Goal: Task Accomplishment & Management: Manage account settings

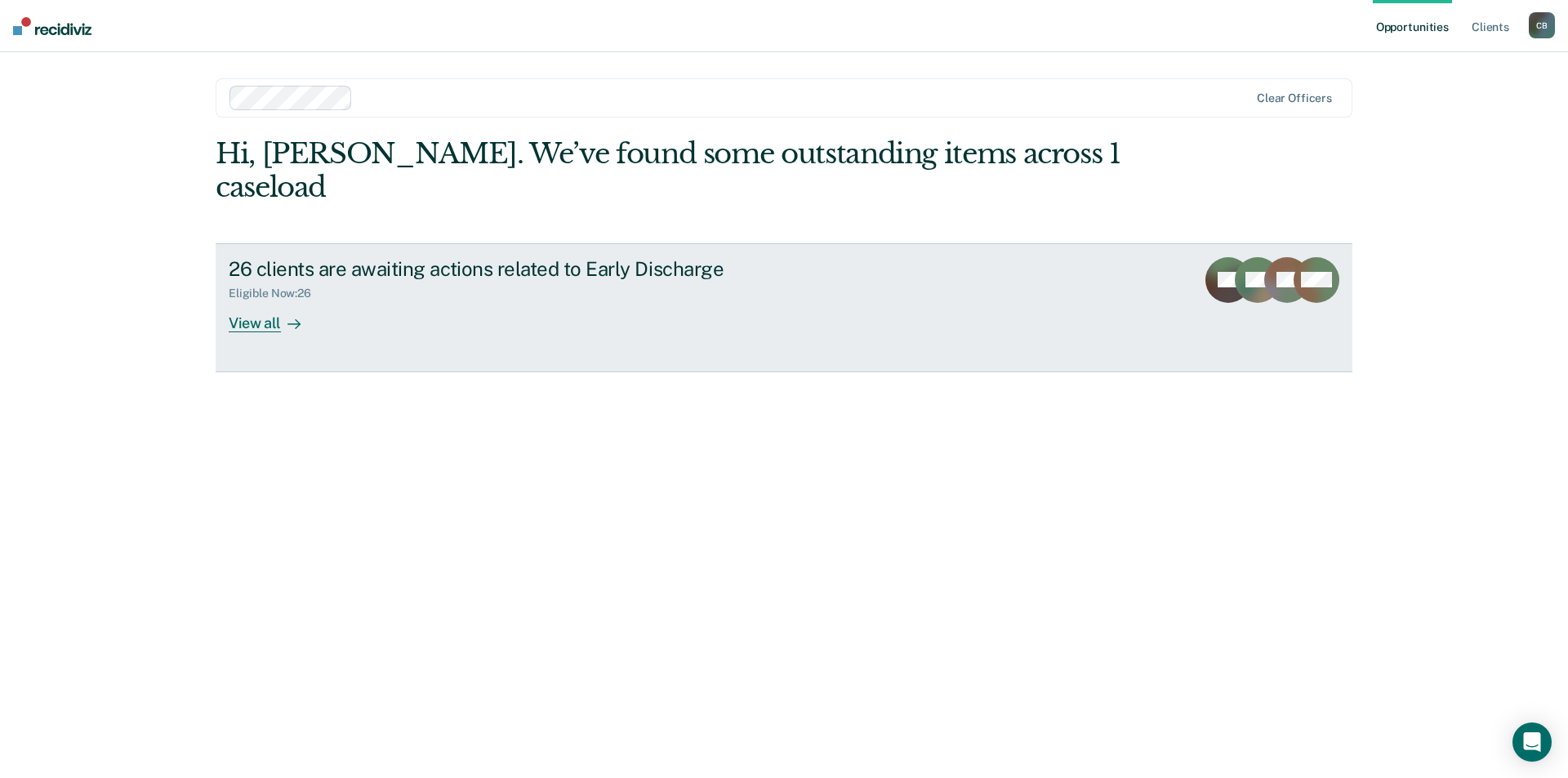
click at [239, 300] on div "View all" at bounding box center [275, 316] width 92 height 32
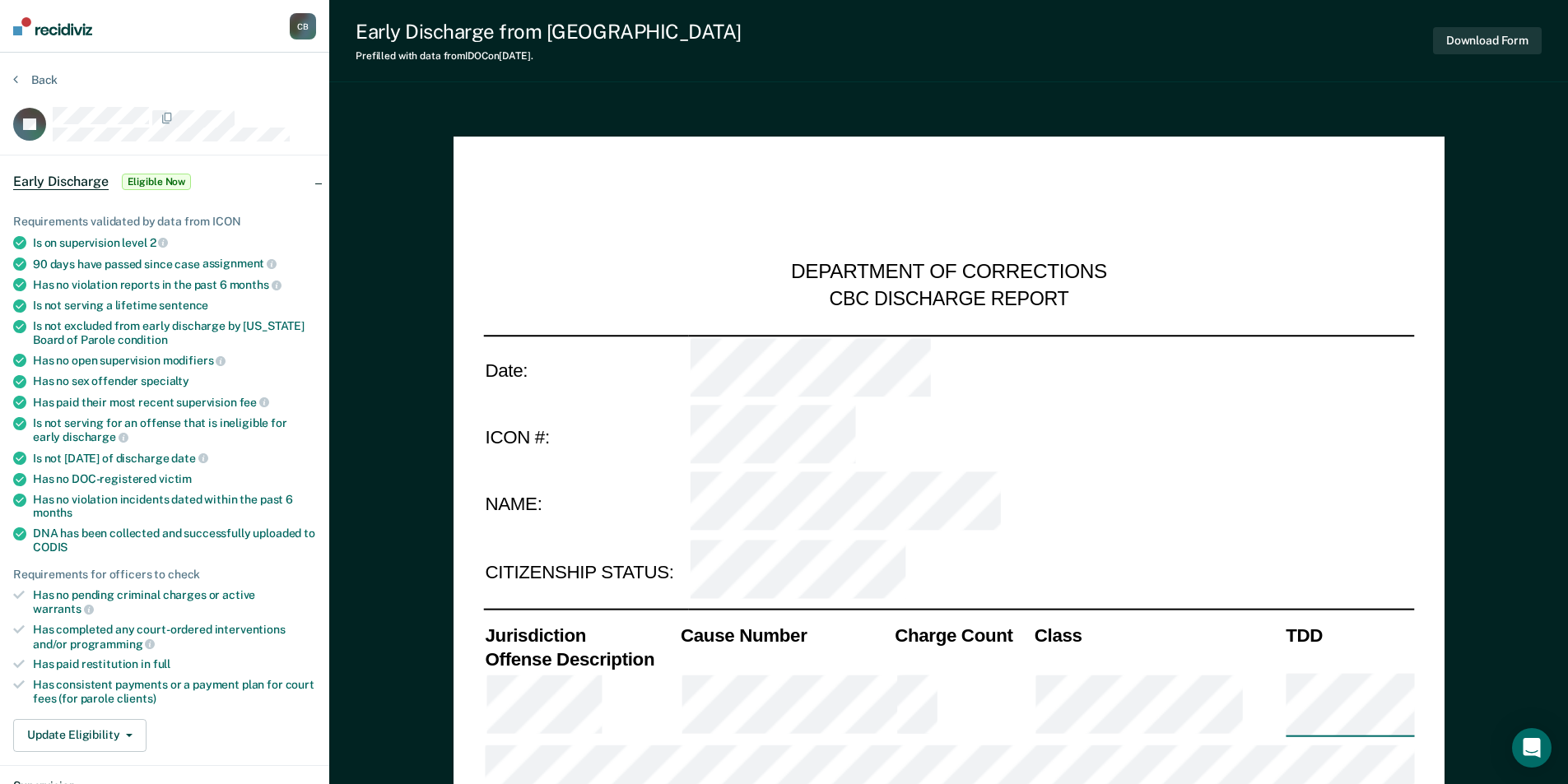
type textarea "x"
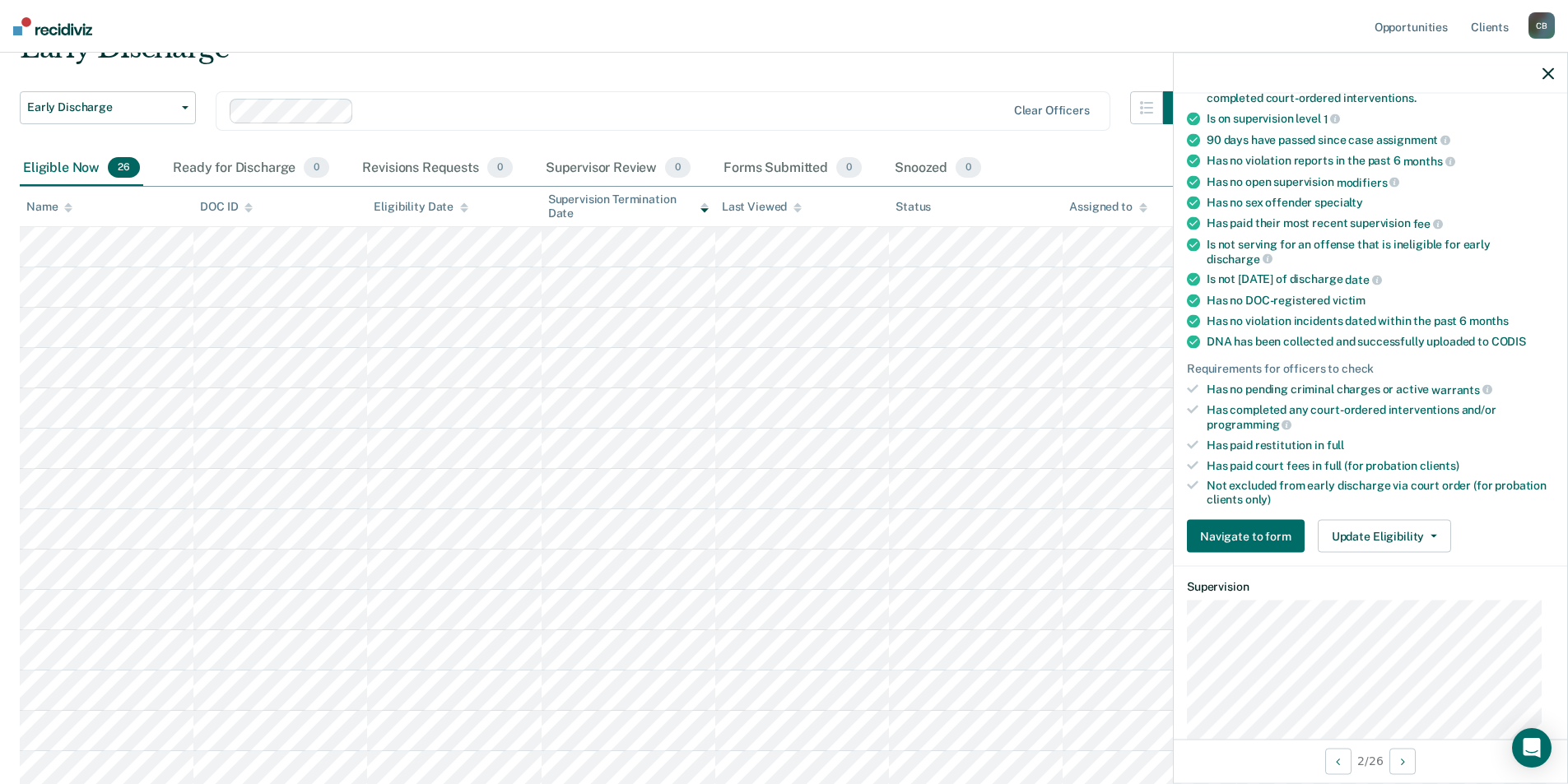
scroll to position [199, 0]
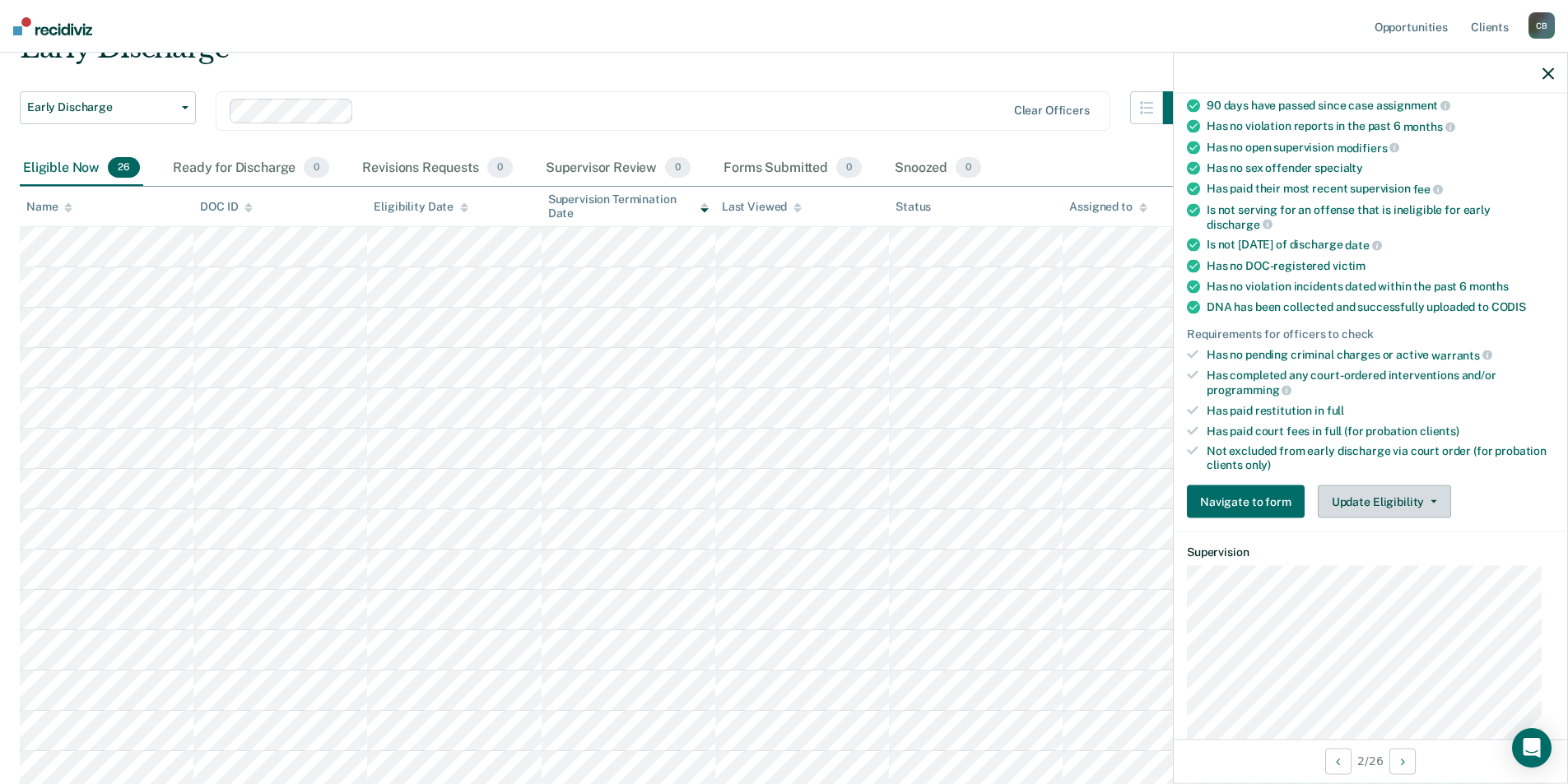
click at [1380, 504] on button "Update Eligibility" at bounding box center [1385, 501] width 134 height 33
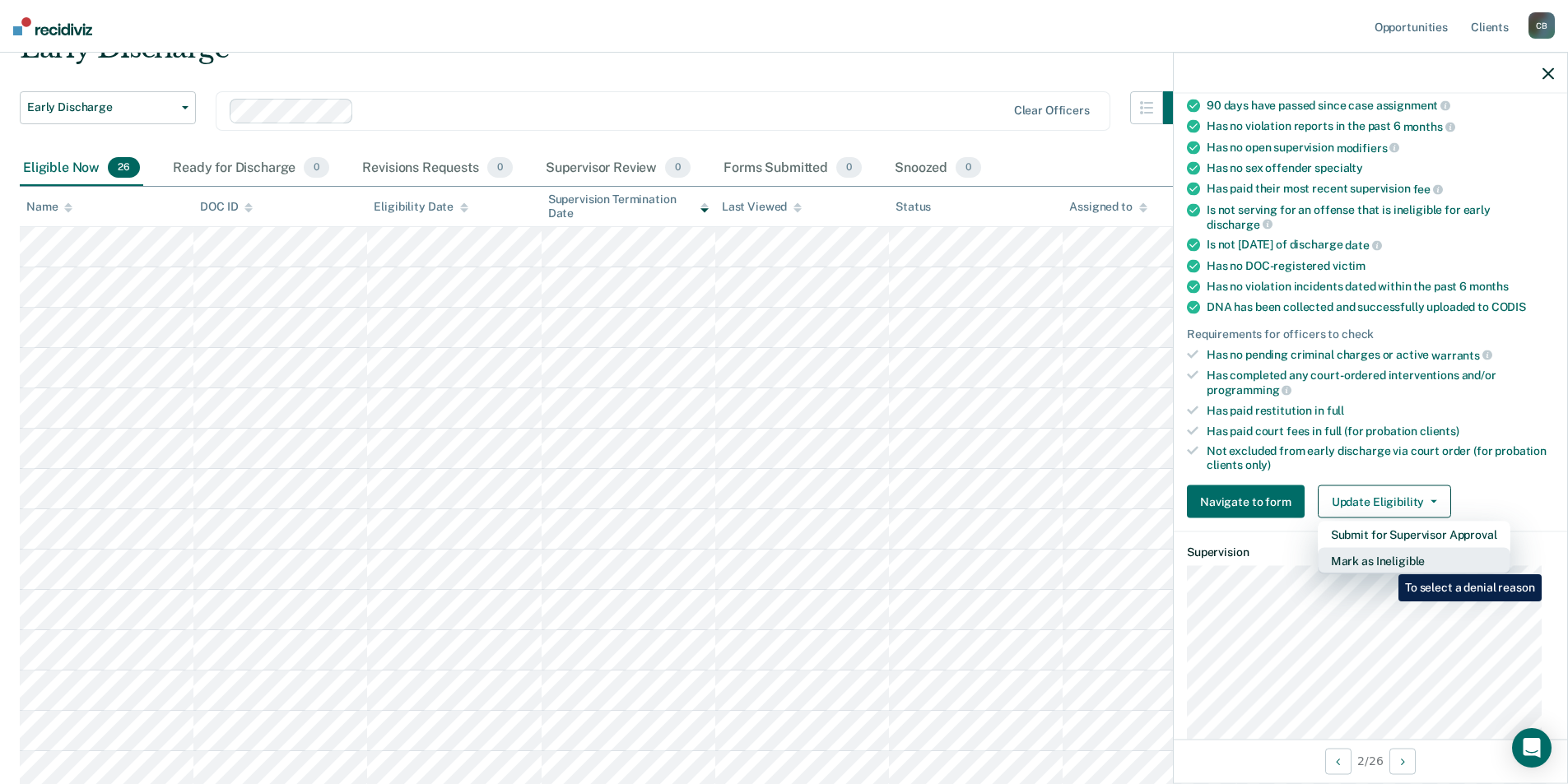
click at [1386, 562] on button "Mark as Ineligible" at bounding box center [1414, 562] width 192 height 27
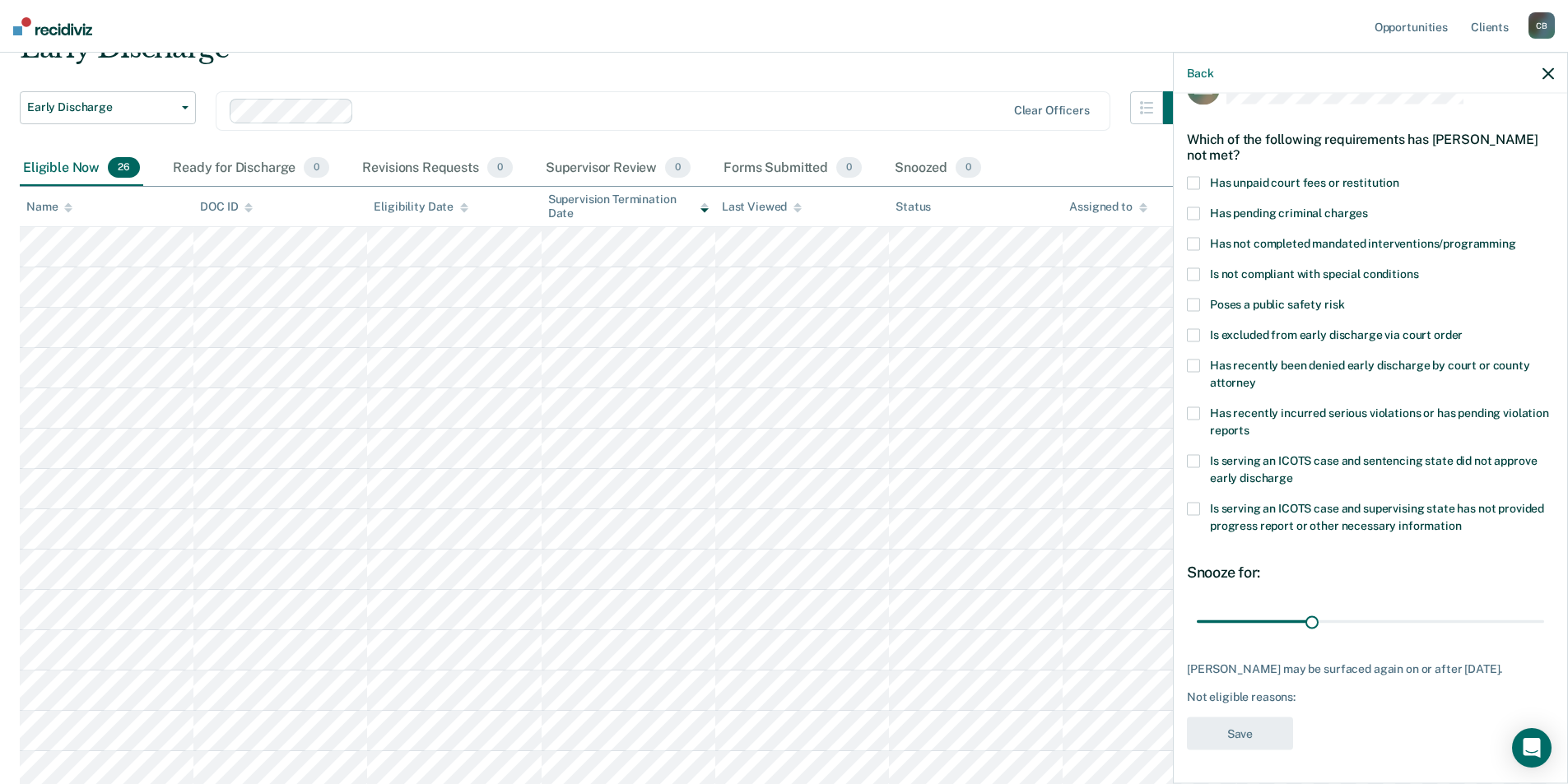
scroll to position [55, 0]
click at [1308, 160] on div "Which of the following requirements has [PERSON_NAME] not met?" at bounding box center [1370, 146] width 367 height 58
click at [1192, 176] on span at bounding box center [1193, 182] width 13 height 13
click at [1409, 606] on input "range" at bounding box center [1370, 620] width 347 height 28
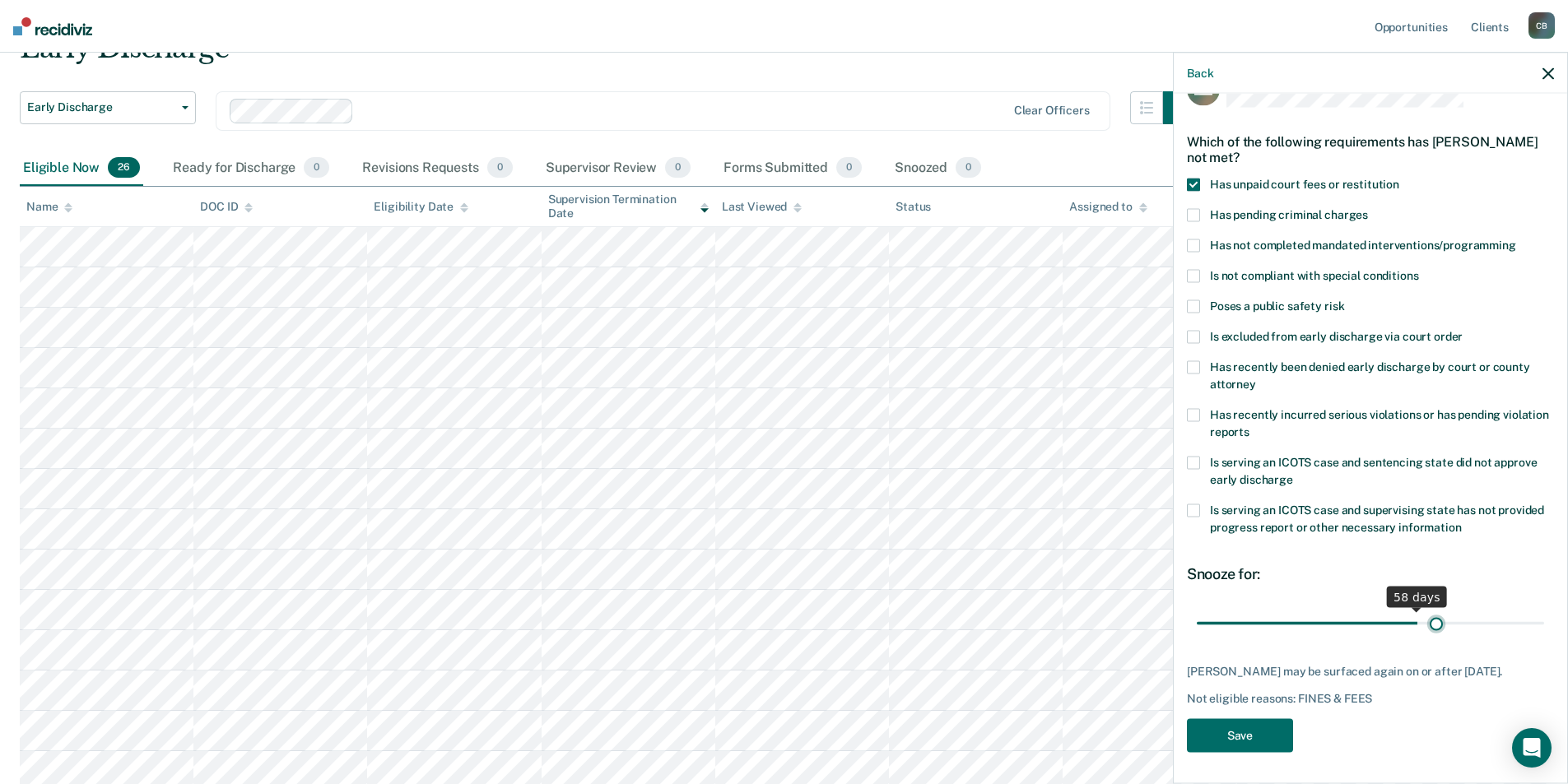
click at [1426, 628] on input "range" at bounding box center [1370, 623] width 347 height 28
type input "59"
click at [1415, 626] on input "range" at bounding box center [1370, 623] width 347 height 28
click at [1231, 736] on button "Save" at bounding box center [1239, 736] width 106 height 34
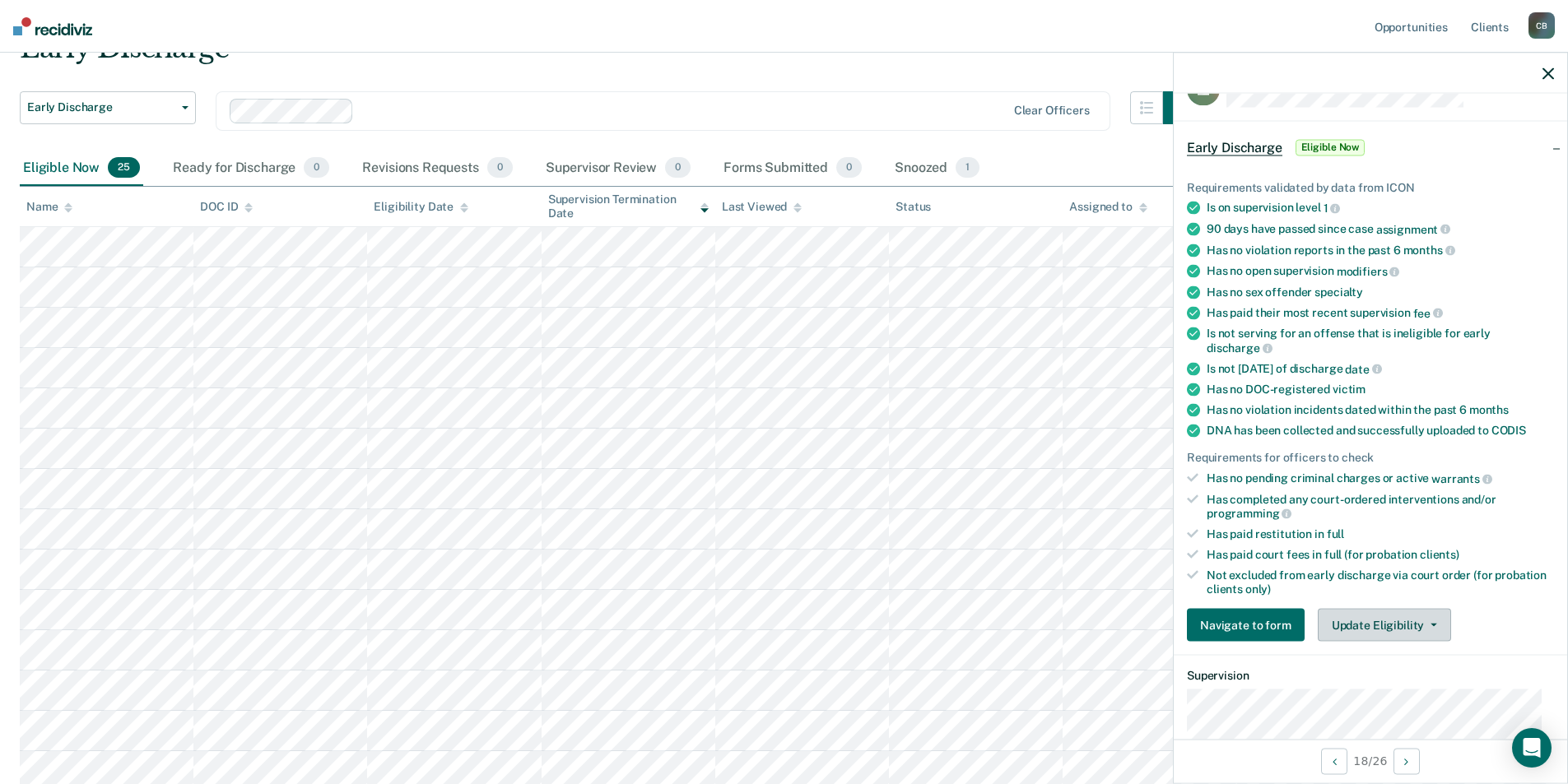
click at [1422, 635] on button "Update Eligibility" at bounding box center [1385, 625] width 134 height 33
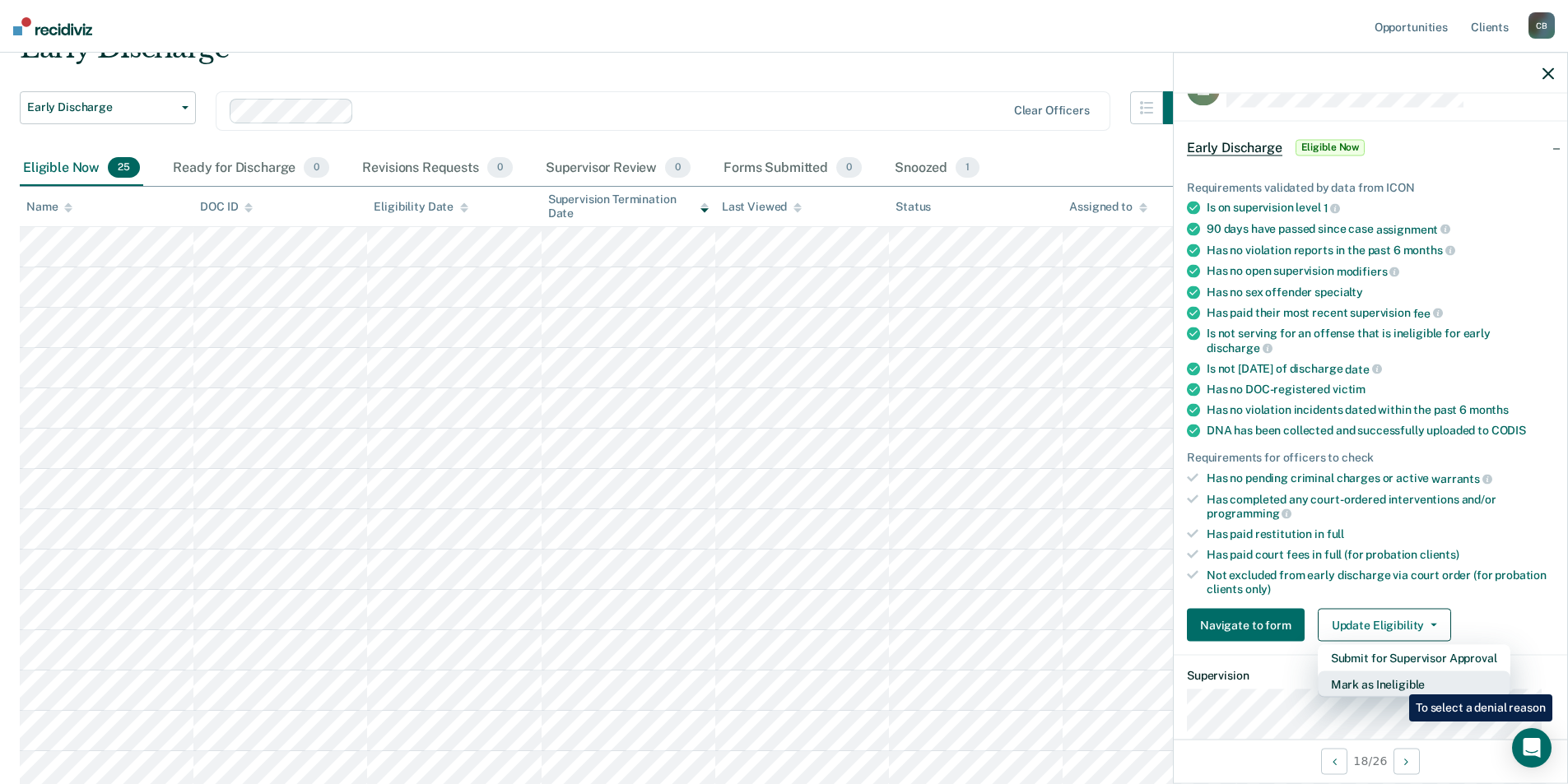
click at [1397, 682] on button "Mark as Ineligible" at bounding box center [1414, 684] width 192 height 27
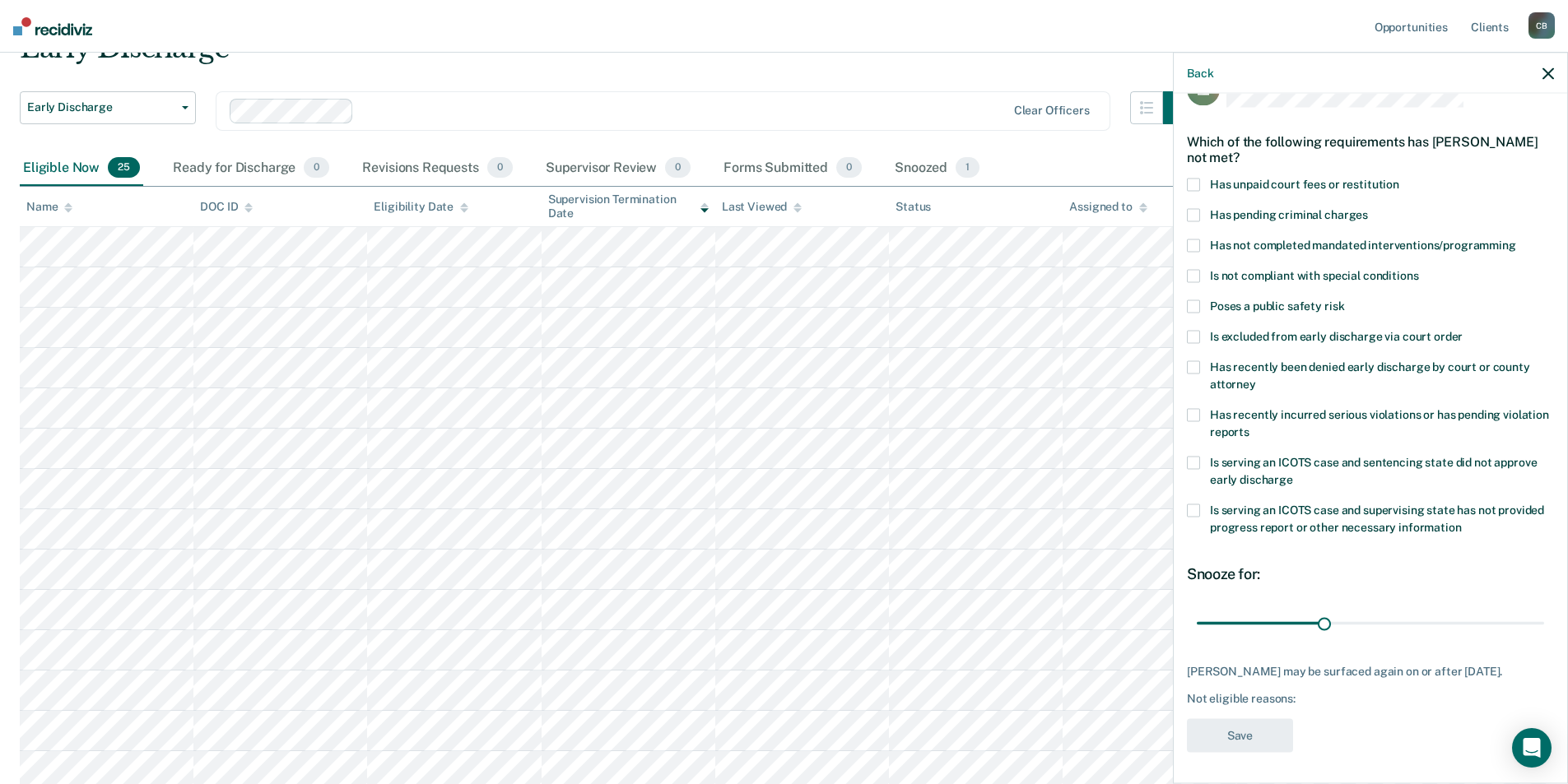
click at [1394, 463] on span "Is serving an ICOTS case and sentencing state did not approve early discharge" at bounding box center [1373, 471] width 327 height 30
click at [1228, 742] on button "Save" at bounding box center [1239, 736] width 106 height 34
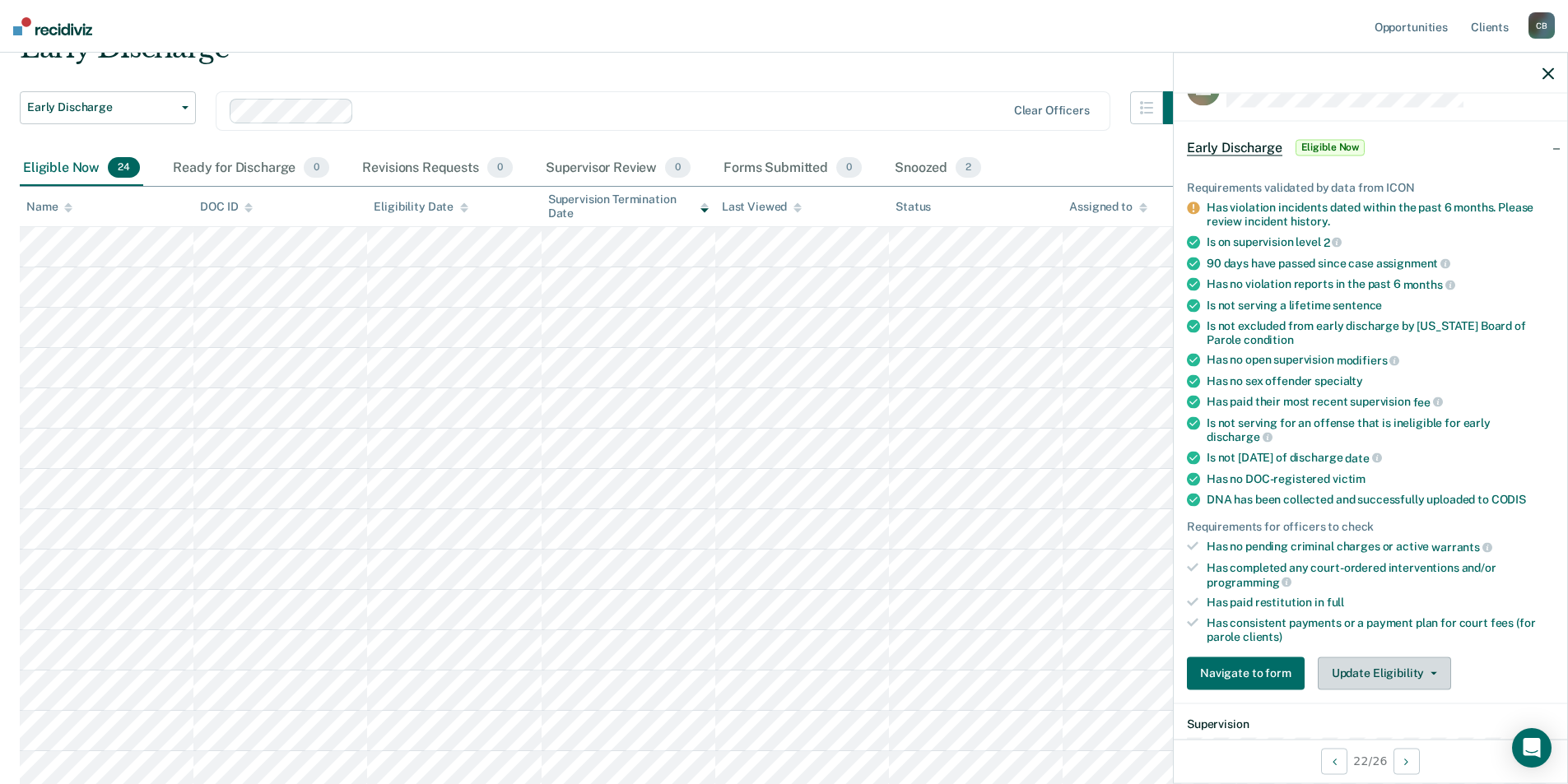
click at [1435, 670] on button "Update Eligibility" at bounding box center [1385, 673] width 134 height 33
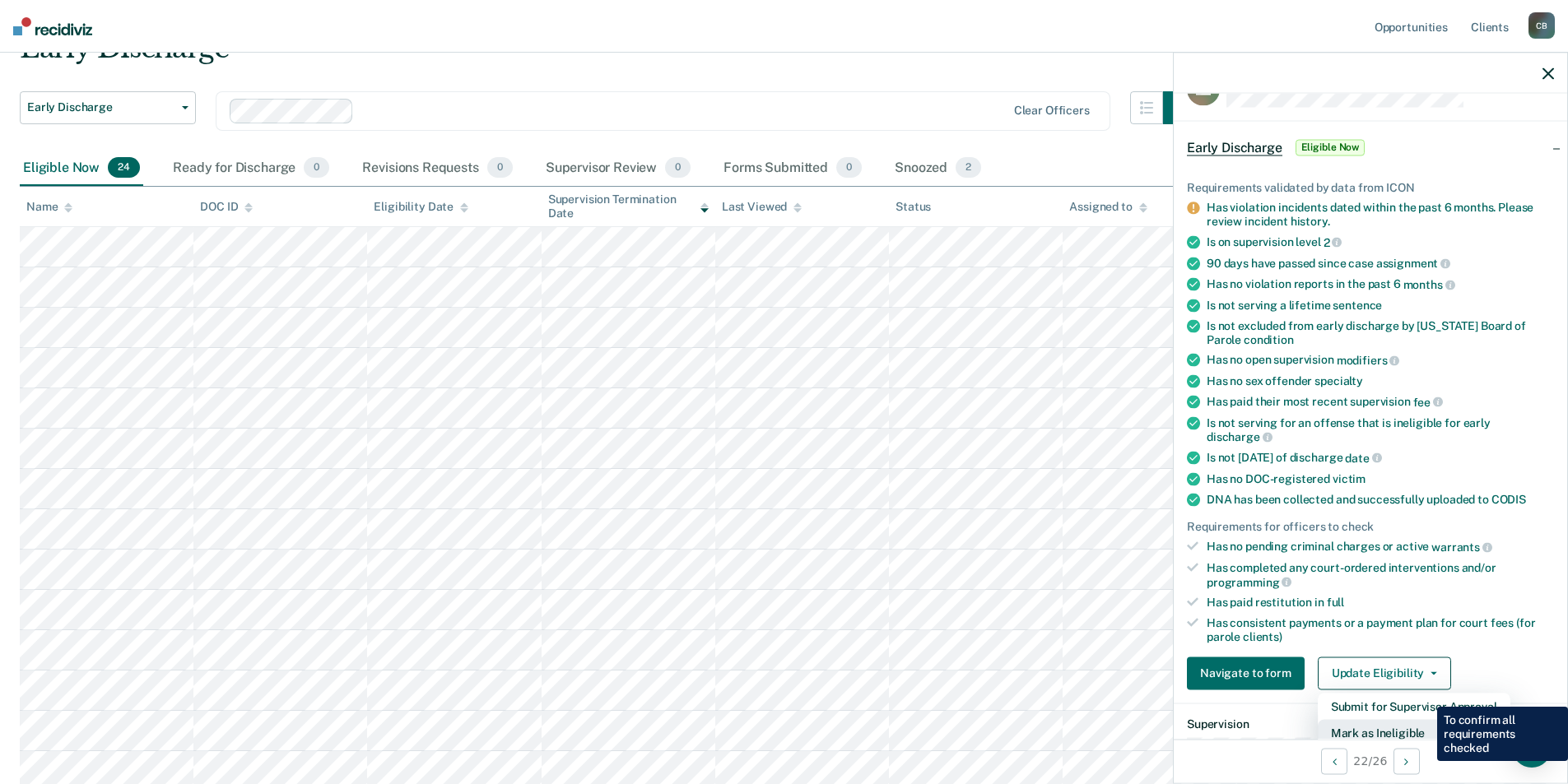
scroll to position [46, 0]
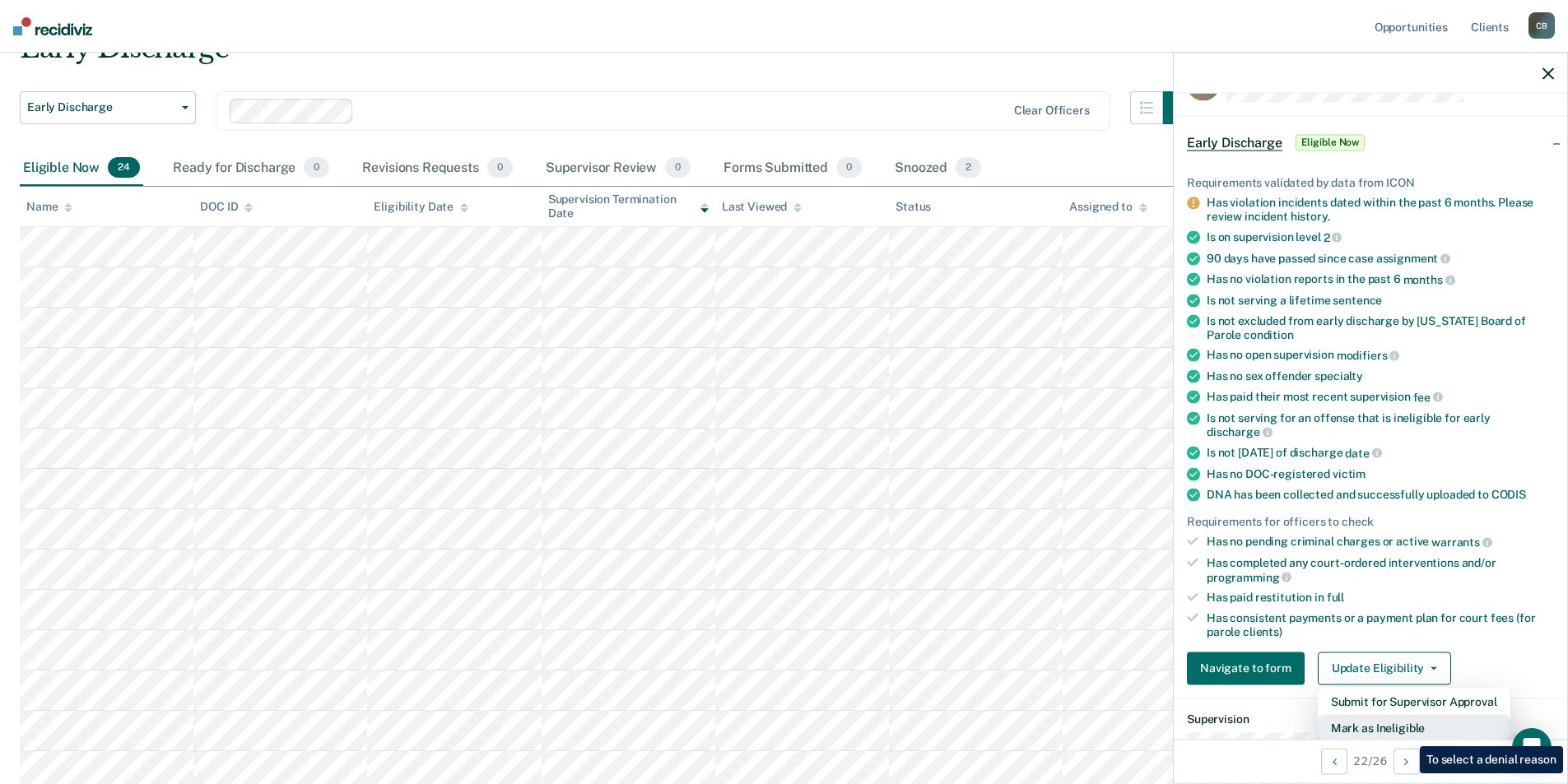
click at [1408, 734] on button "Mark as Ineligible" at bounding box center [1414, 727] width 192 height 27
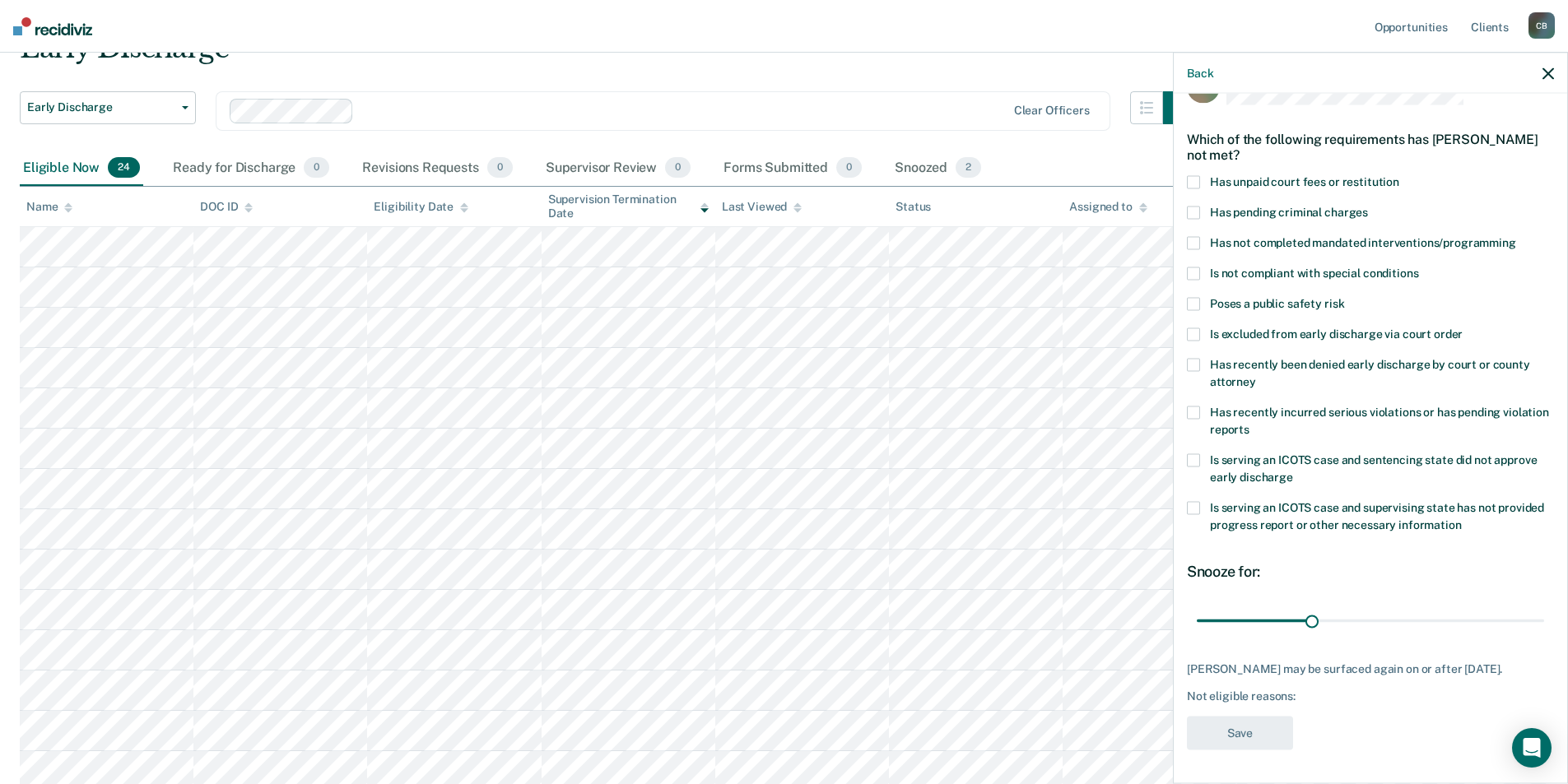
click at [1289, 222] on div "Has pending criminal charges" at bounding box center [1370, 222] width 367 height 30
click at [1452, 416] on label "Has recently incurred serious violations or has pending violation reports" at bounding box center [1370, 424] width 367 height 35
click at [1242, 745] on button "Save" at bounding box center [1239, 733] width 106 height 34
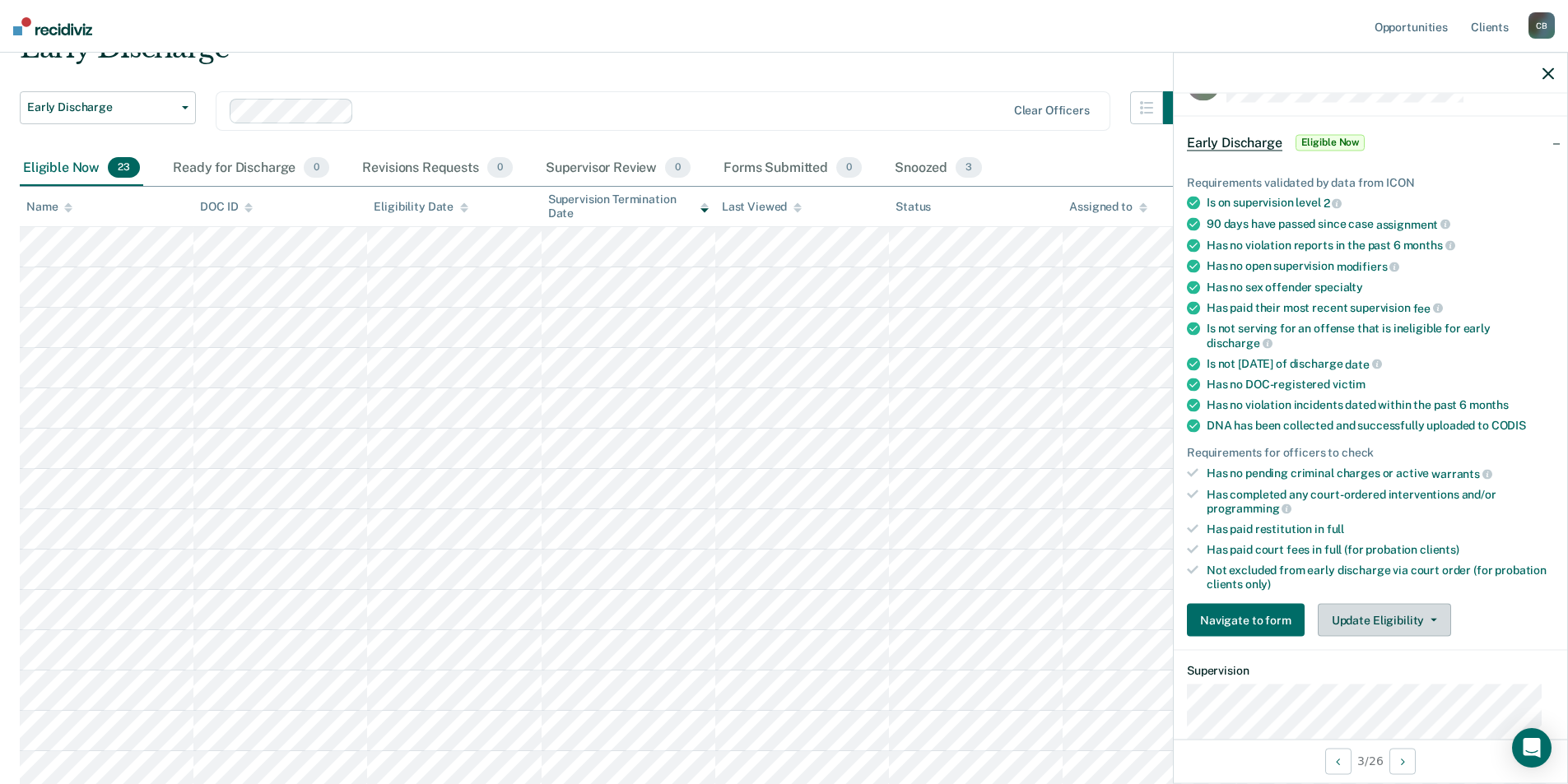
click at [1377, 626] on button "Update Eligibility" at bounding box center [1385, 619] width 134 height 33
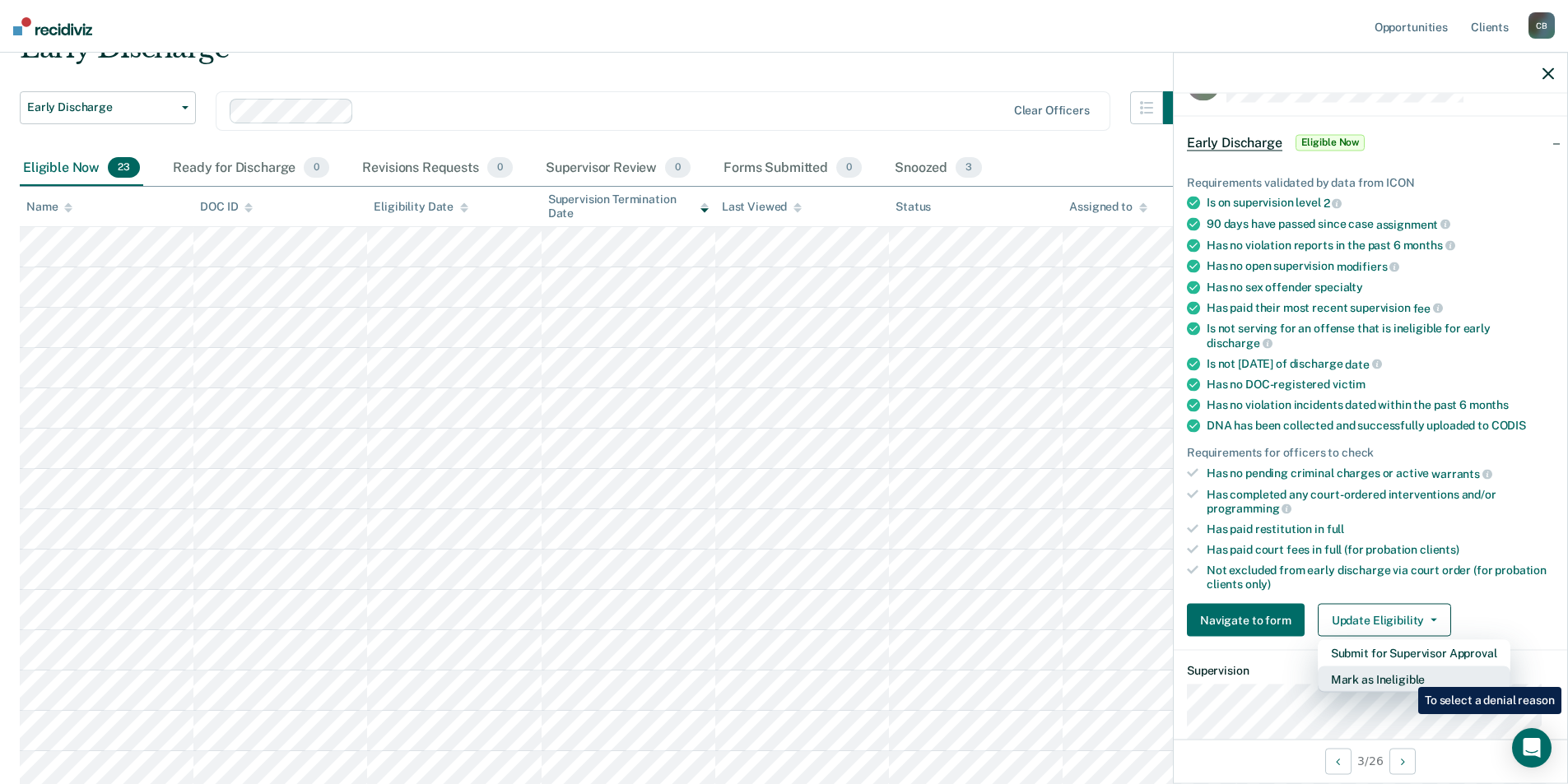
click at [1406, 675] on button "Mark as Ineligible" at bounding box center [1414, 680] width 192 height 27
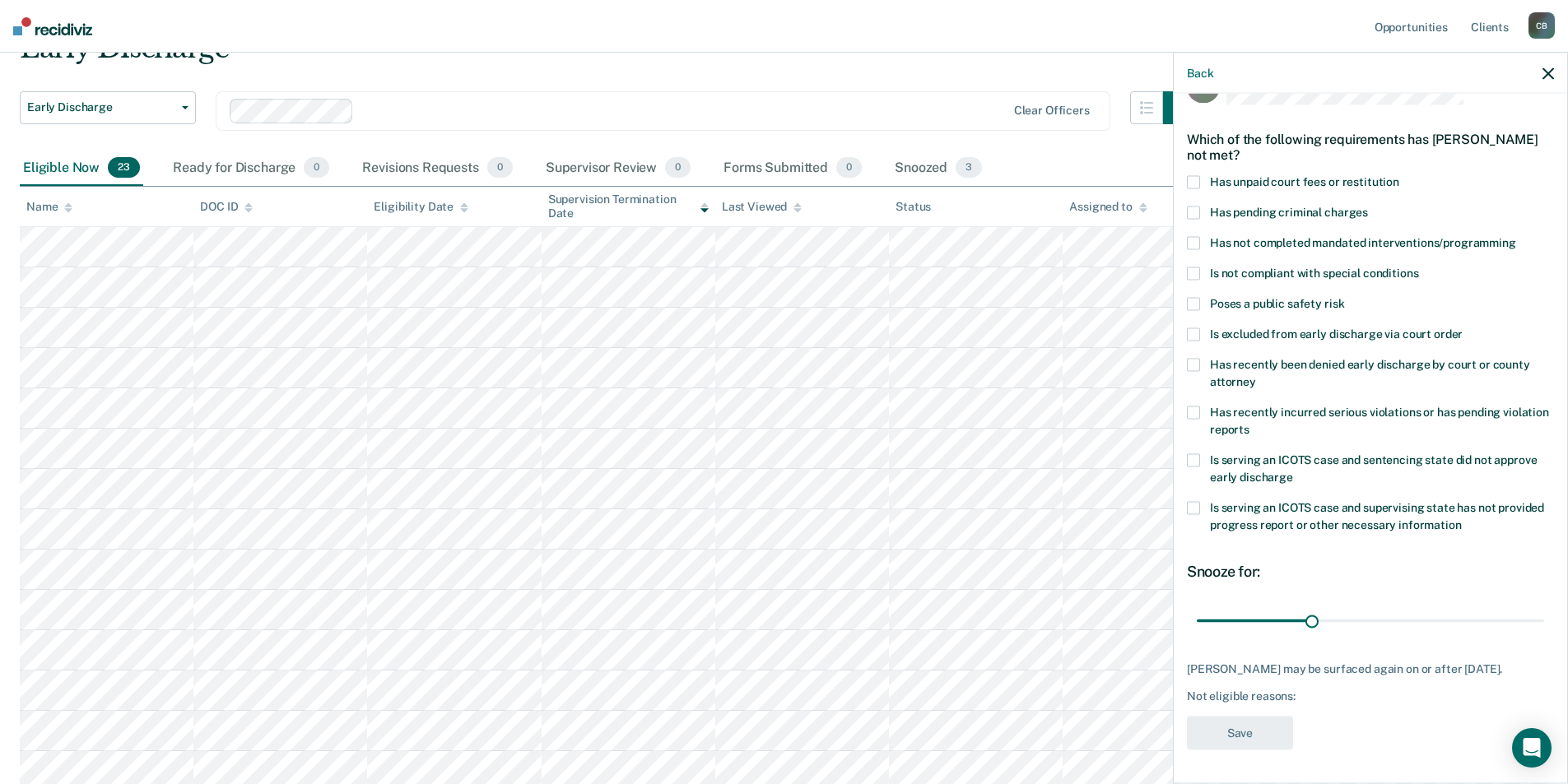
click at [1276, 460] on span "Is serving an ICOTS case and sentencing state did not approve early discharge" at bounding box center [1373, 468] width 327 height 30
click at [1242, 743] on button "Save" at bounding box center [1239, 733] width 106 height 34
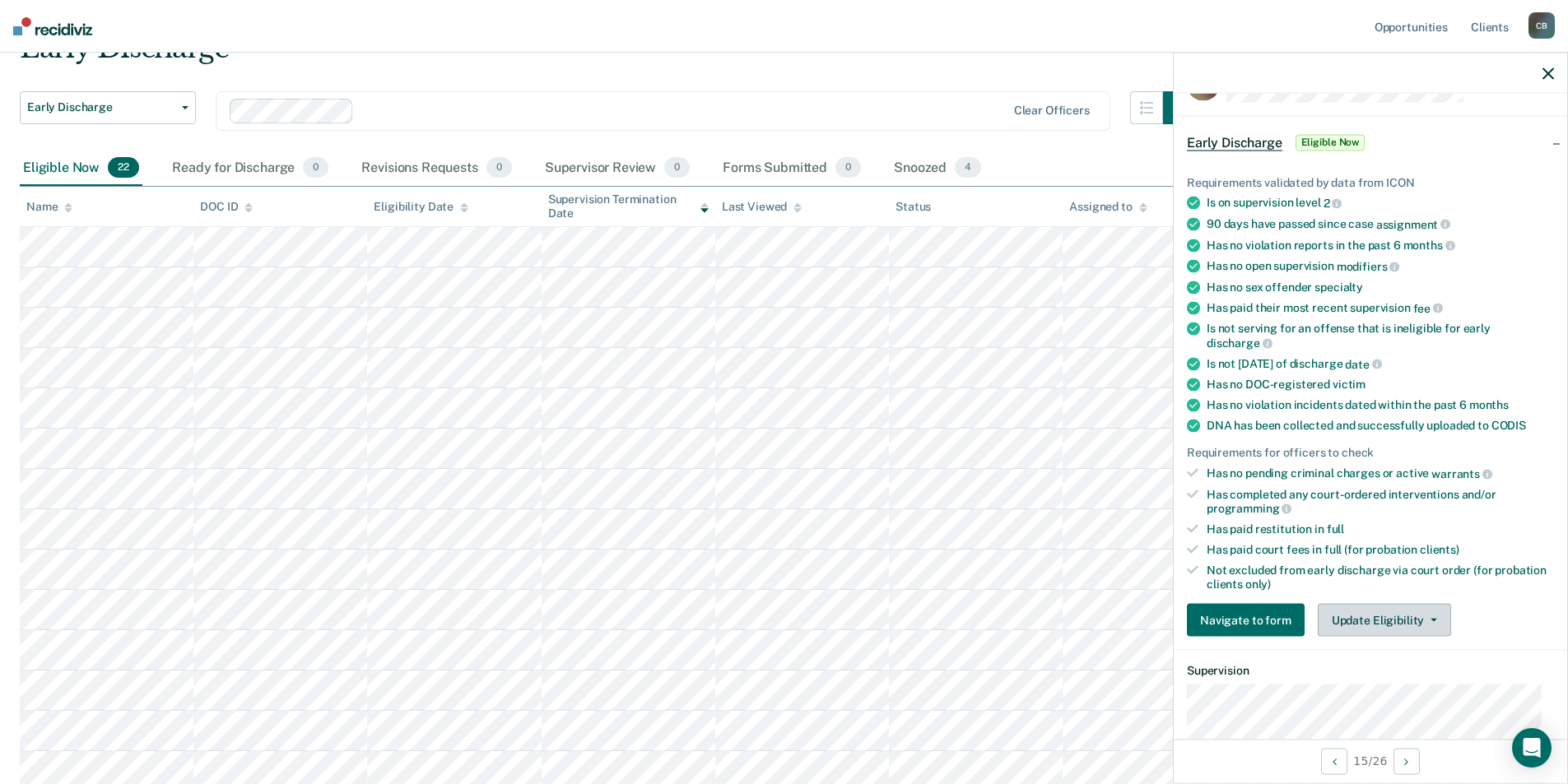
click at [1379, 625] on button "Update Eligibility" at bounding box center [1385, 619] width 134 height 33
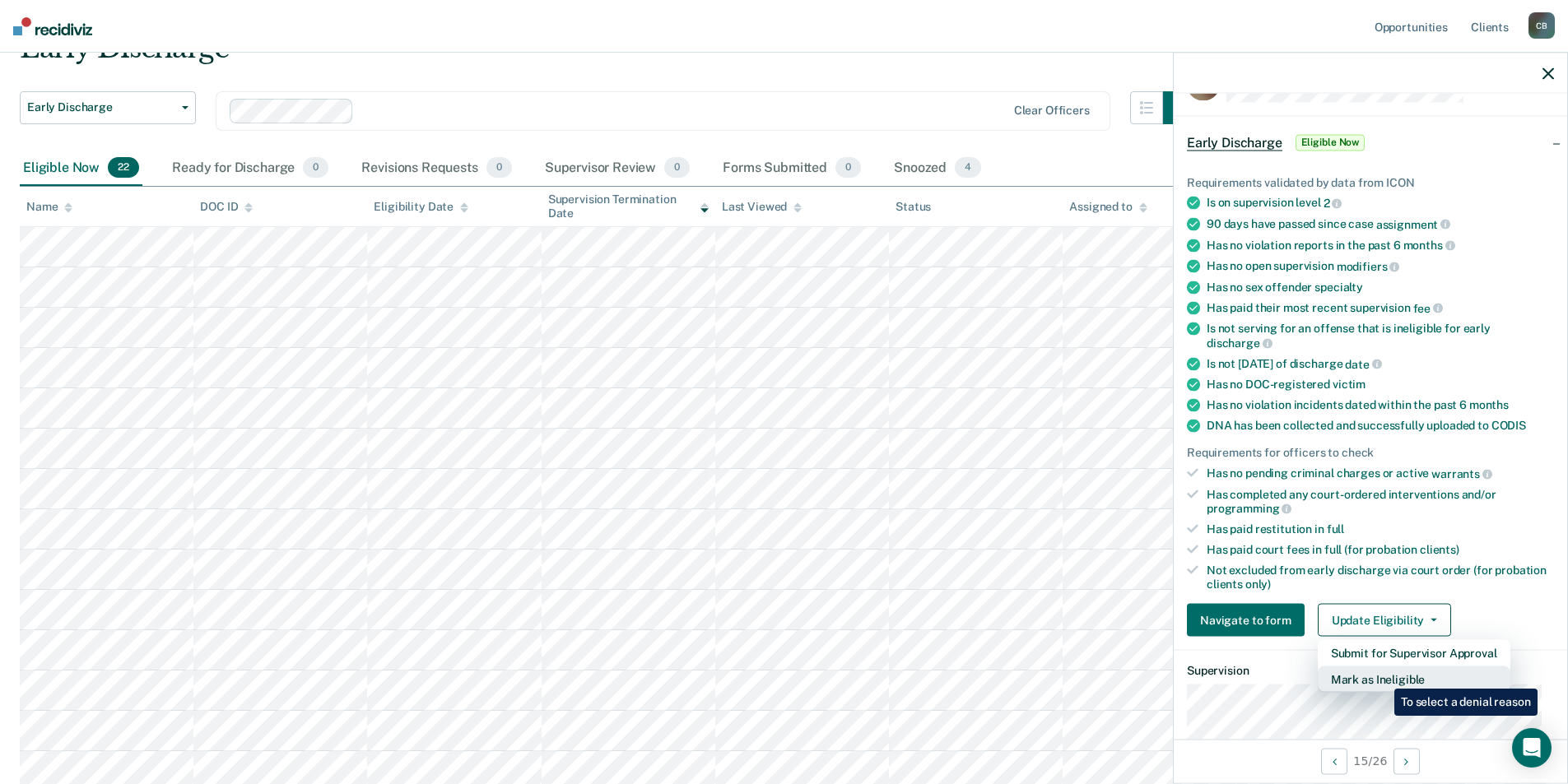
click at [1382, 676] on button "Mark as Ineligible" at bounding box center [1414, 680] width 192 height 27
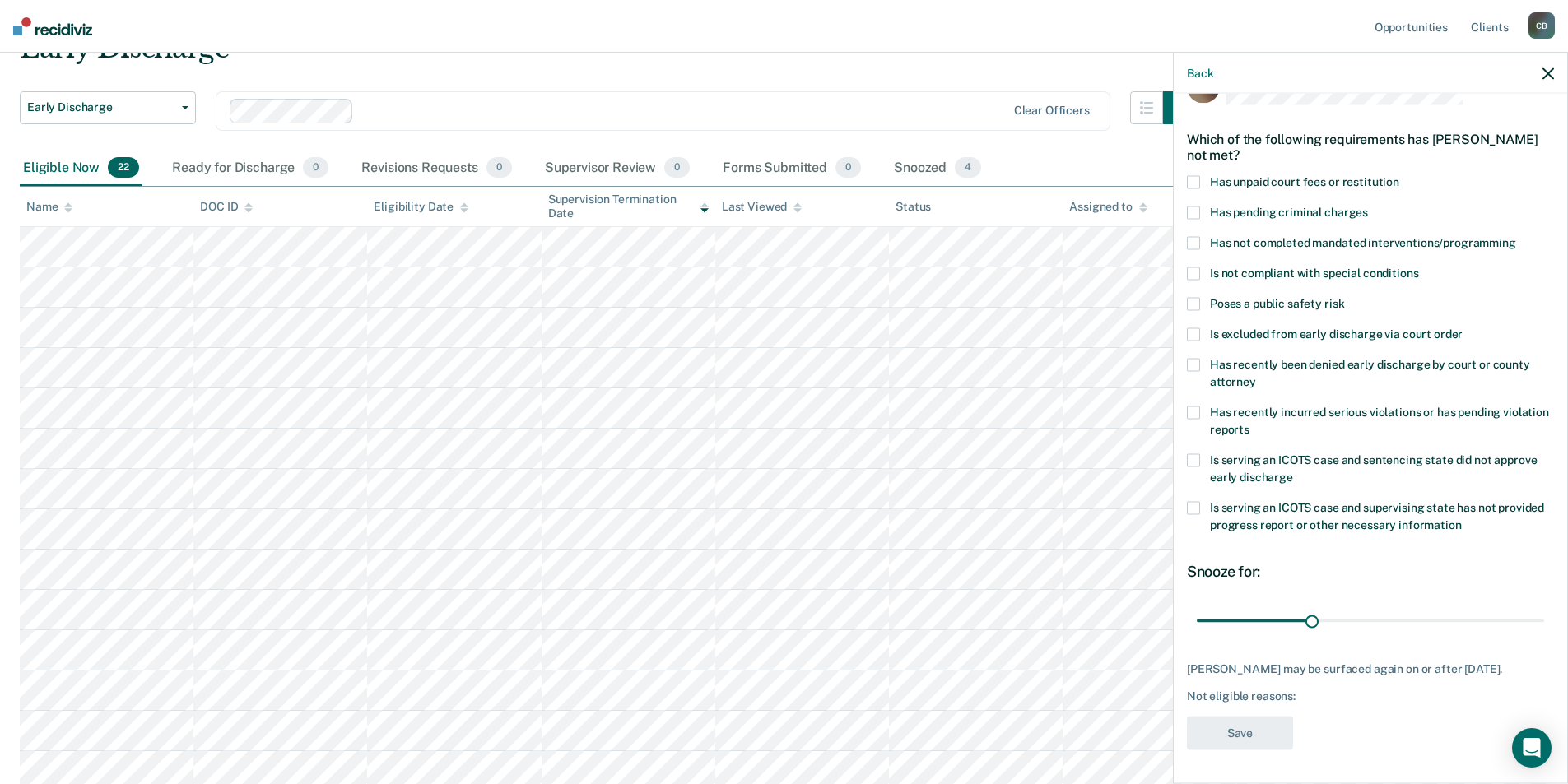
click at [1394, 333] on span "Is excluded from early discharge via court order" at bounding box center [1336, 334] width 253 height 13
click at [1246, 733] on button "Save" at bounding box center [1239, 733] width 106 height 34
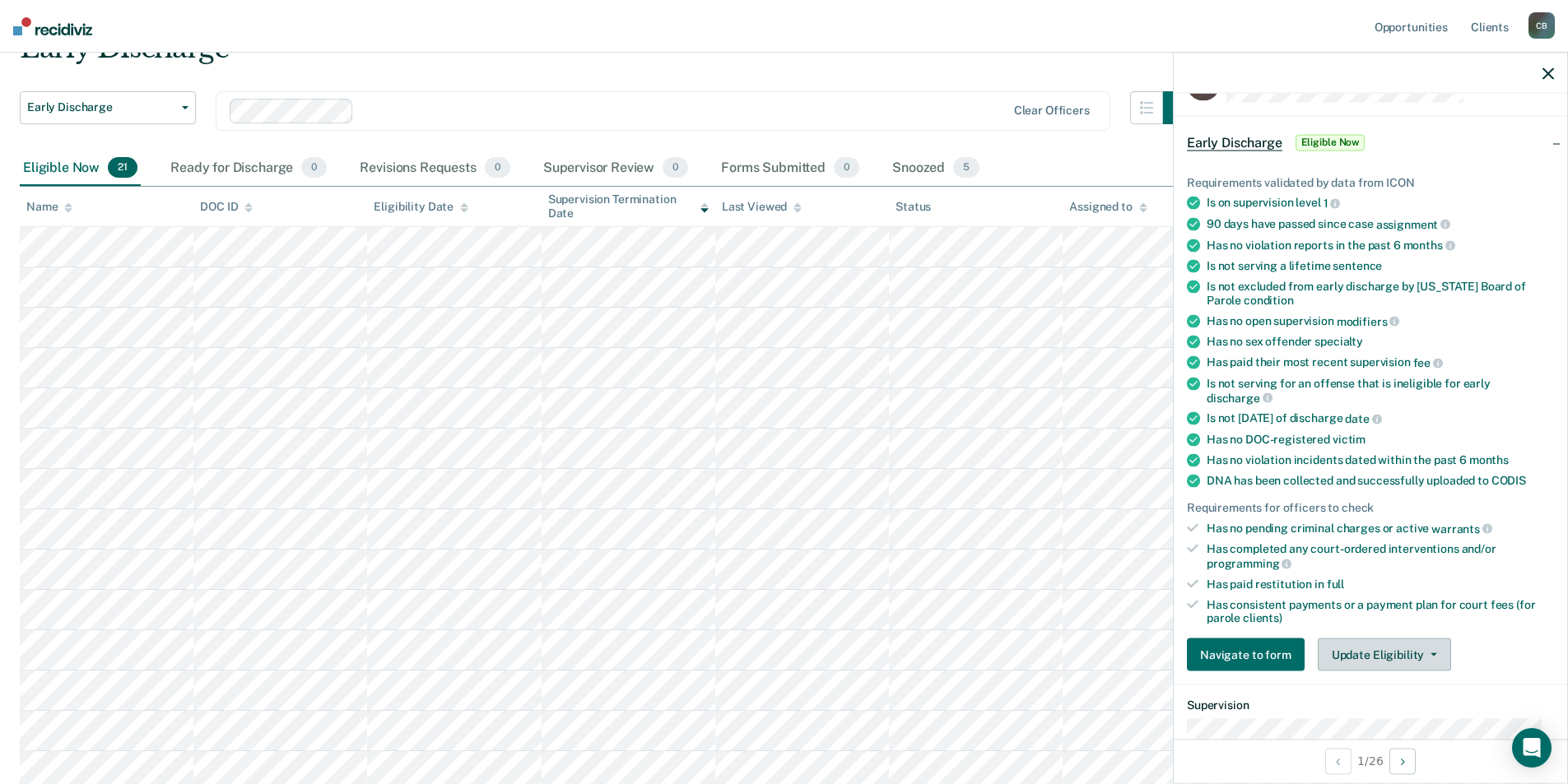
click at [1391, 656] on button "Update Eligibility" at bounding box center [1385, 654] width 134 height 33
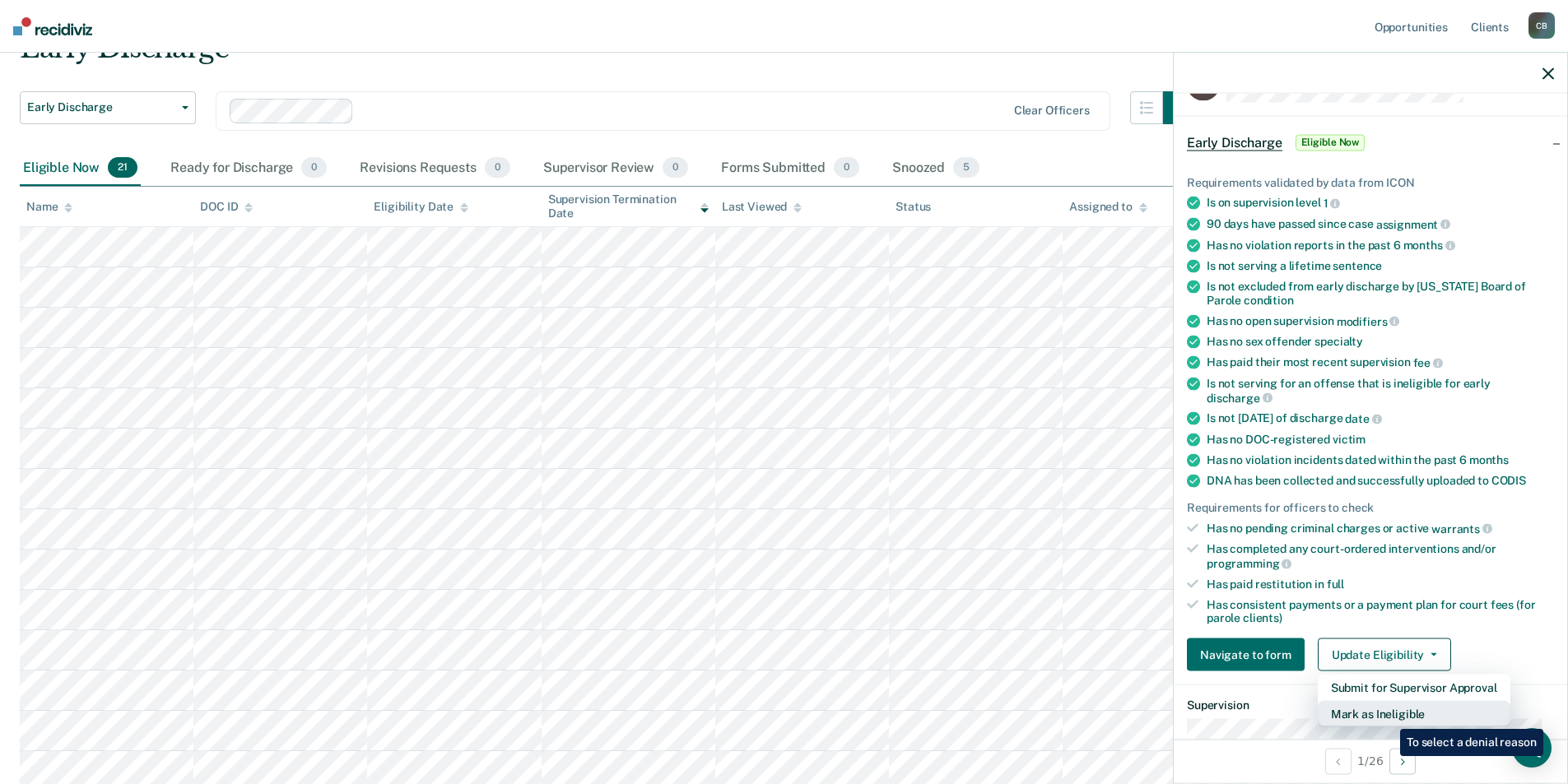
click at [1387, 716] on button "Mark as Ineligible" at bounding box center [1414, 715] width 192 height 27
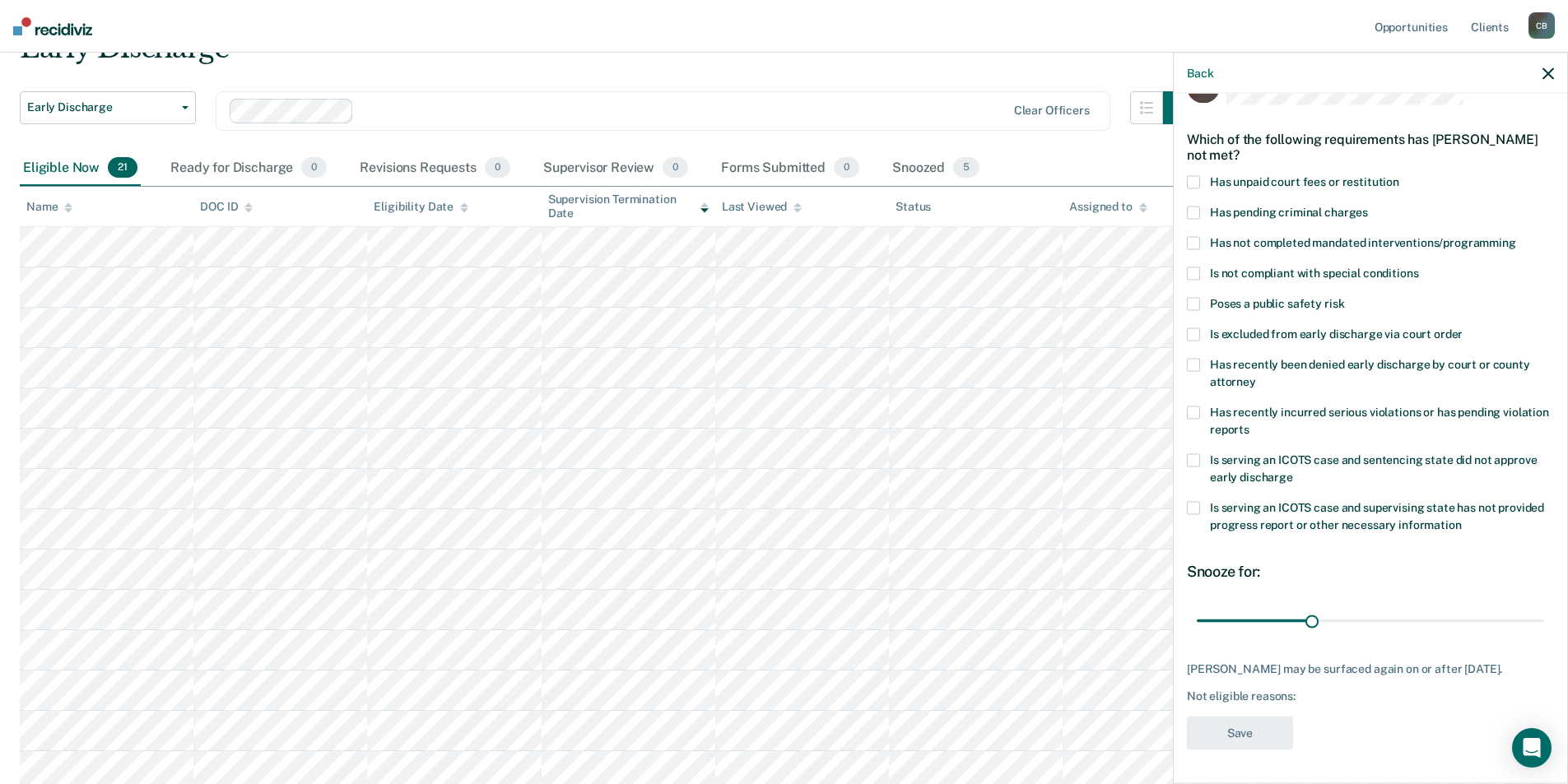
click at [1297, 454] on span "Is serving an ICOTS case and sentencing state did not approve early discharge" at bounding box center [1373, 468] width 327 height 30
click at [1244, 742] on button "Save" at bounding box center [1239, 733] width 106 height 34
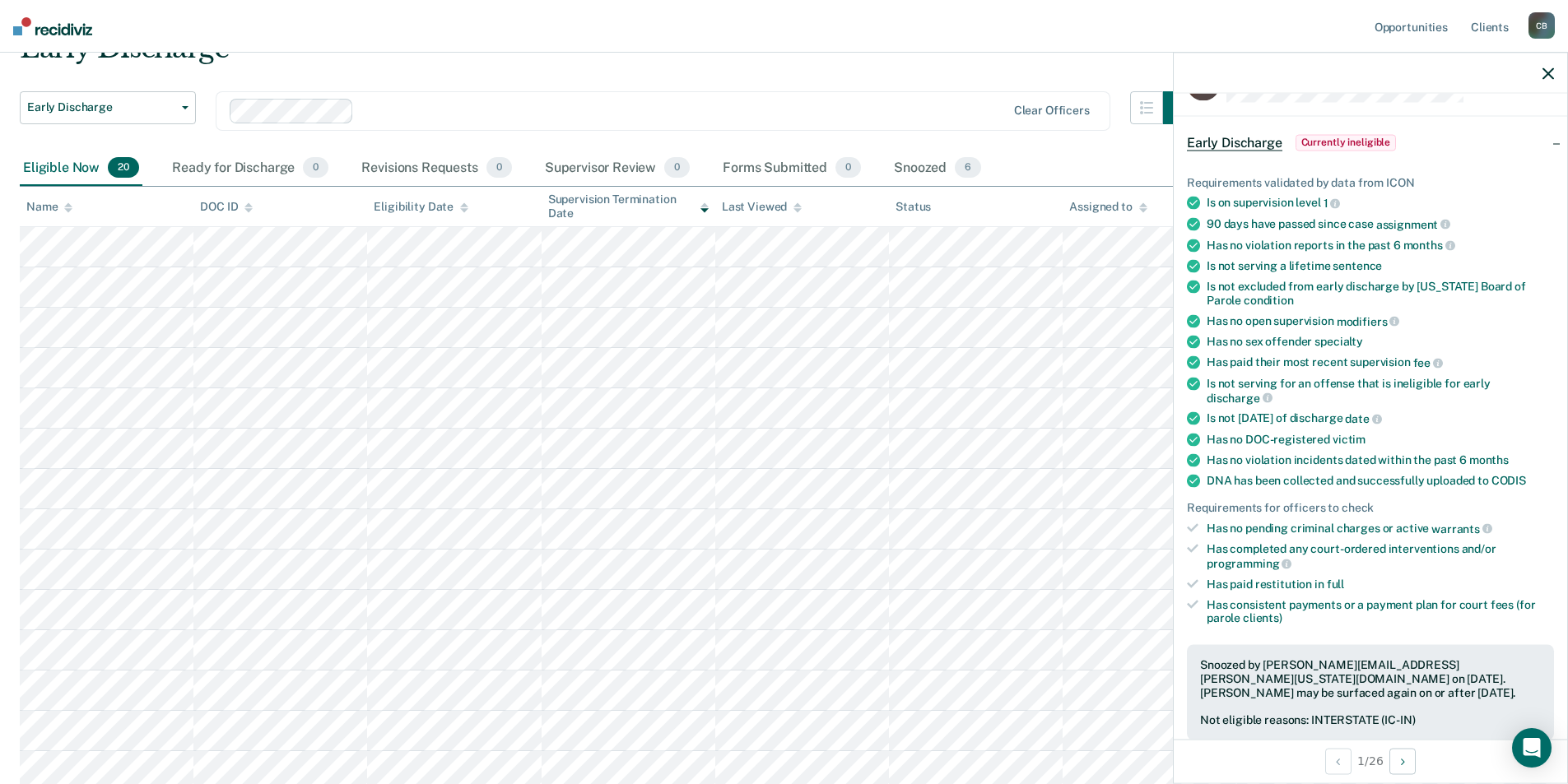
scroll to position [165, 0]
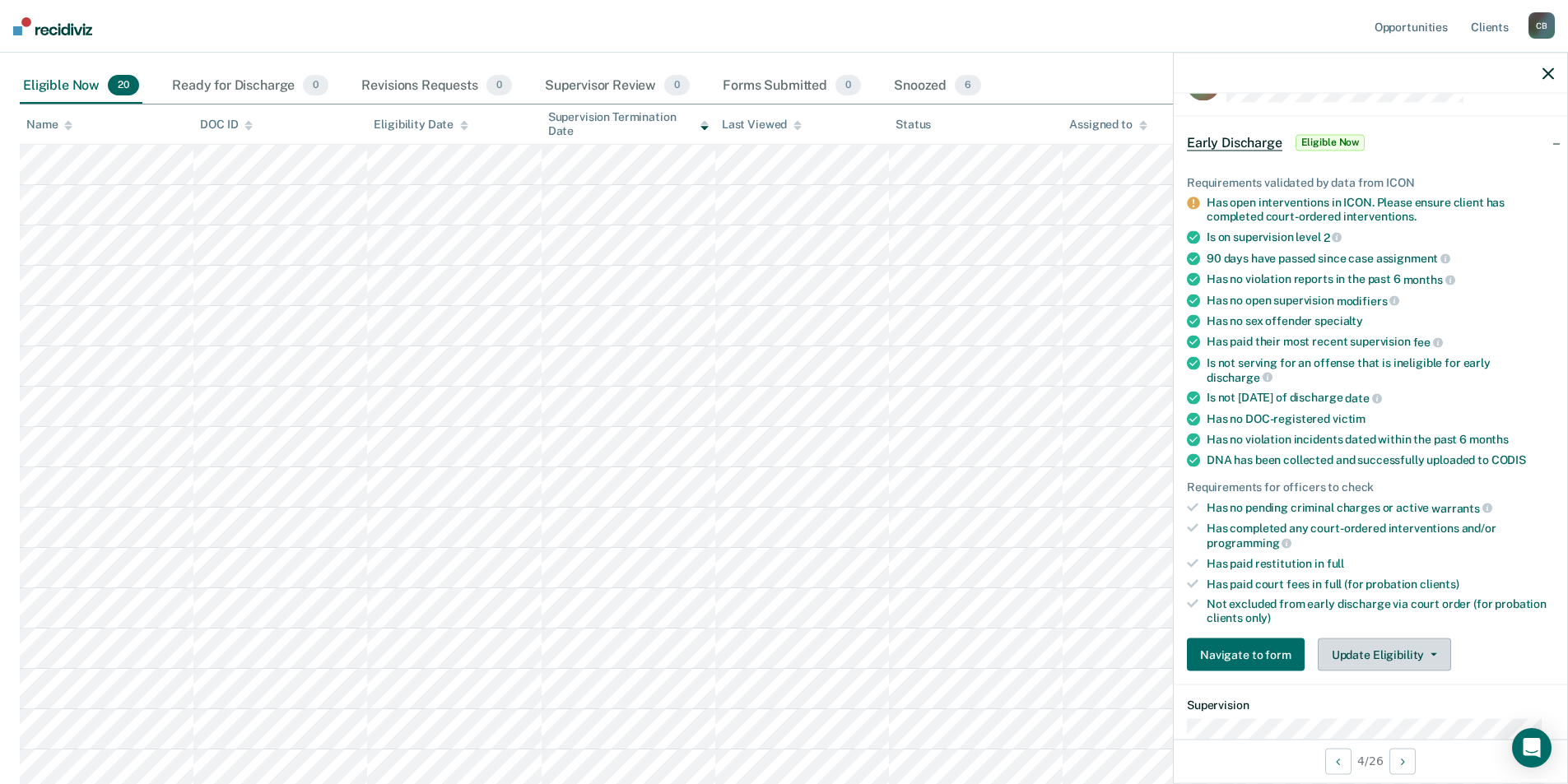
click at [1424, 657] on button "Update Eligibility" at bounding box center [1385, 654] width 134 height 33
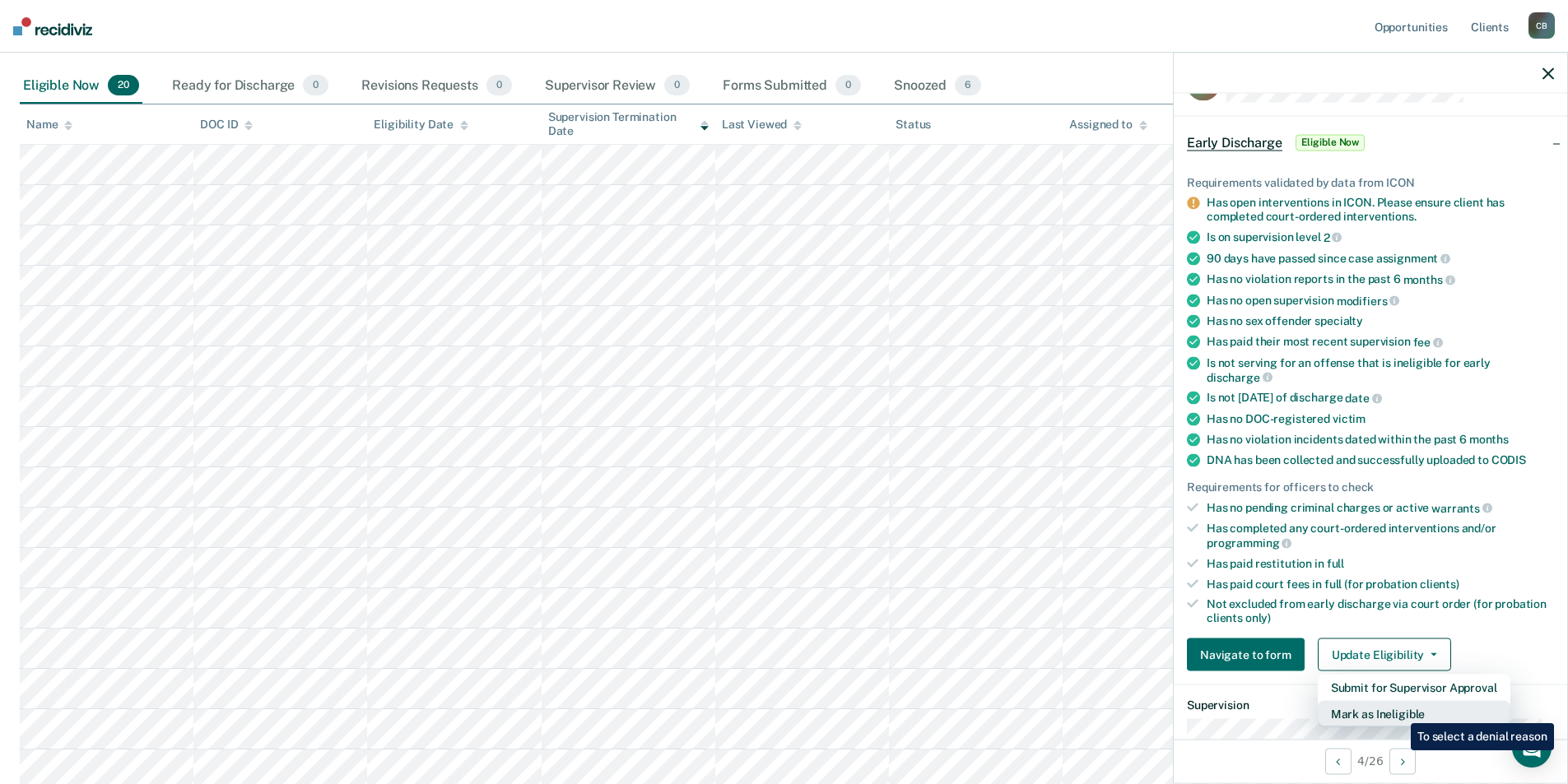
click at [1398, 711] on button "Mark as Ineligible" at bounding box center [1414, 715] width 192 height 27
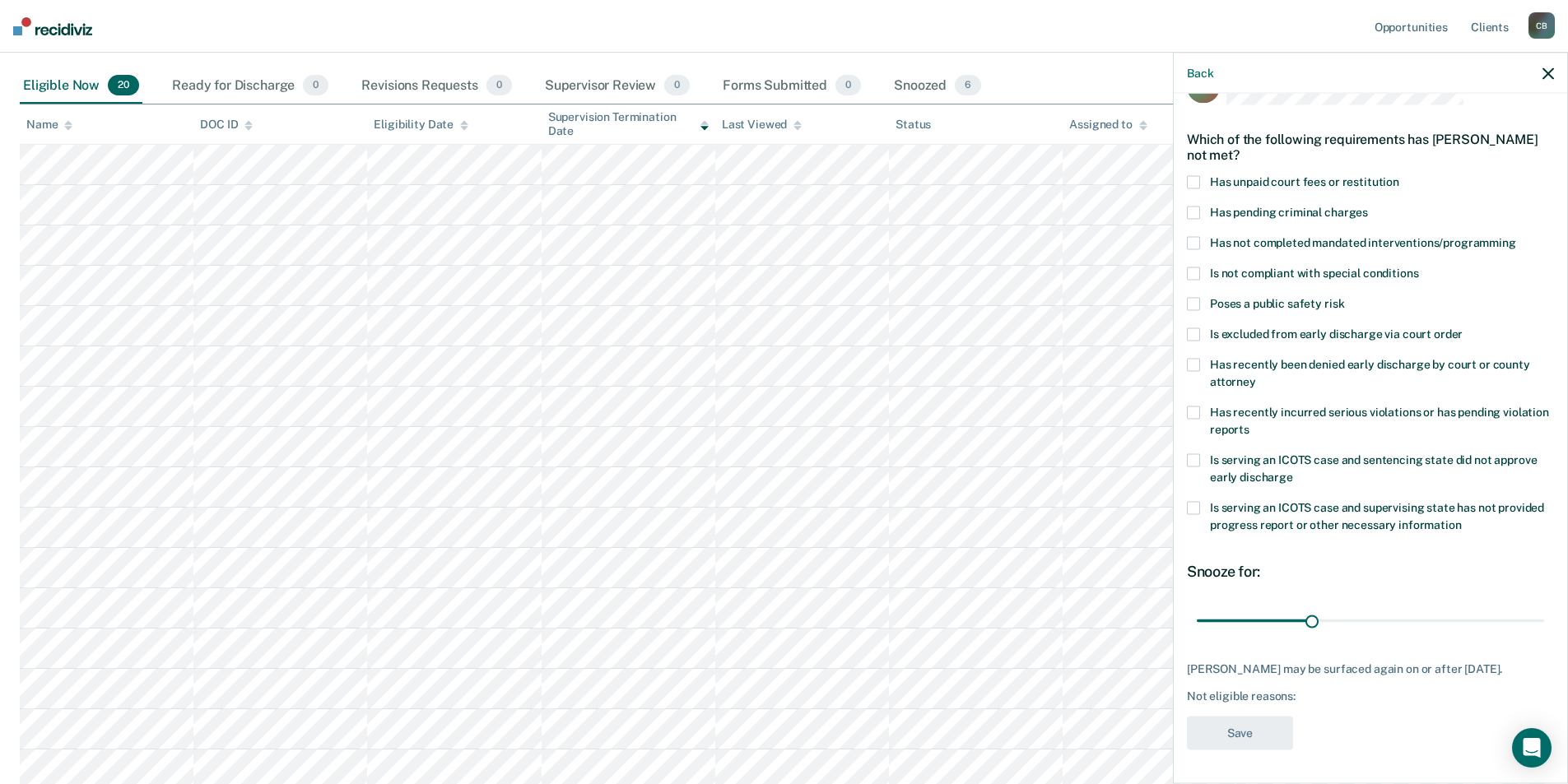
click at [1345, 182] on span "Has unpaid court fees or restitution" at bounding box center [1304, 182] width 190 height 13
type input "90"
click at [1529, 618] on input "range" at bounding box center [1370, 620] width 347 height 28
click at [1232, 748] on button "Save" at bounding box center [1239, 733] width 106 height 34
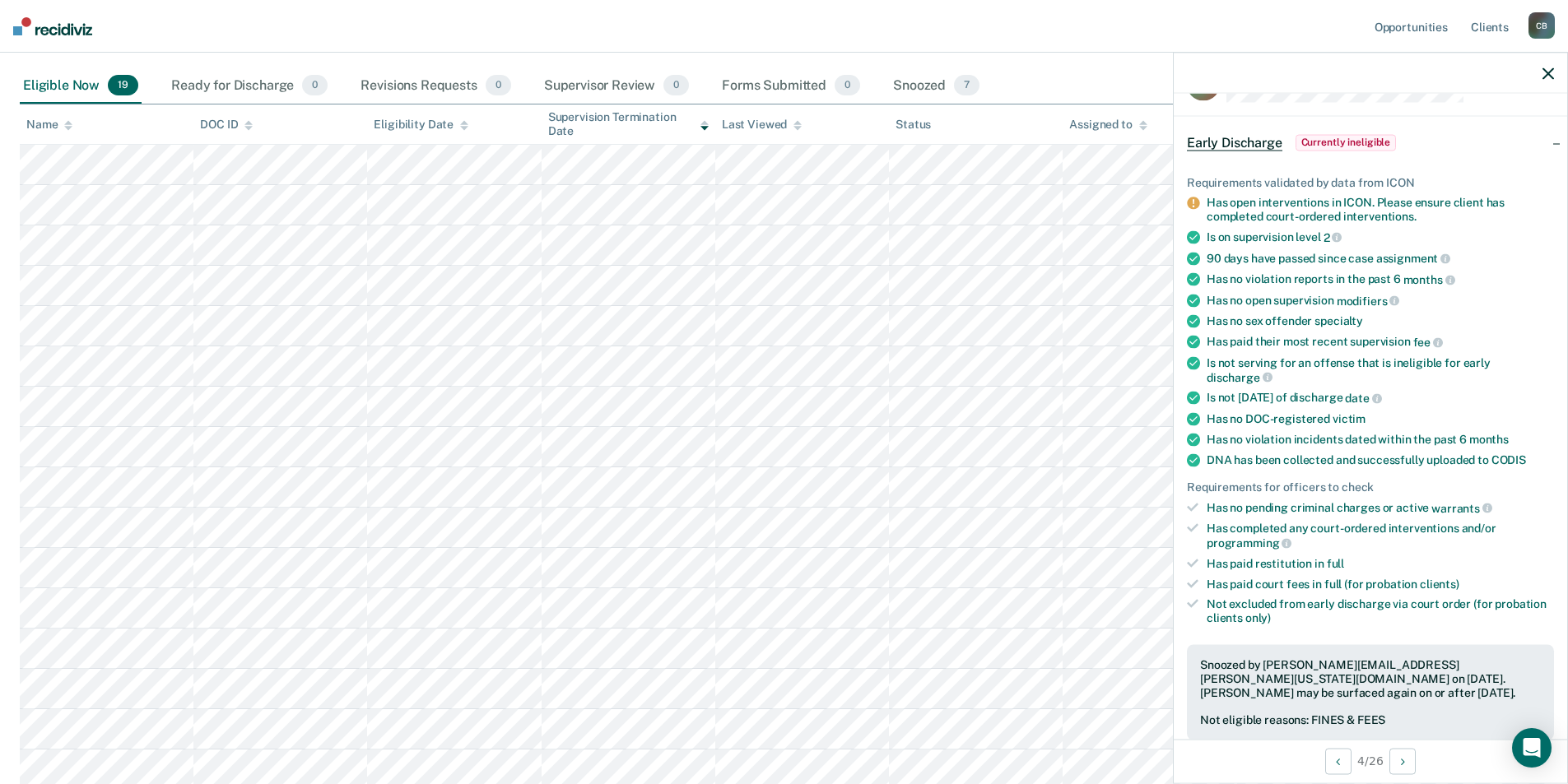
scroll to position [0, 0]
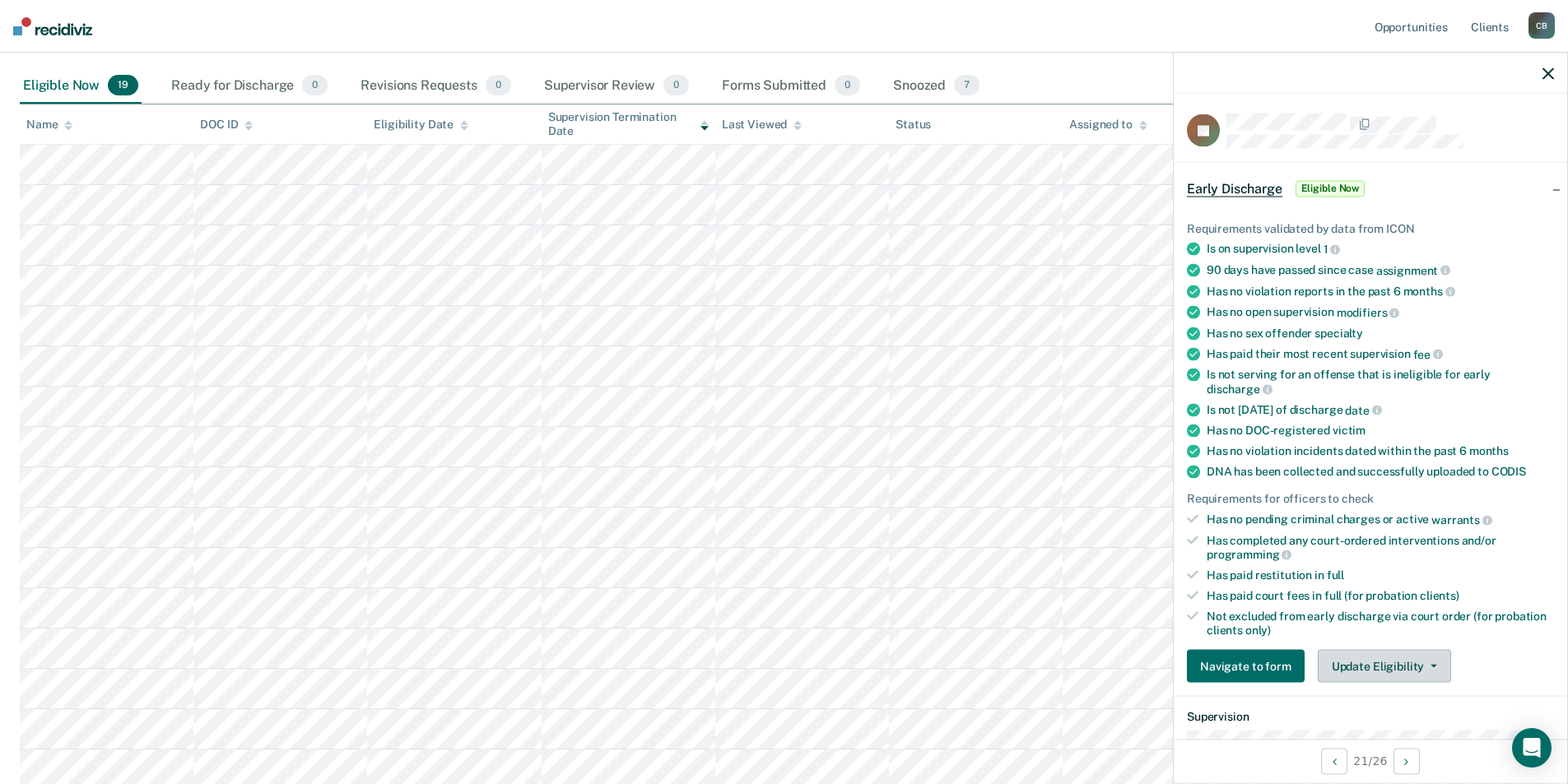
click at [1366, 670] on button "Update Eligibility" at bounding box center [1385, 666] width 134 height 33
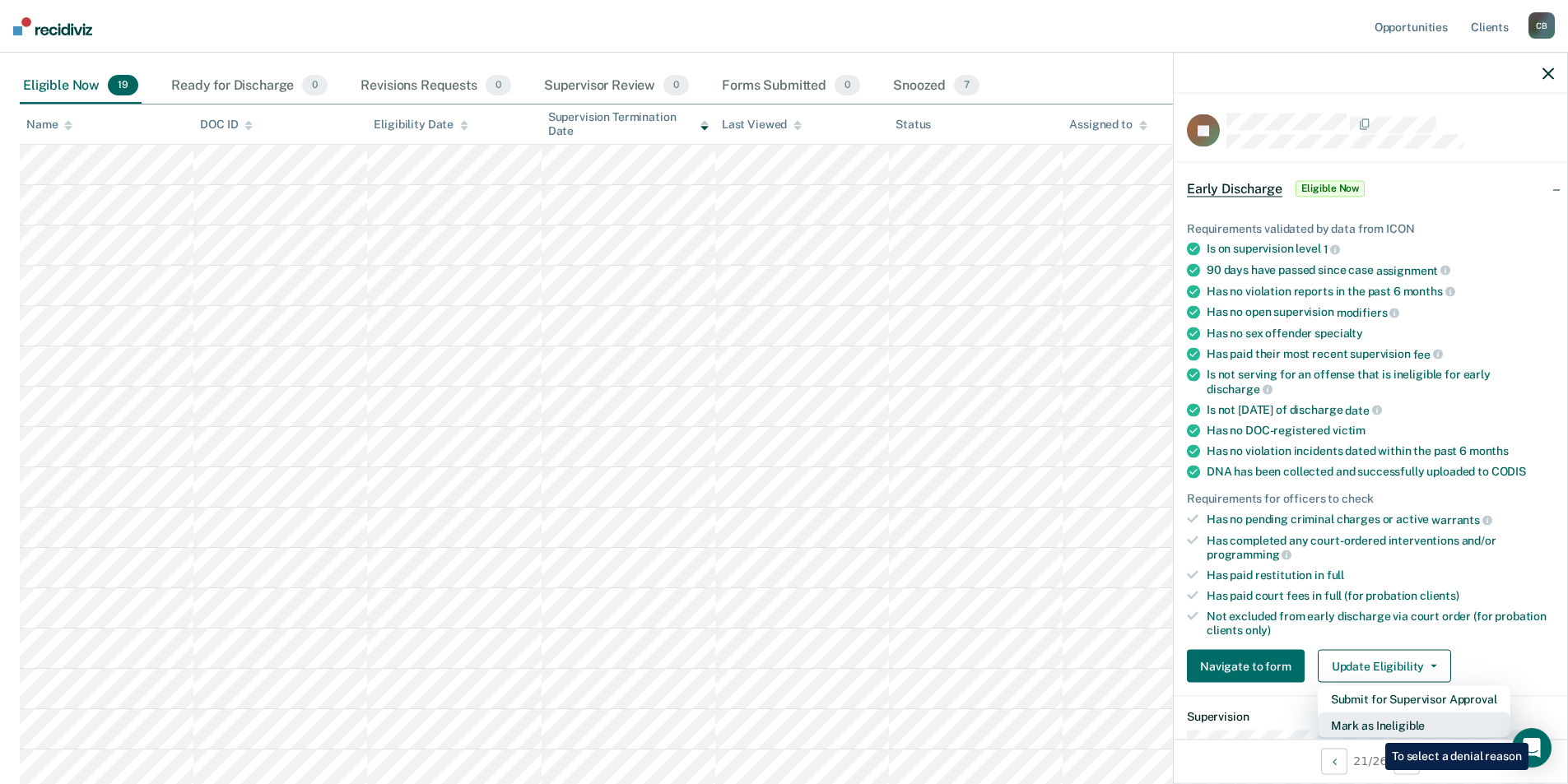
click at [1373, 731] on button "Mark as Ineligible" at bounding box center [1414, 725] width 192 height 27
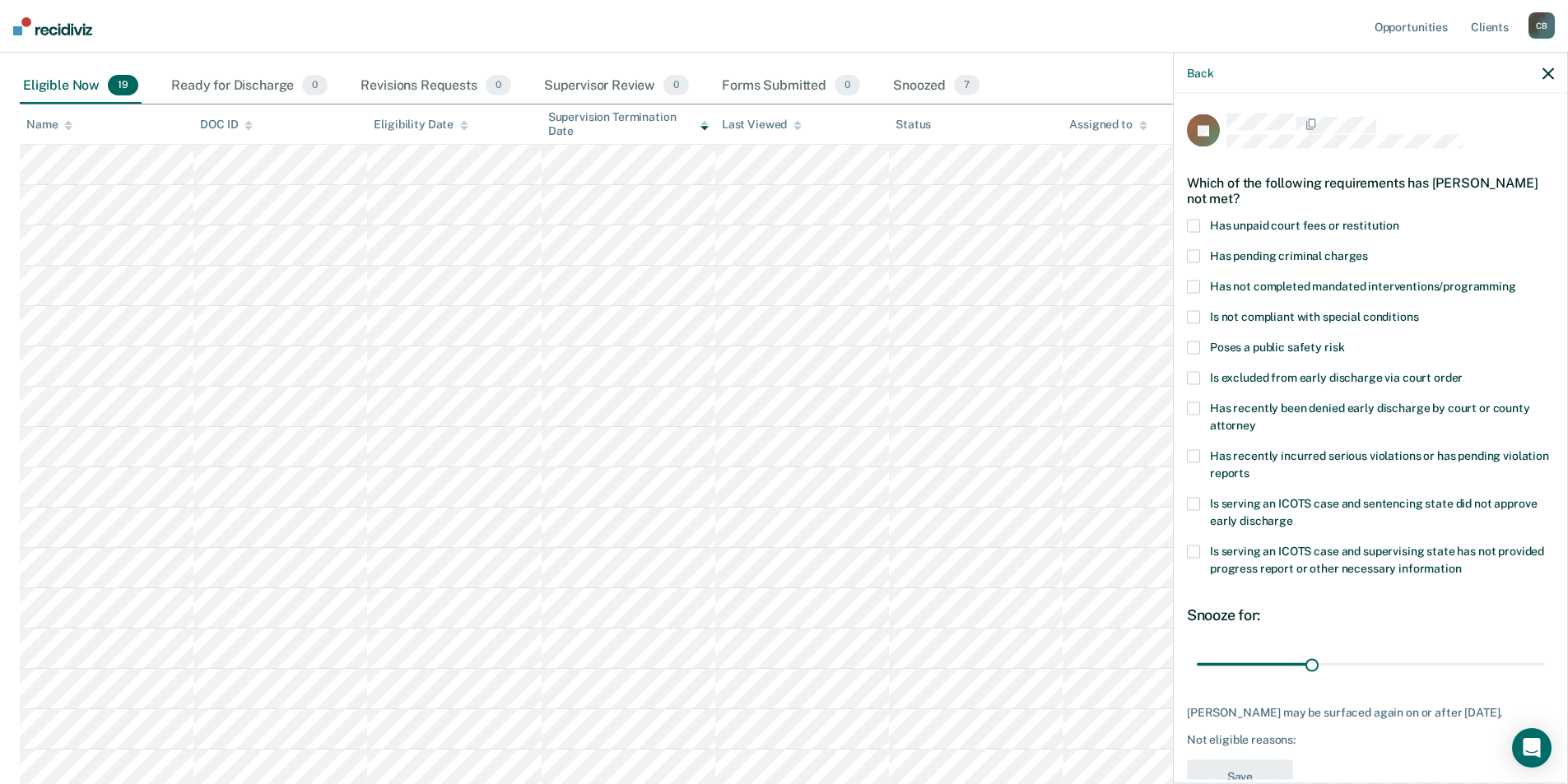
click at [1367, 511] on label "Is serving an ICOTS case and sentencing state did not approve early discharge" at bounding box center [1370, 514] width 367 height 35
type input "89"
click at [1522, 663] on input "range" at bounding box center [1370, 664] width 347 height 28
click at [1259, 760] on button "Save" at bounding box center [1239, 777] width 106 height 34
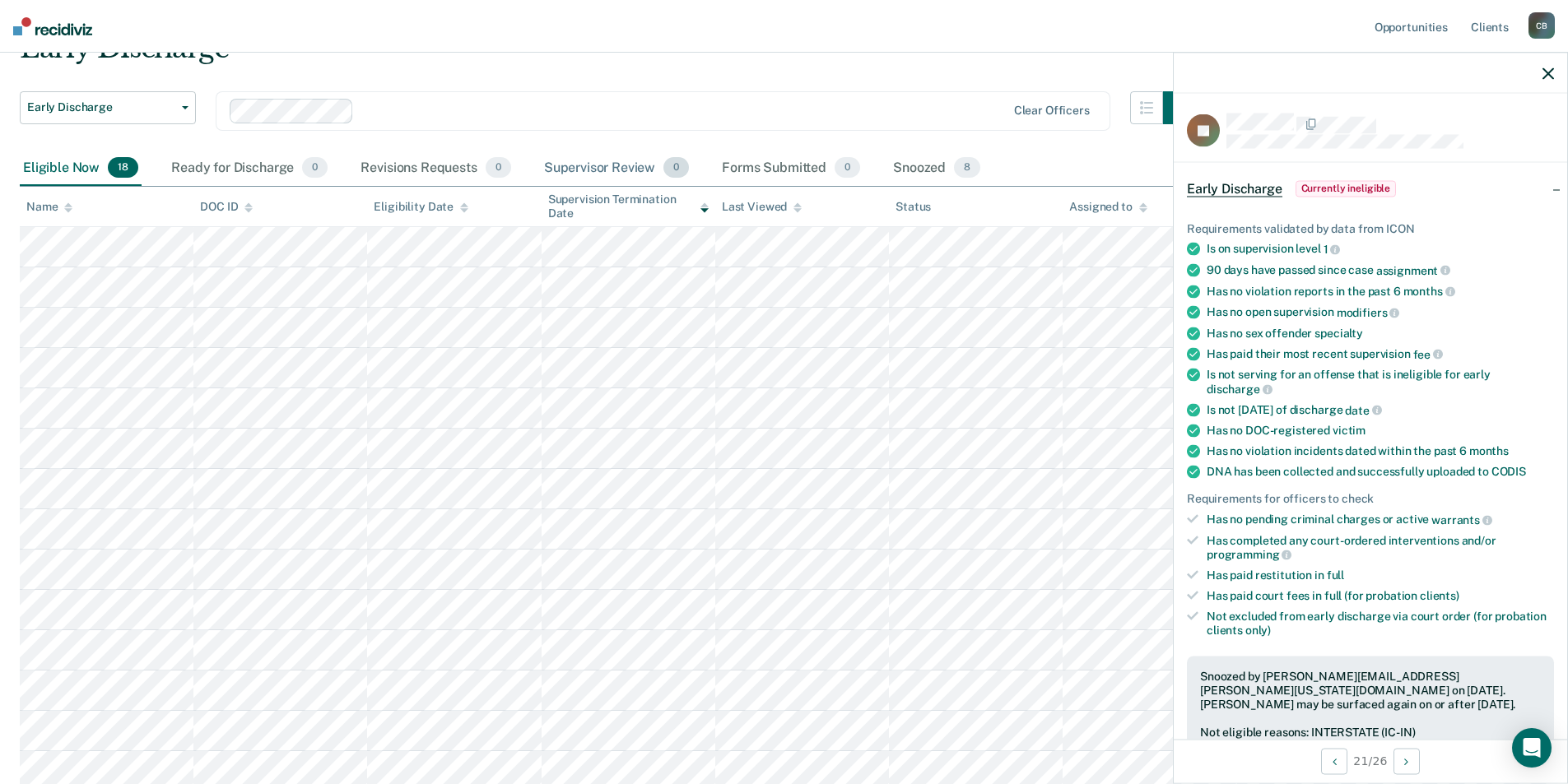
scroll to position [165, 0]
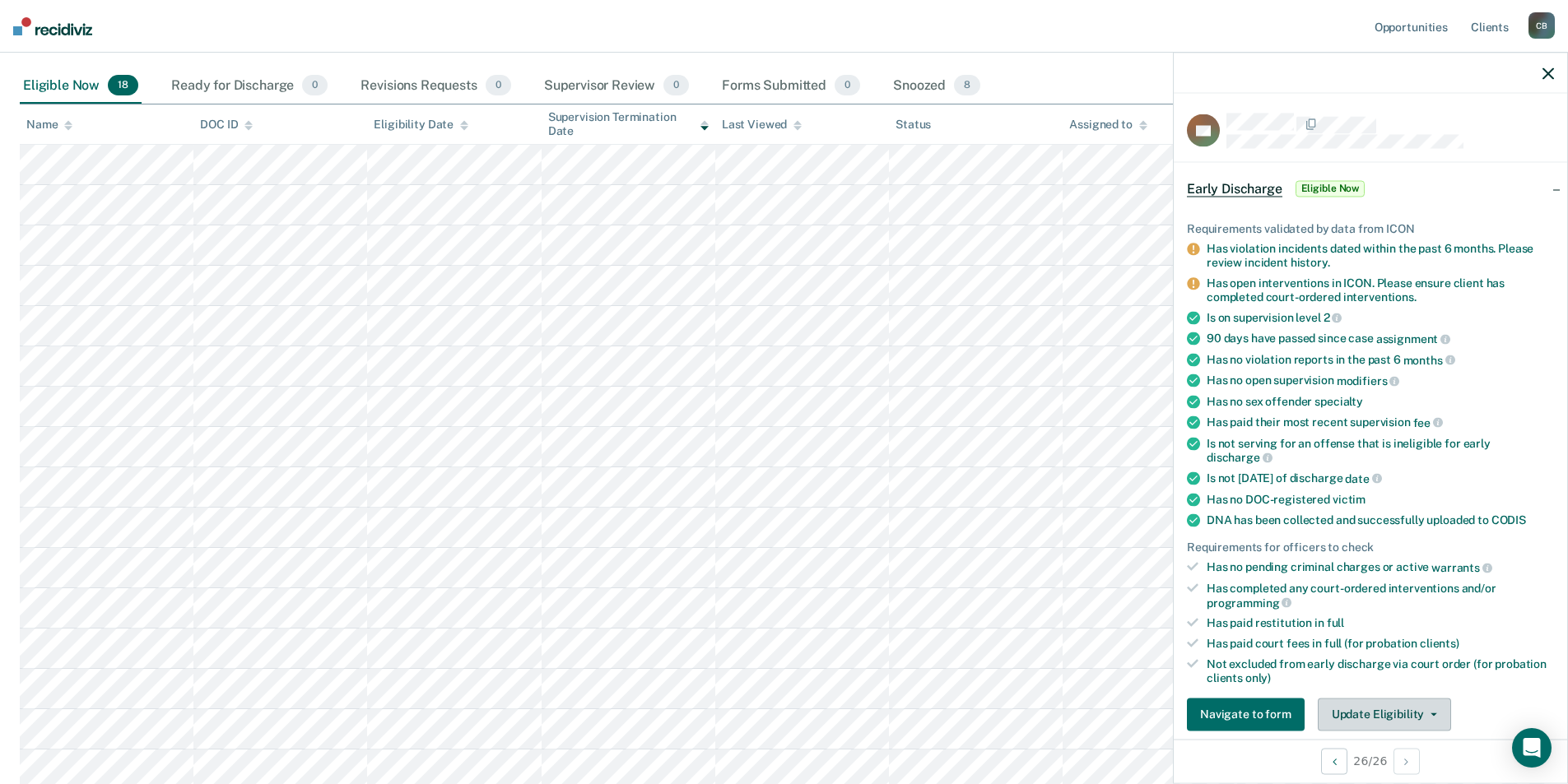
click at [1383, 710] on button "Update Eligibility" at bounding box center [1385, 714] width 134 height 33
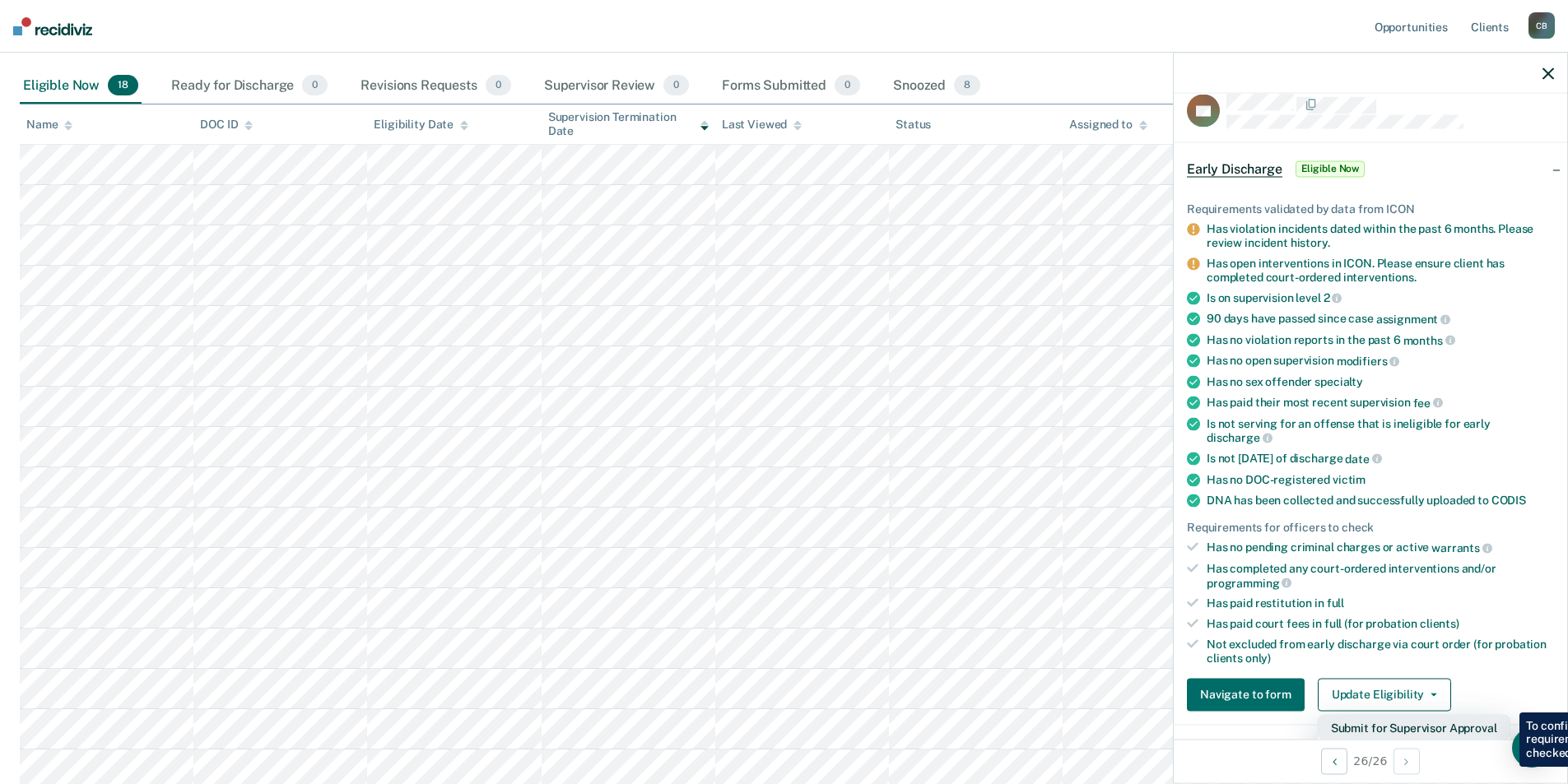
scroll to position [184, 0]
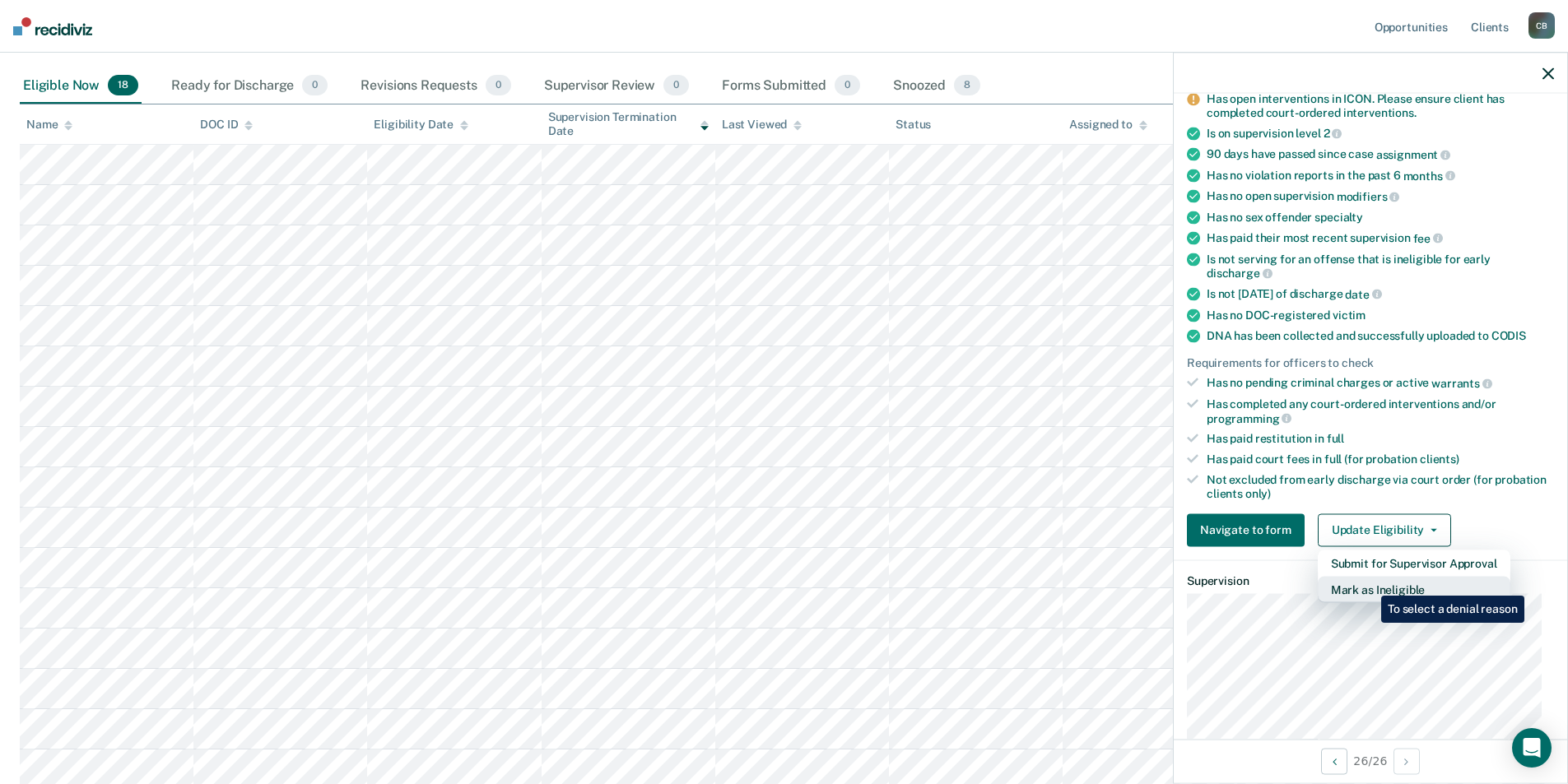
click at [1369, 583] on button "Mark as Ineligible" at bounding box center [1414, 589] width 192 height 27
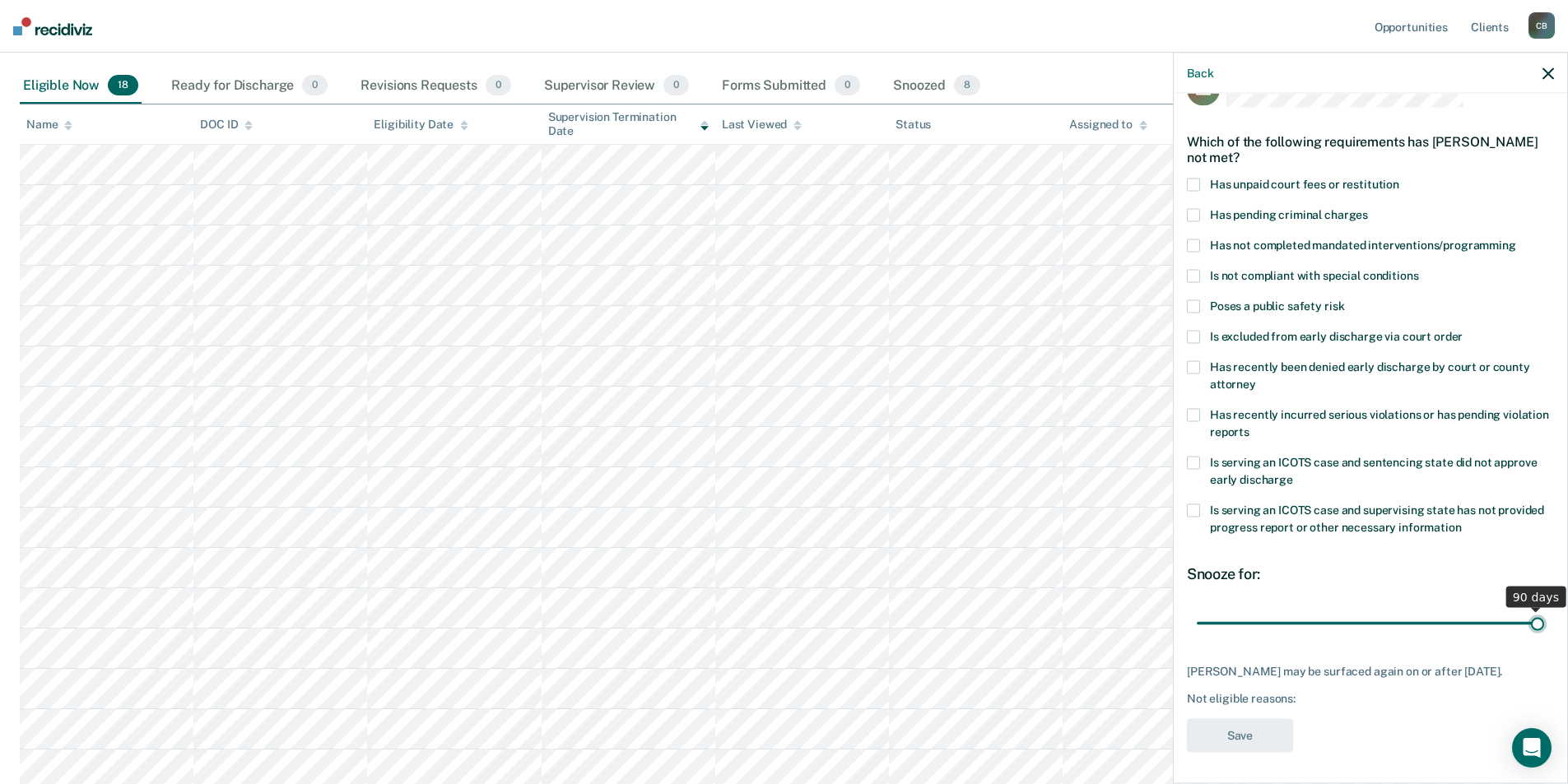
type input "90"
click at [1528, 618] on input "range" at bounding box center [1370, 623] width 347 height 28
click at [1190, 190] on label "Has unpaid court fees or restitution" at bounding box center [1370, 187] width 367 height 17
click at [1231, 734] on button "Save" at bounding box center [1239, 736] width 106 height 34
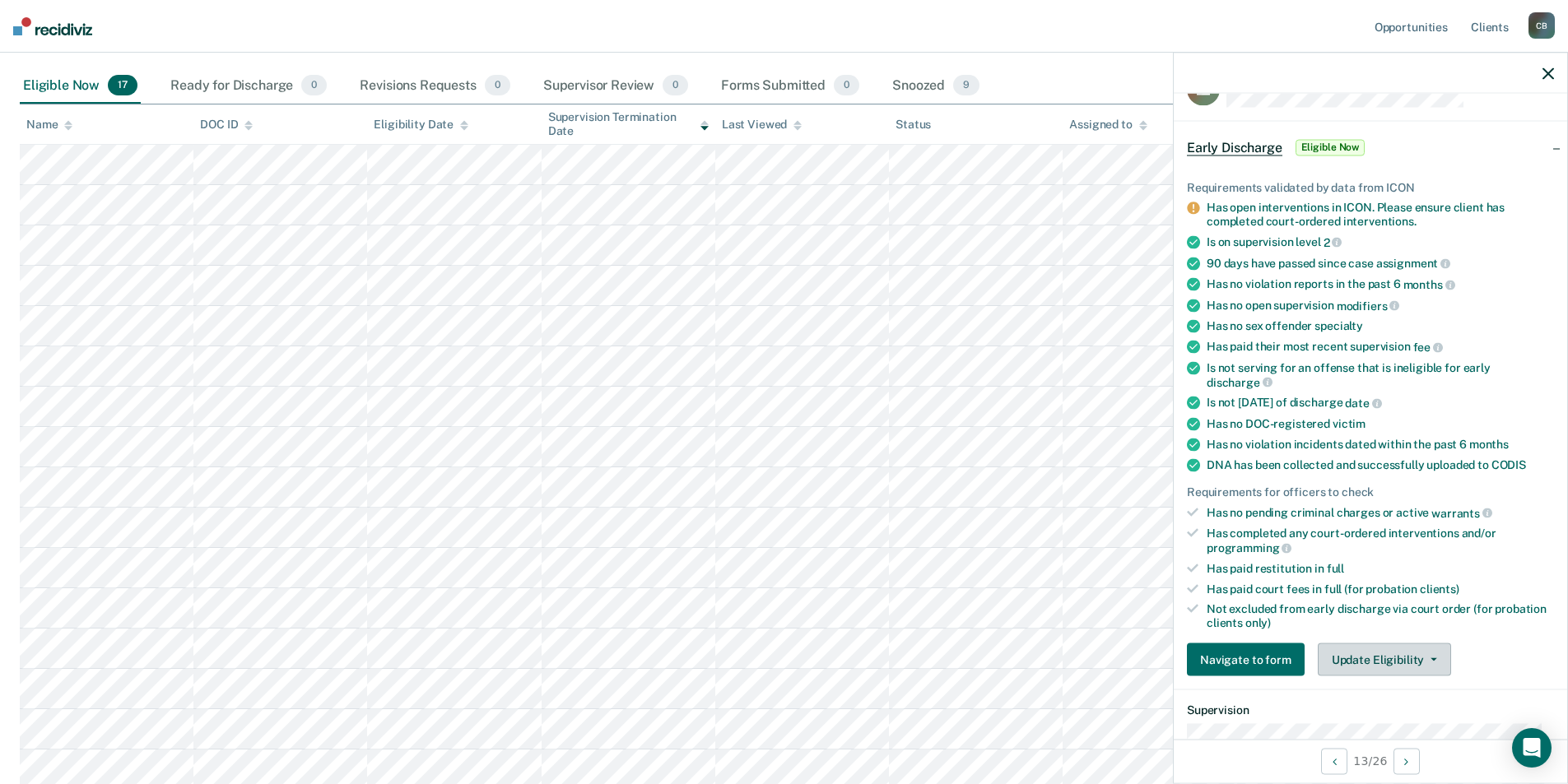
click at [1432, 655] on button "Update Eligibility" at bounding box center [1385, 659] width 134 height 33
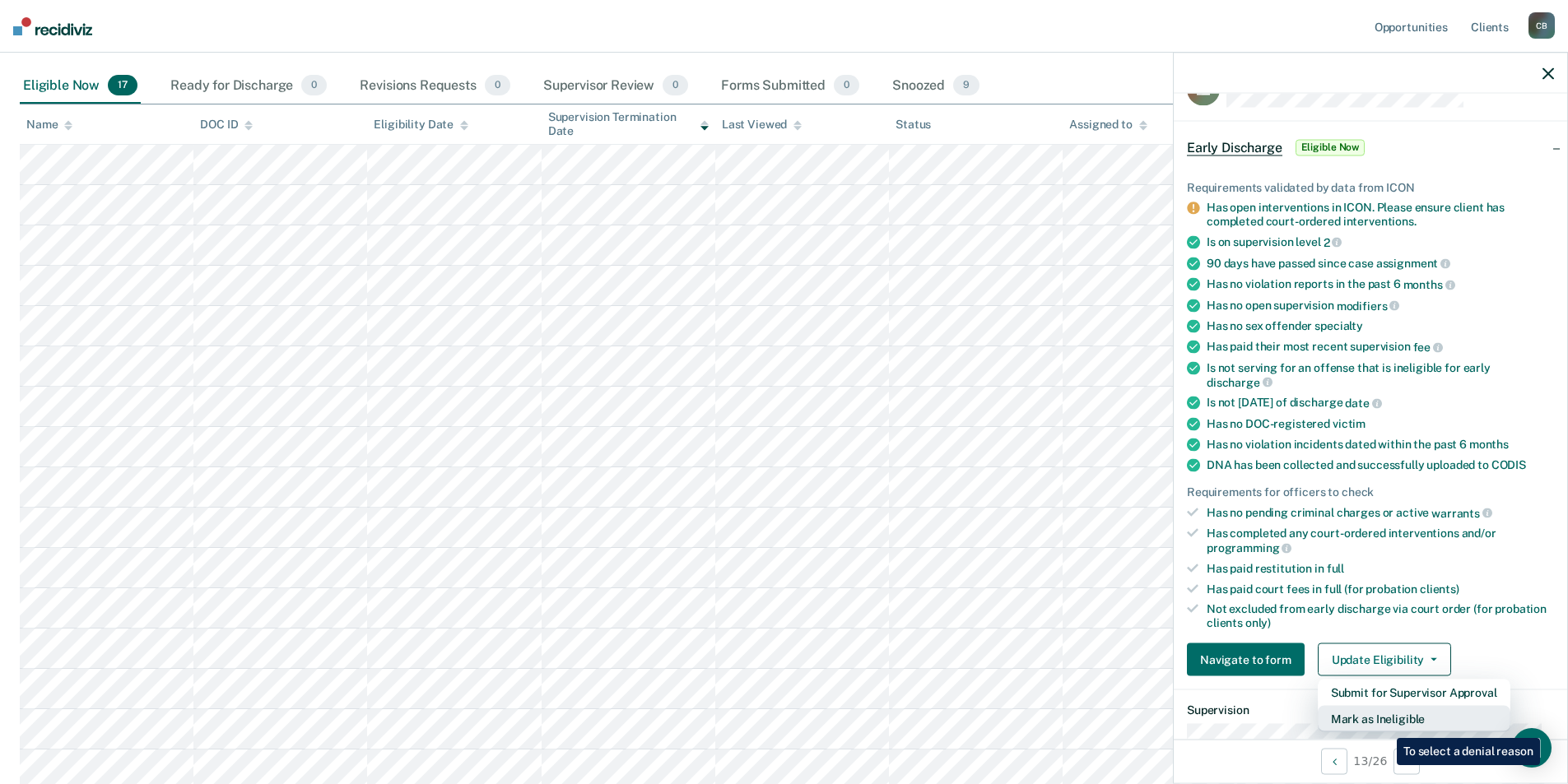
click at [1385, 725] on button "Mark as Ineligible" at bounding box center [1414, 719] width 192 height 27
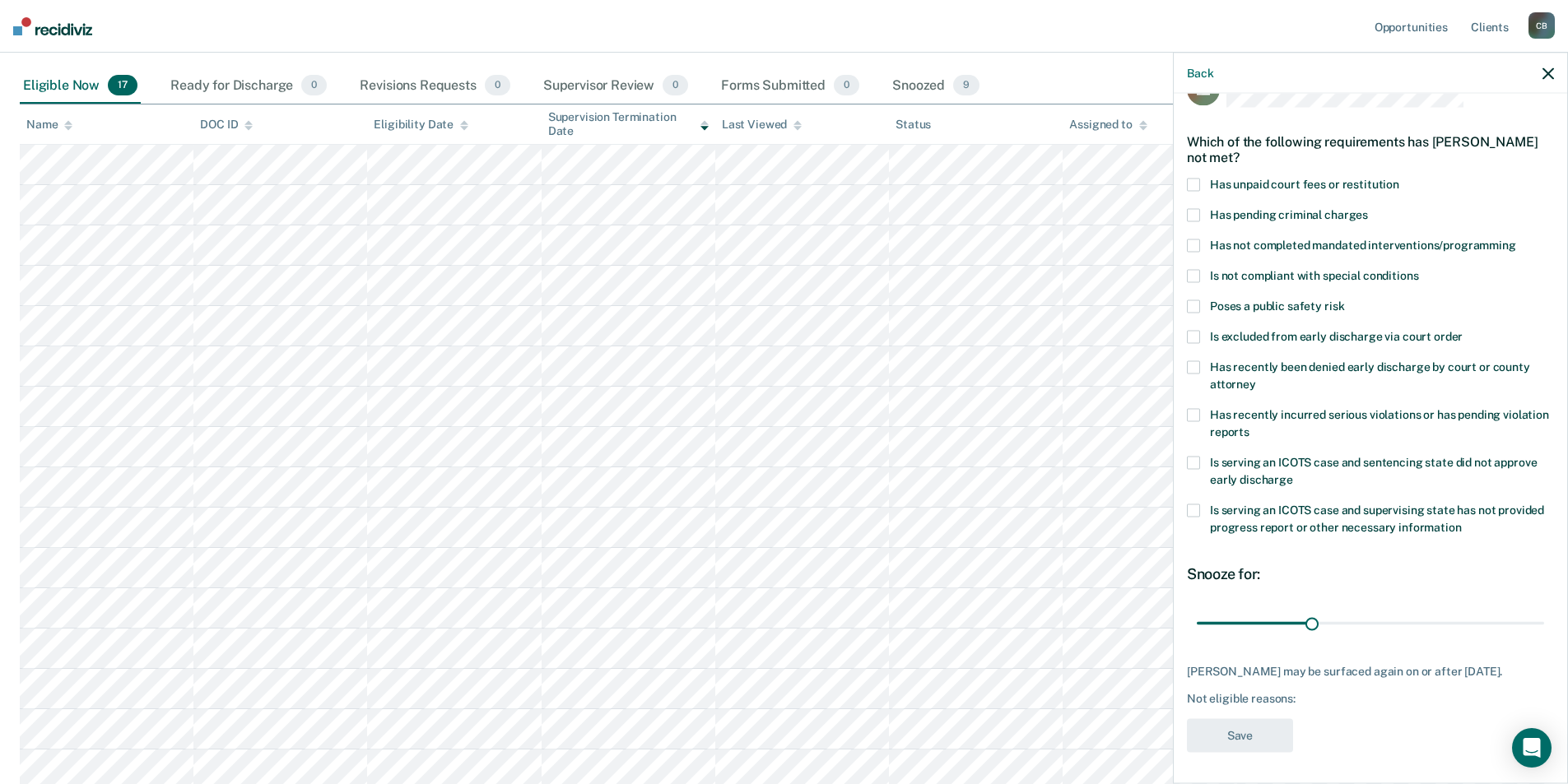
click at [1269, 184] on span "Has unpaid court fees or restitution" at bounding box center [1304, 184] width 190 height 13
click at [1237, 728] on button "Save" at bounding box center [1239, 736] width 106 height 34
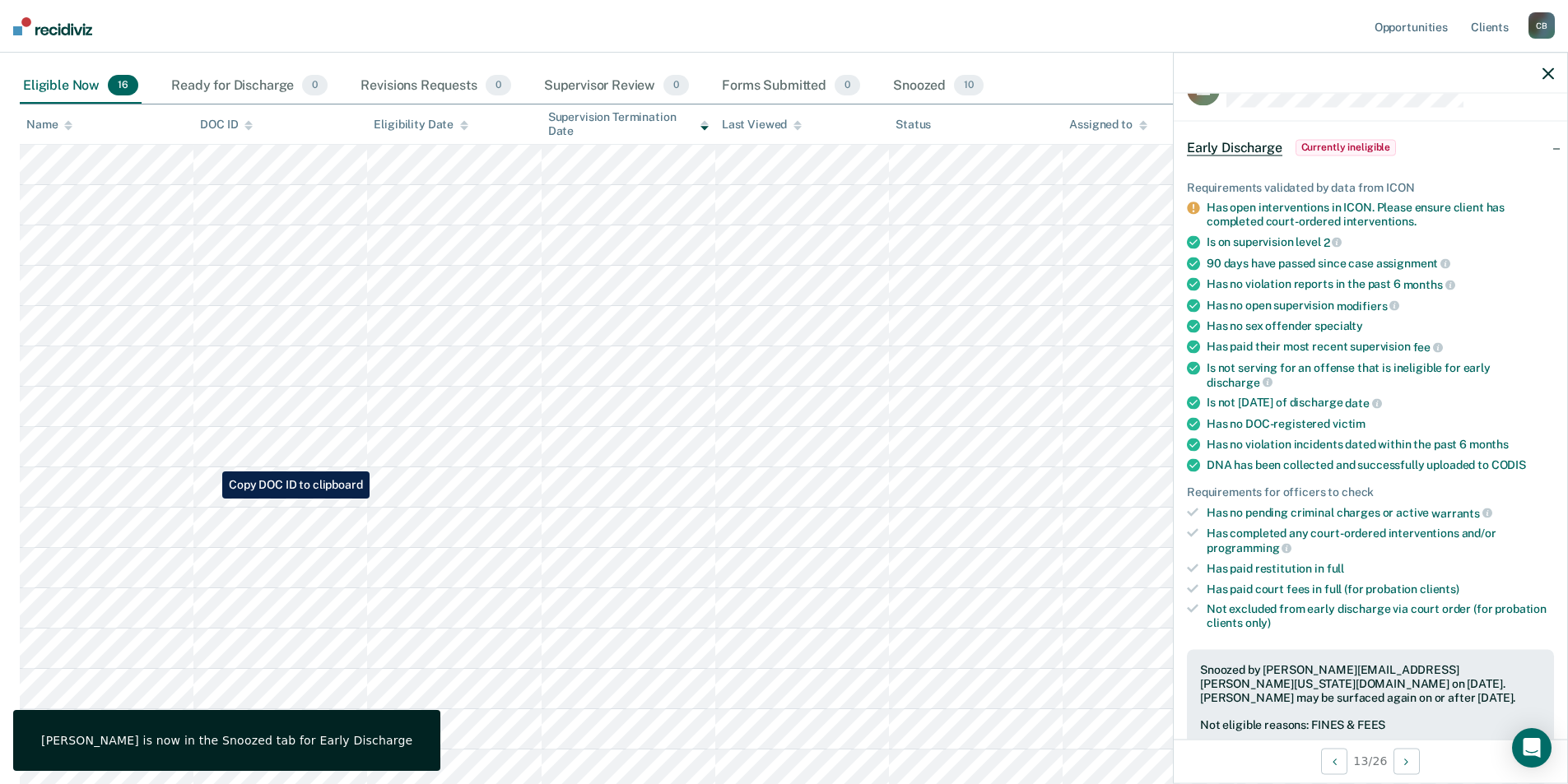
scroll to position [288, 0]
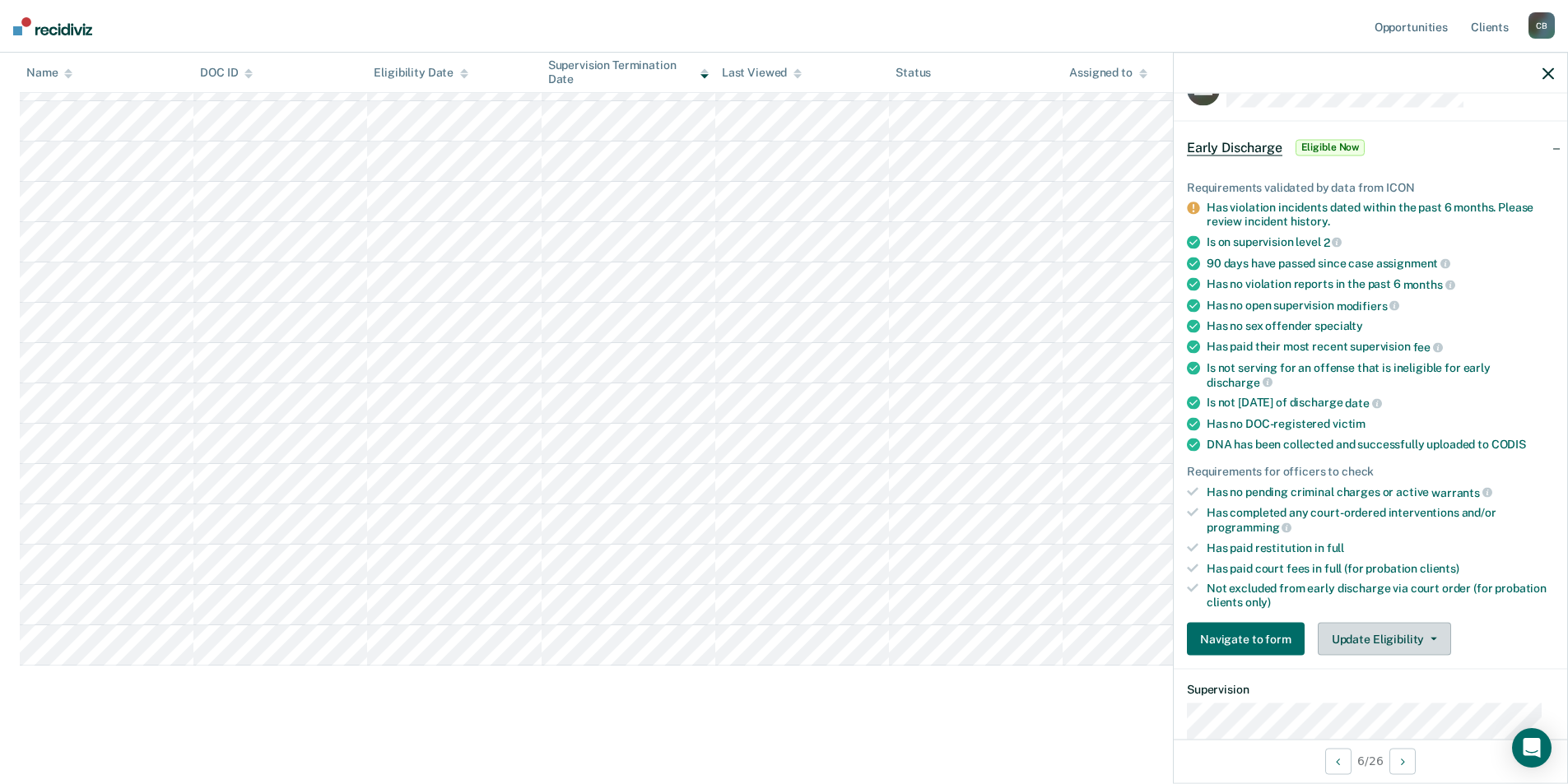
click at [1385, 635] on button "Update Eligibility" at bounding box center [1385, 639] width 134 height 33
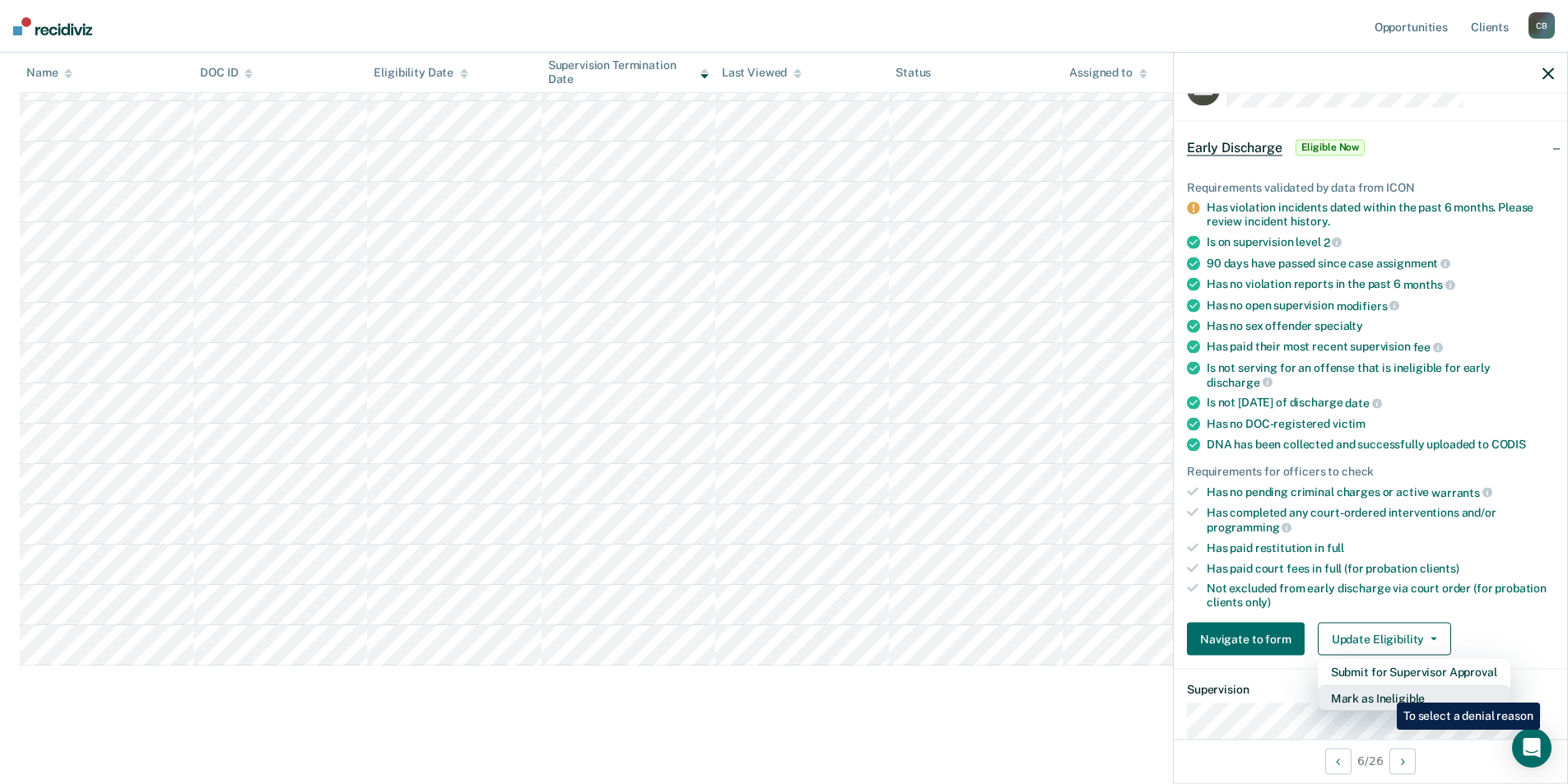
click at [1385, 691] on button "Mark as Ineligible" at bounding box center [1414, 699] width 192 height 27
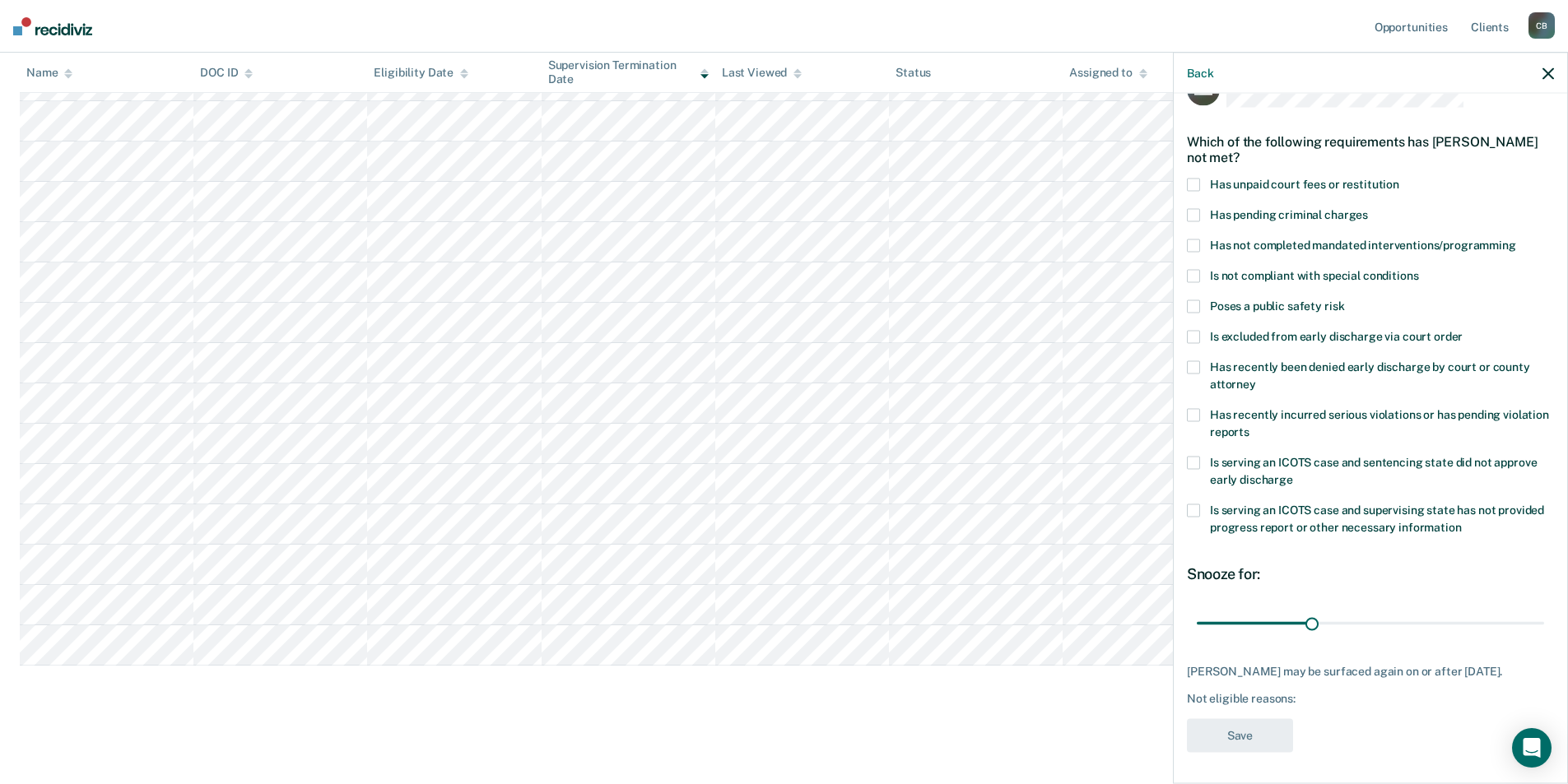
click at [1252, 182] on span "Has unpaid court fees or restitution" at bounding box center [1304, 184] width 190 height 13
click at [1238, 743] on button "Save" at bounding box center [1239, 736] width 106 height 34
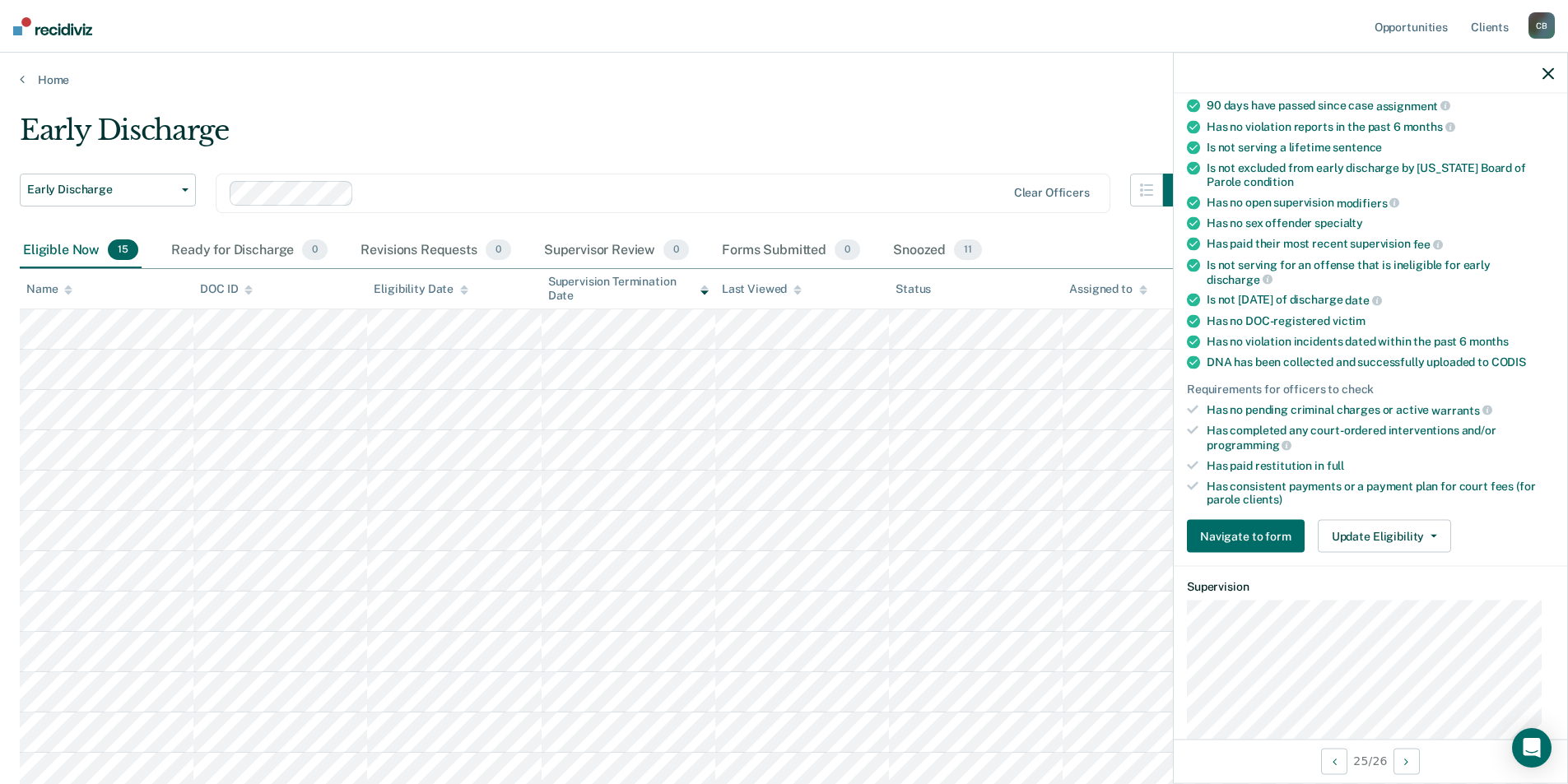
scroll to position [131, 0]
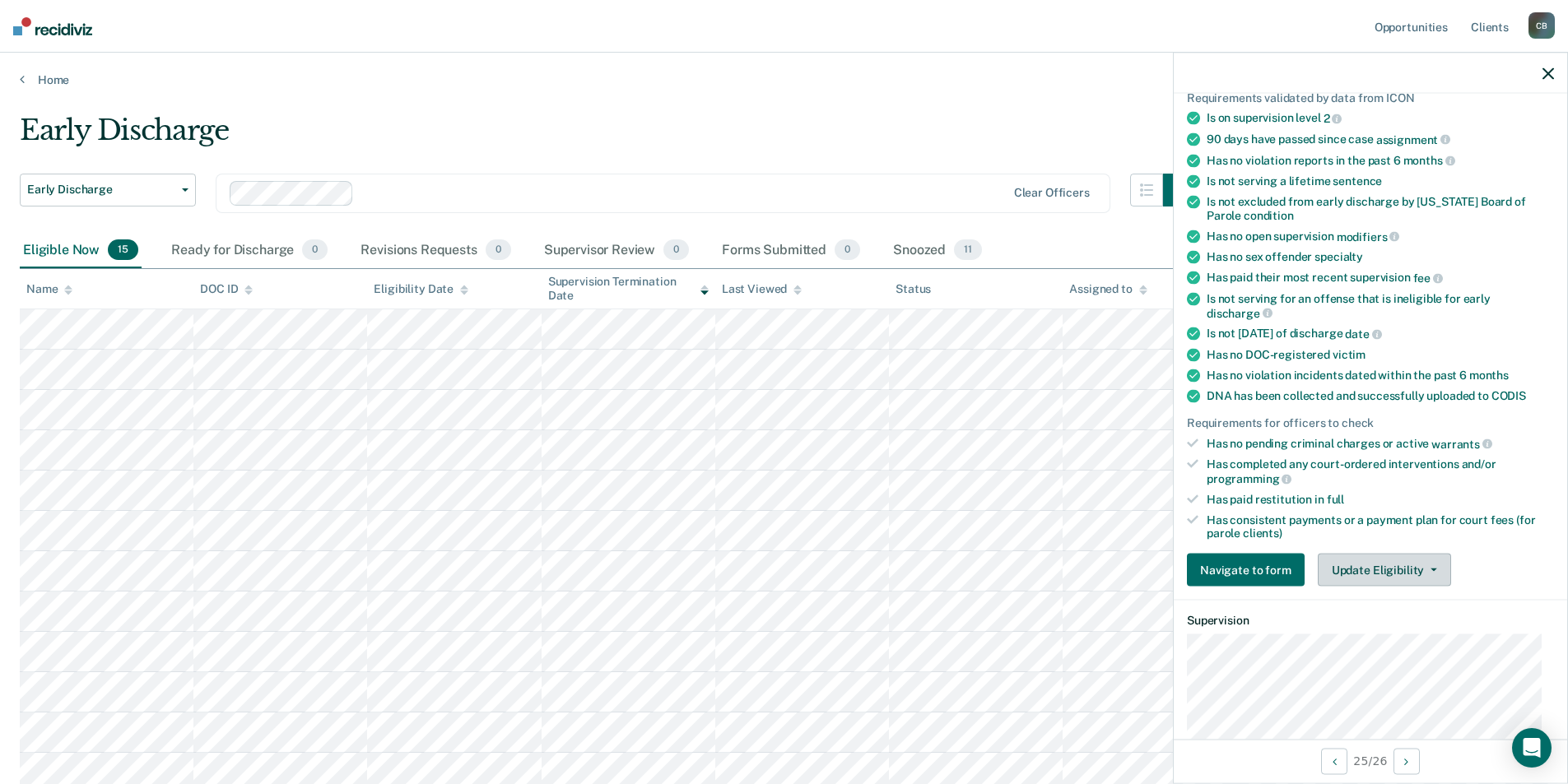
click at [1399, 563] on button "Update Eligibility" at bounding box center [1385, 570] width 134 height 33
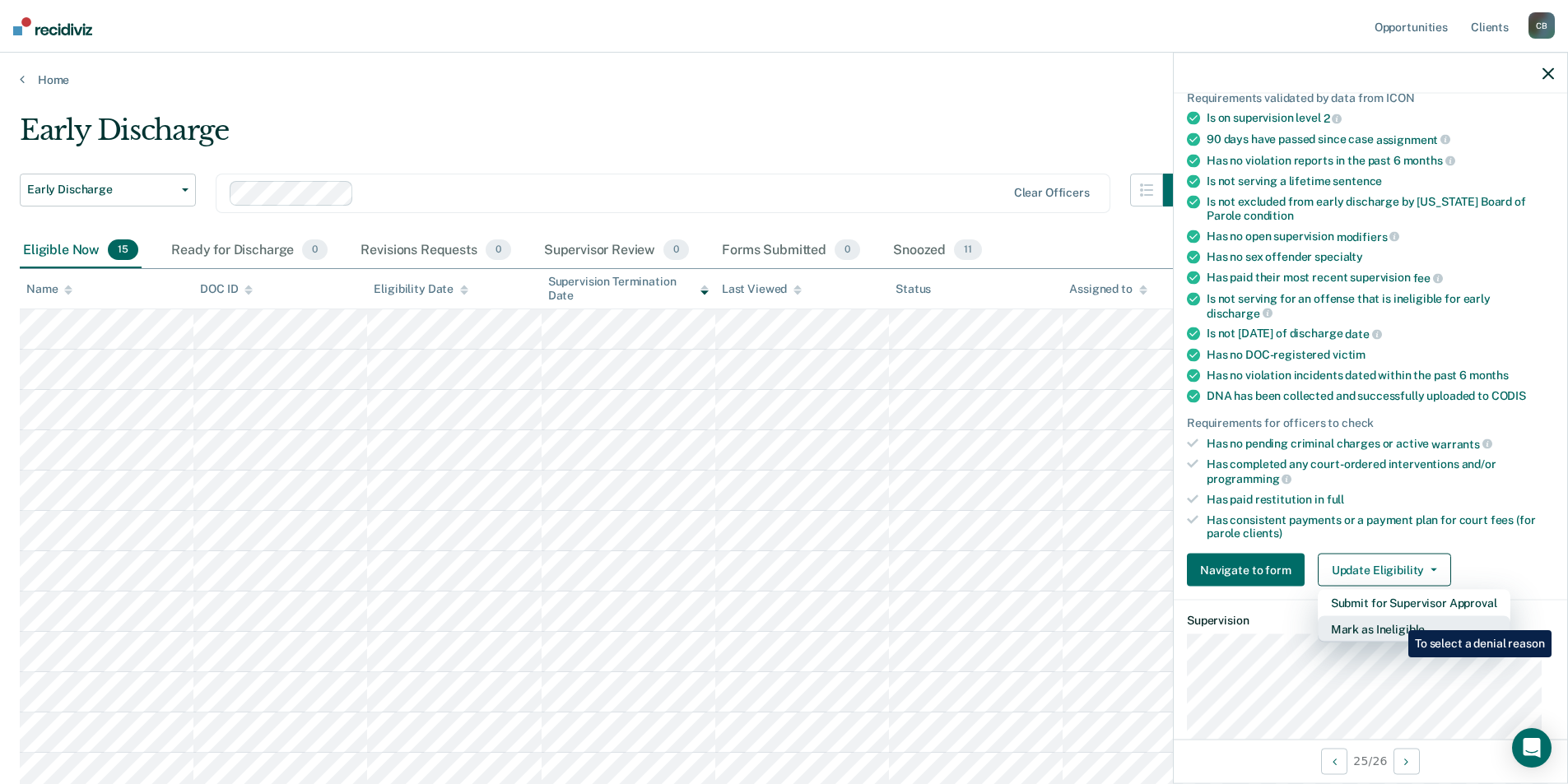
click at [1396, 618] on button "Mark as Ineligible" at bounding box center [1414, 629] width 192 height 27
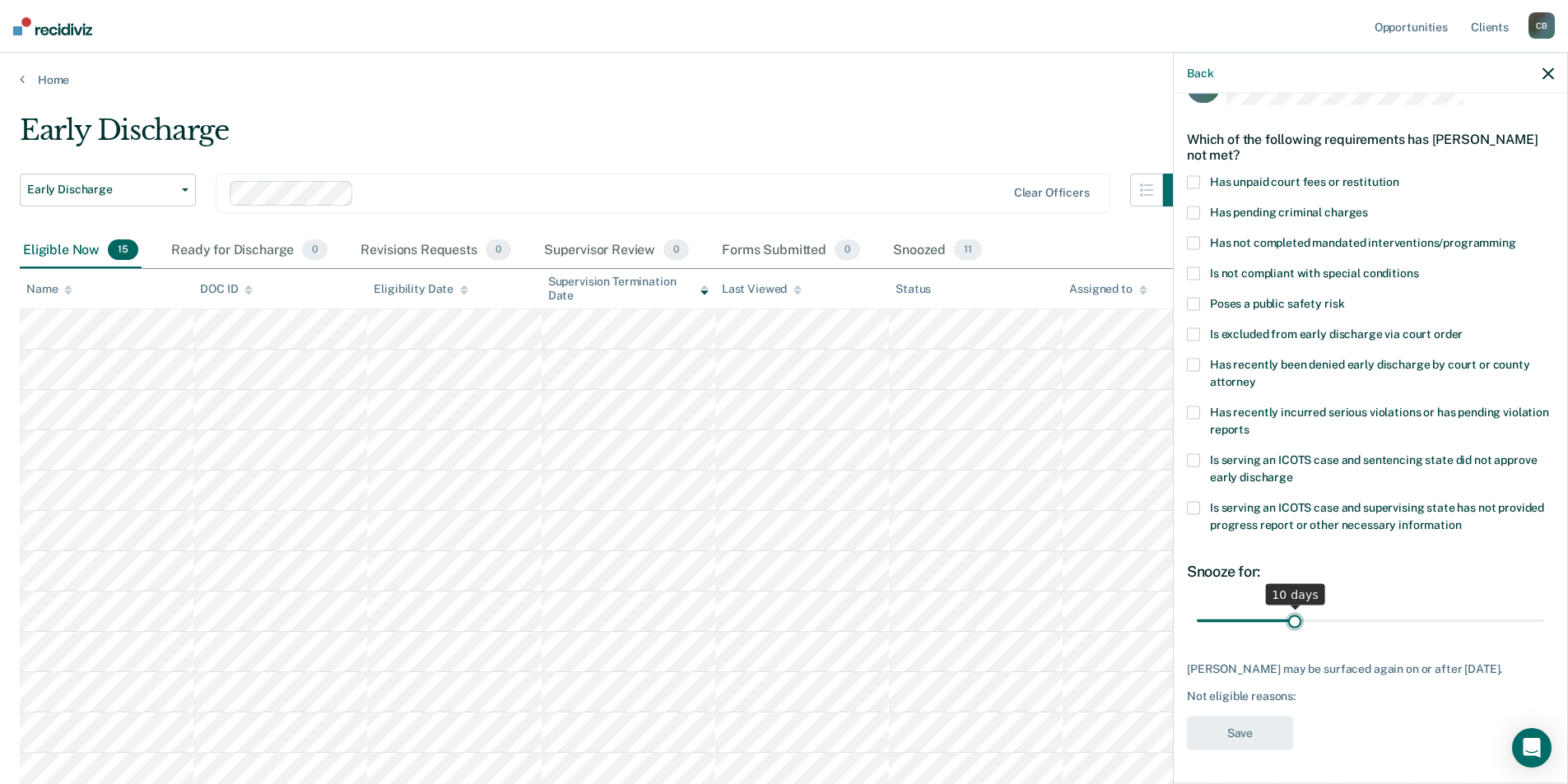
click at [1292, 606] on input "range" at bounding box center [1370, 620] width 347 height 28
type input "26"
click at [1449, 618] on input "range" at bounding box center [1370, 623] width 347 height 28
click at [1231, 190] on label "Has unpaid court fees or restitution" at bounding box center [1370, 187] width 367 height 17
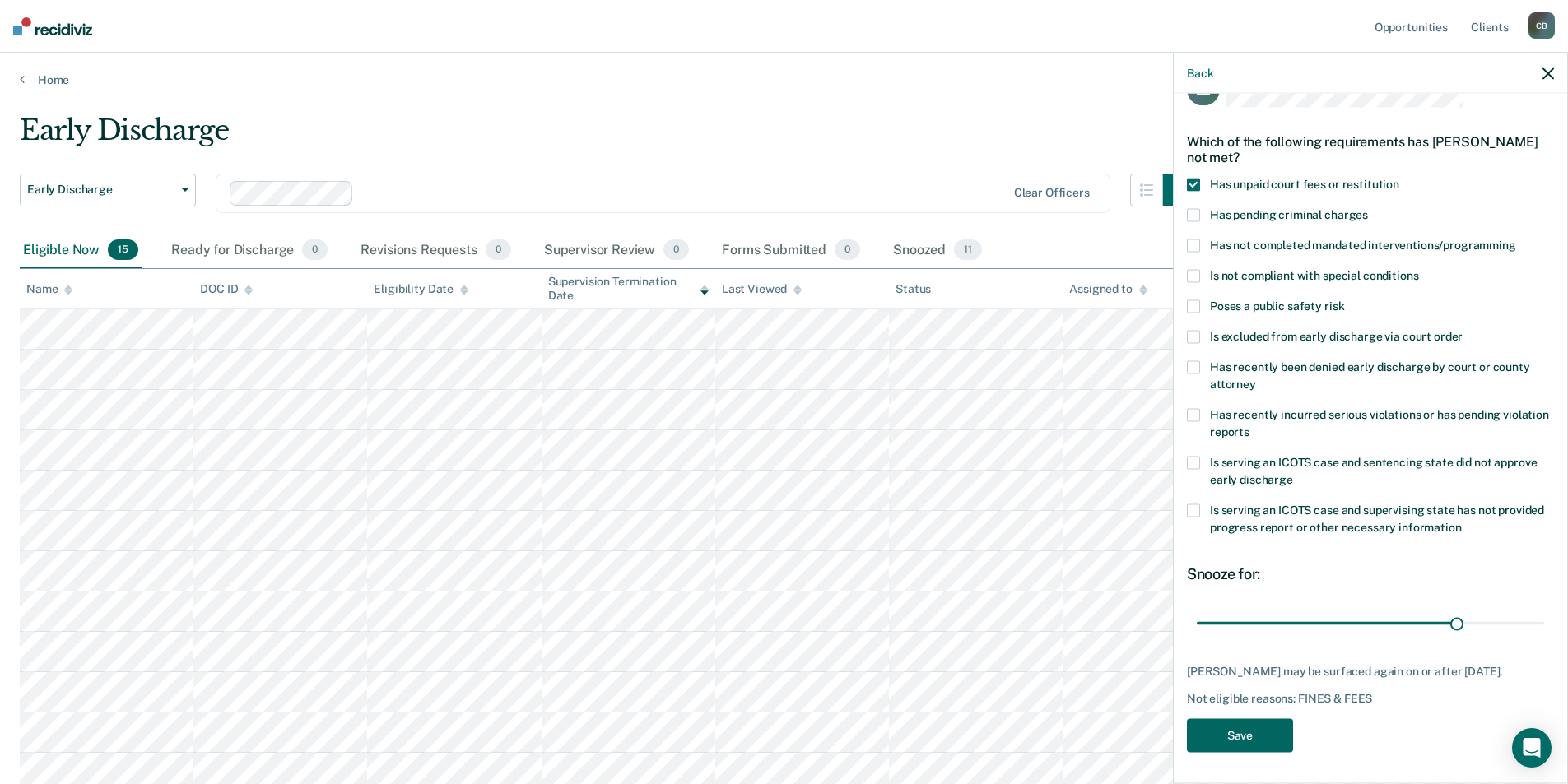
click at [1229, 748] on button "Save" at bounding box center [1239, 736] width 106 height 34
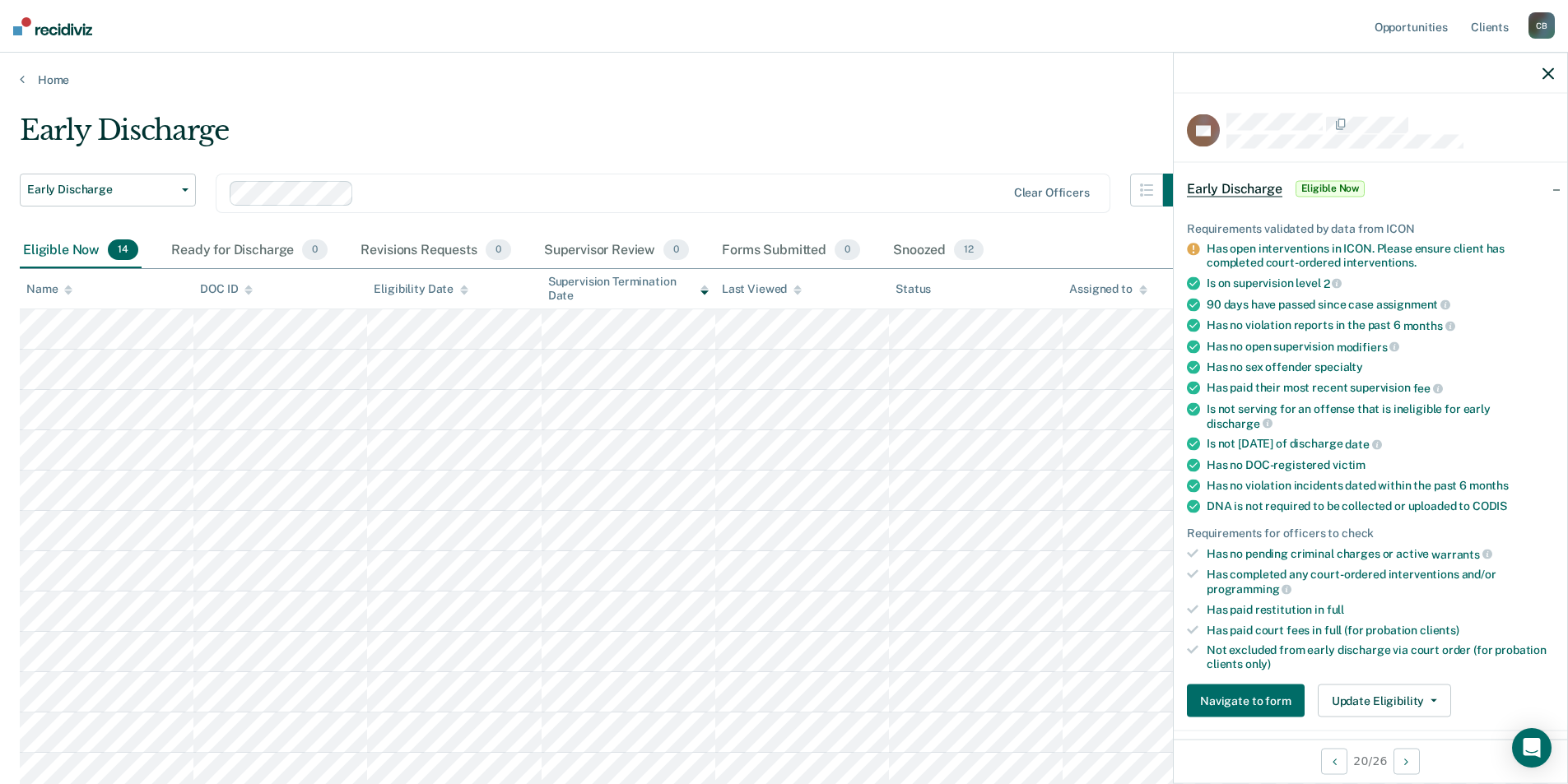
scroll to position [165, 0]
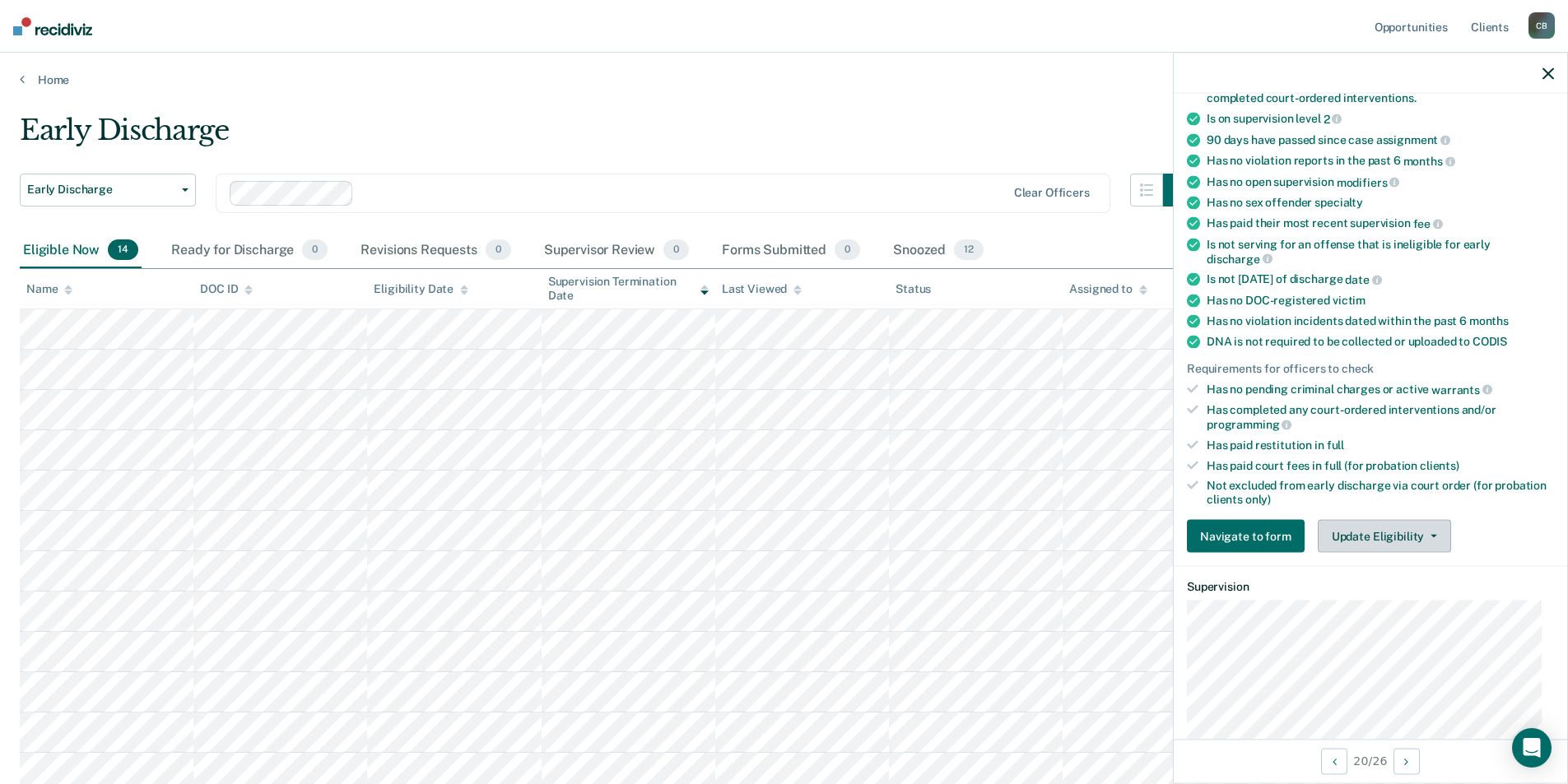
click at [1384, 526] on button "Update Eligibility" at bounding box center [1385, 536] width 134 height 33
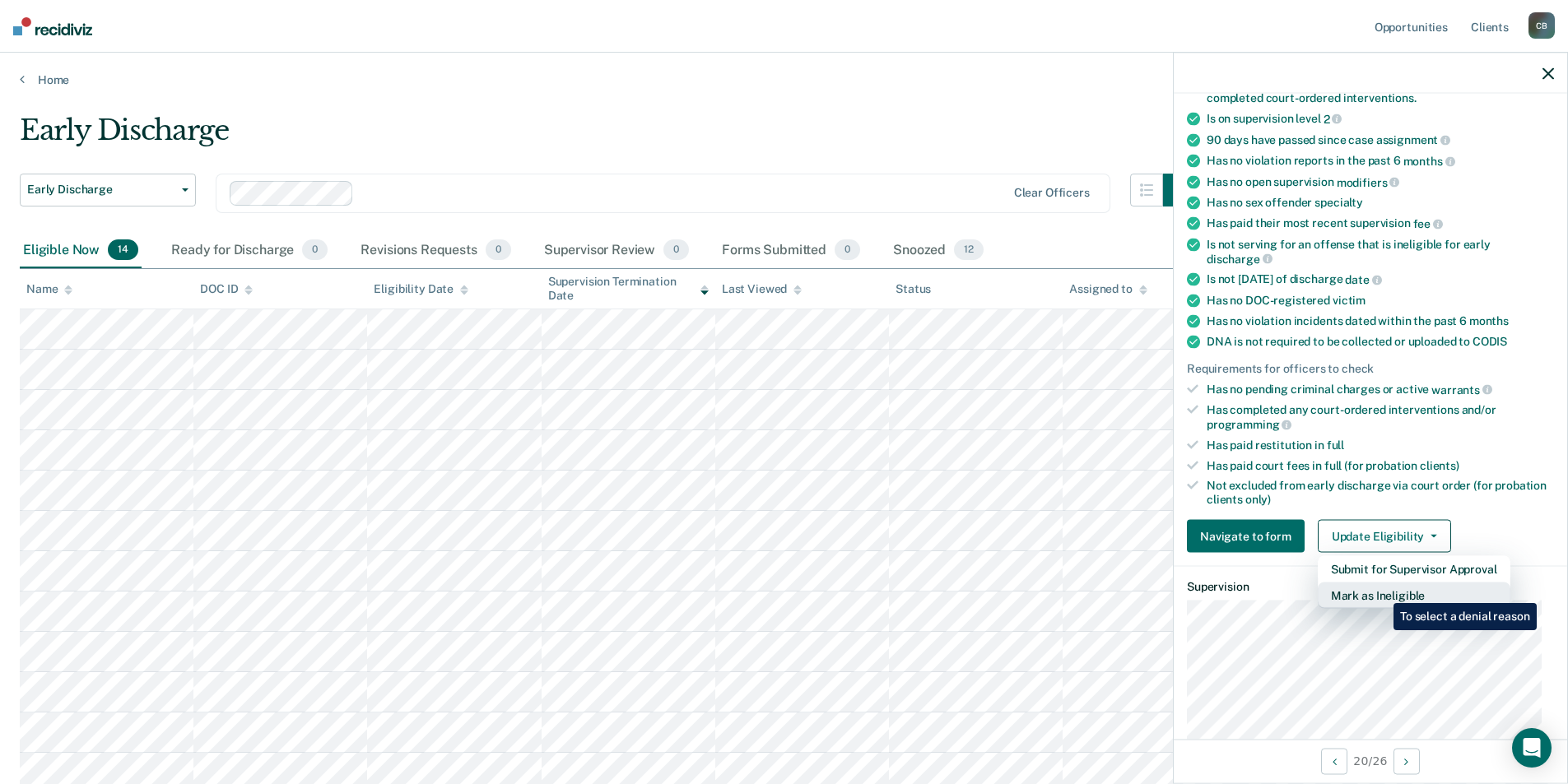
click at [1381, 591] on button "Mark as Ineligible" at bounding box center [1414, 595] width 192 height 27
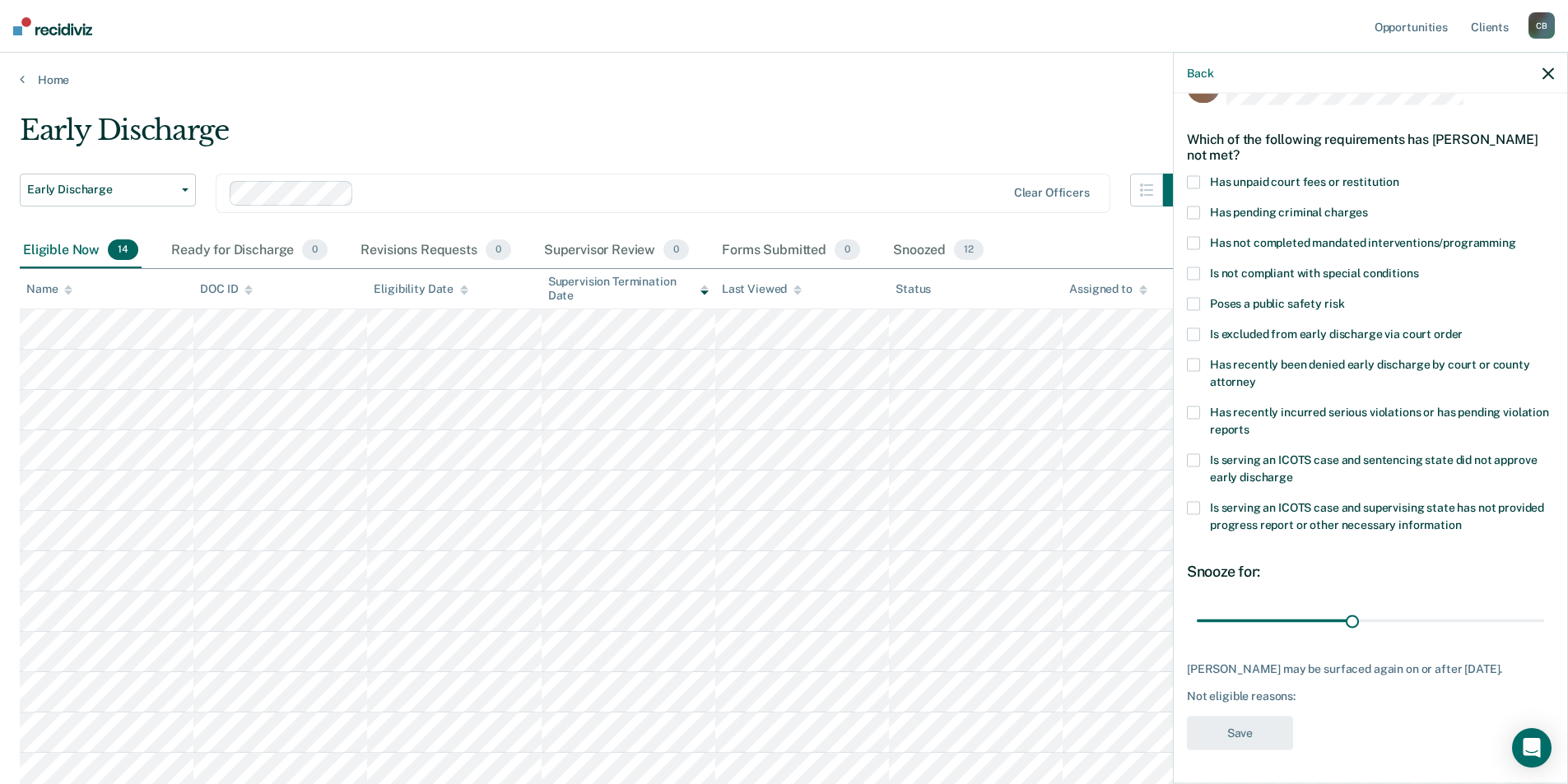
click at [1240, 175] on span "Has unpaid court fees or restitution" at bounding box center [1304, 182] width 190 height 13
click at [1248, 725] on button "Save" at bounding box center [1239, 733] width 106 height 34
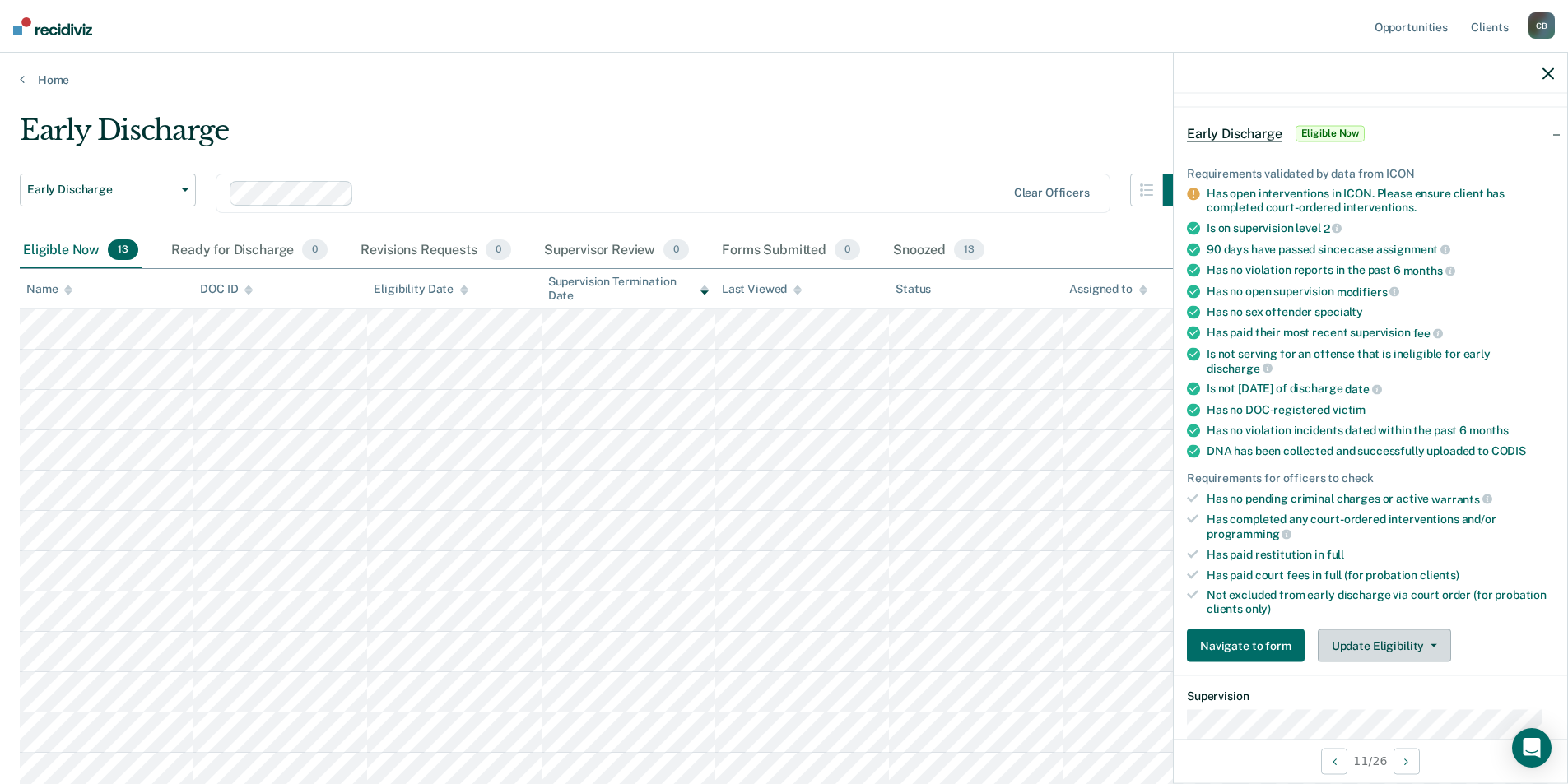
click at [1361, 651] on button "Update Eligibility" at bounding box center [1385, 645] width 134 height 33
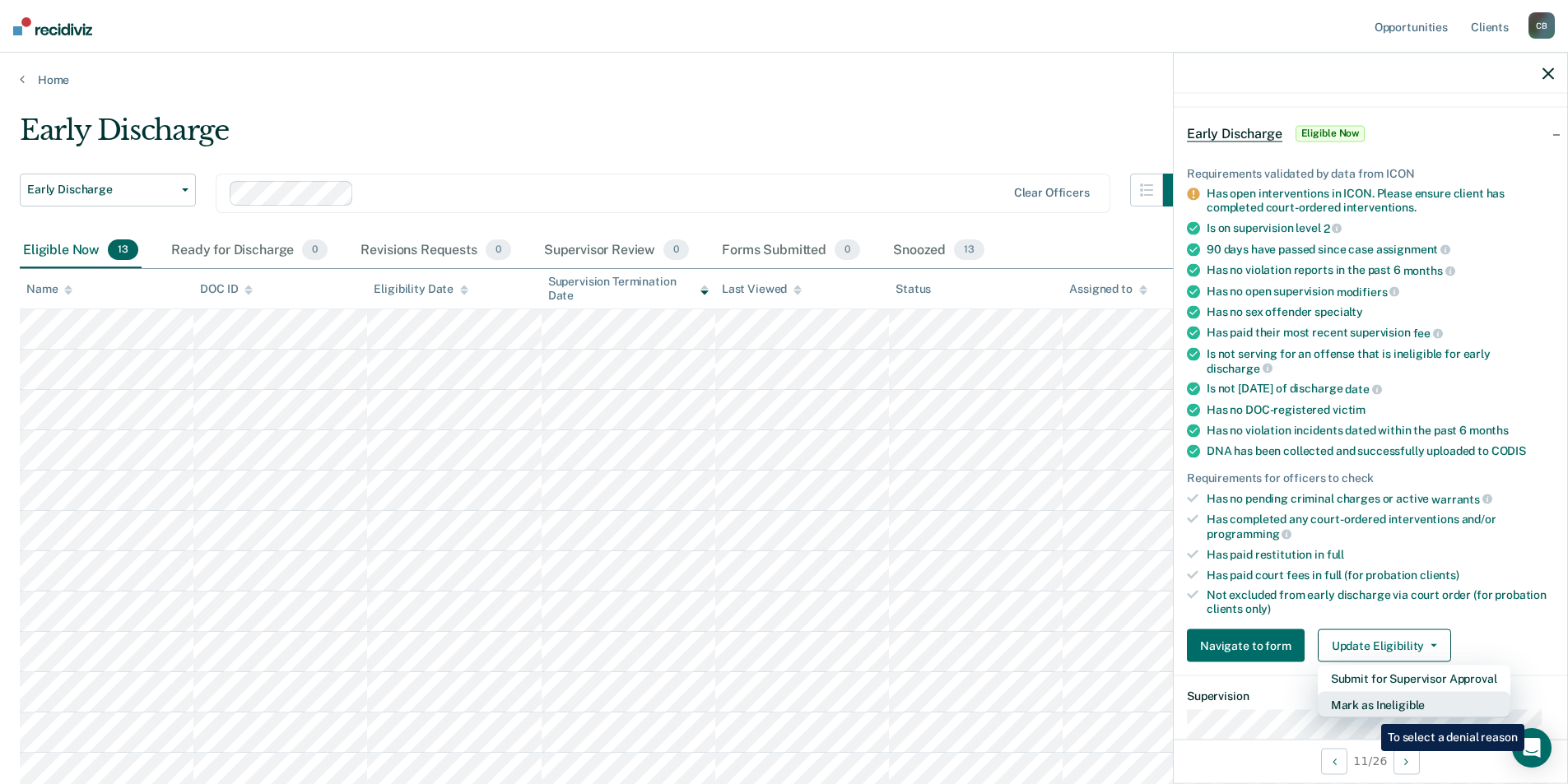
click at [1369, 712] on button "Mark as Ineligible" at bounding box center [1414, 705] width 192 height 27
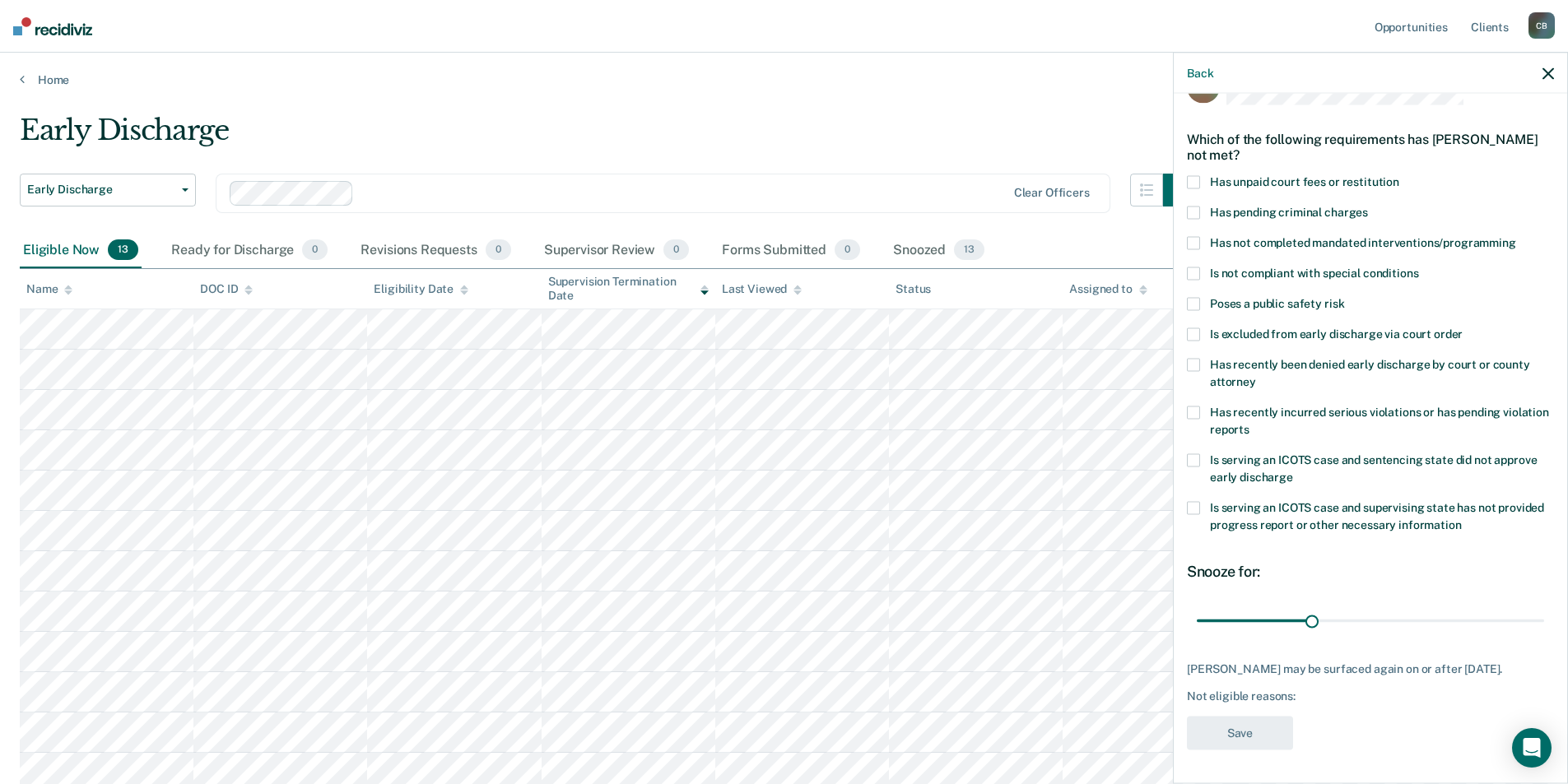
click at [1288, 177] on label "Has unpaid court fees or restitution" at bounding box center [1370, 184] width 367 height 17
click at [1243, 732] on button "Save" at bounding box center [1239, 733] width 106 height 34
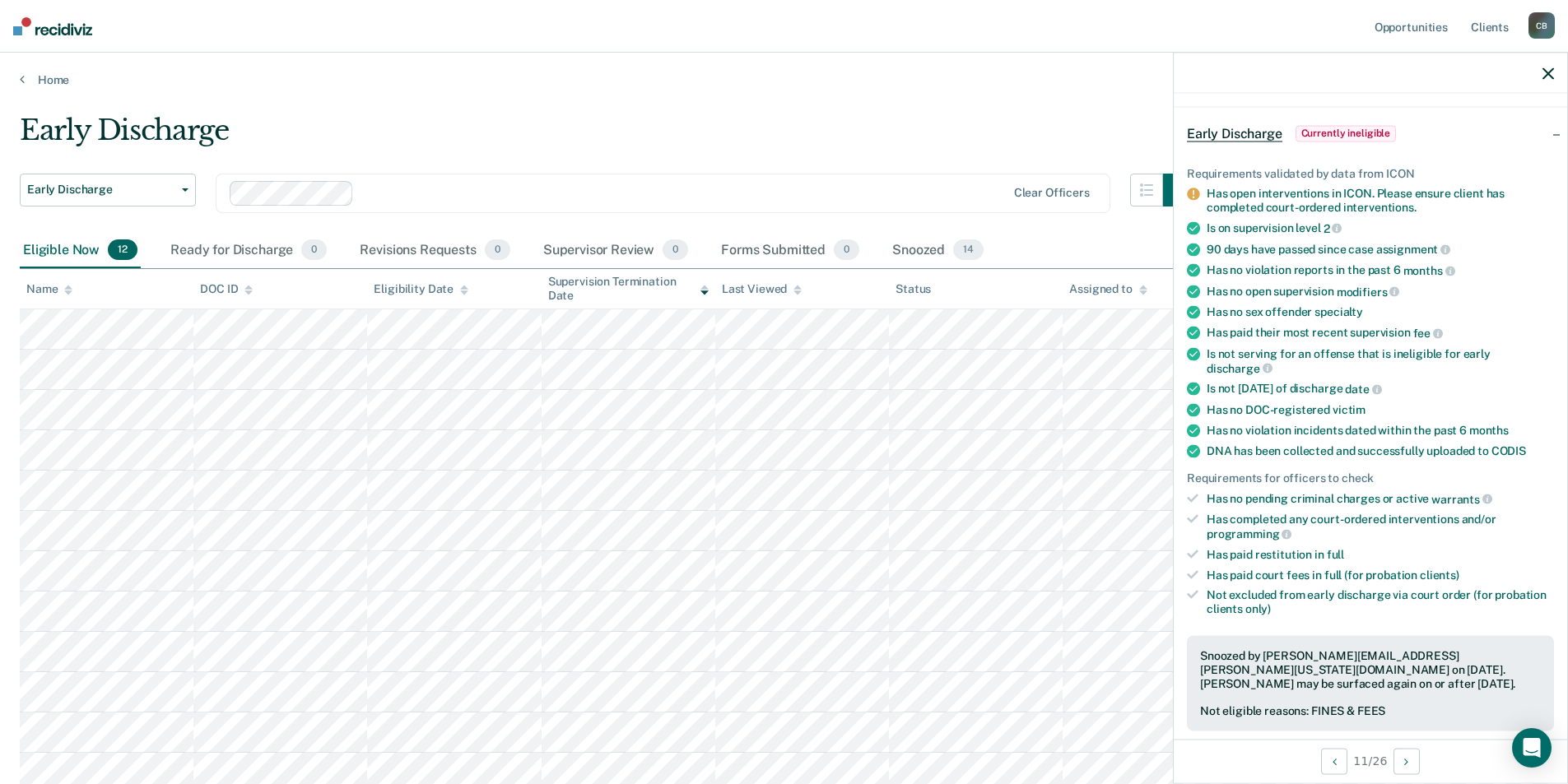
scroll to position [0, 0]
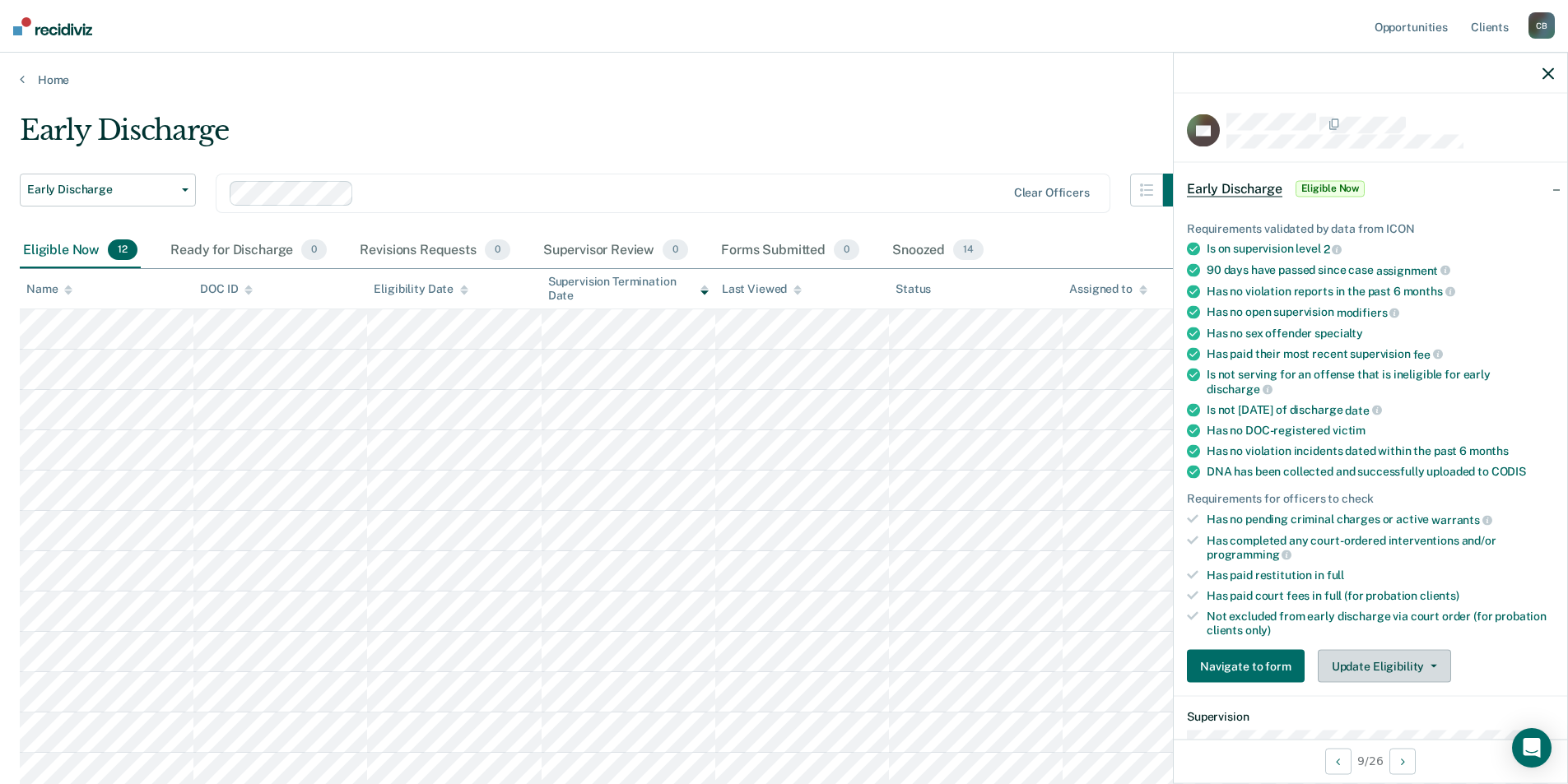
click at [1361, 674] on button "Update Eligibility" at bounding box center [1385, 666] width 134 height 33
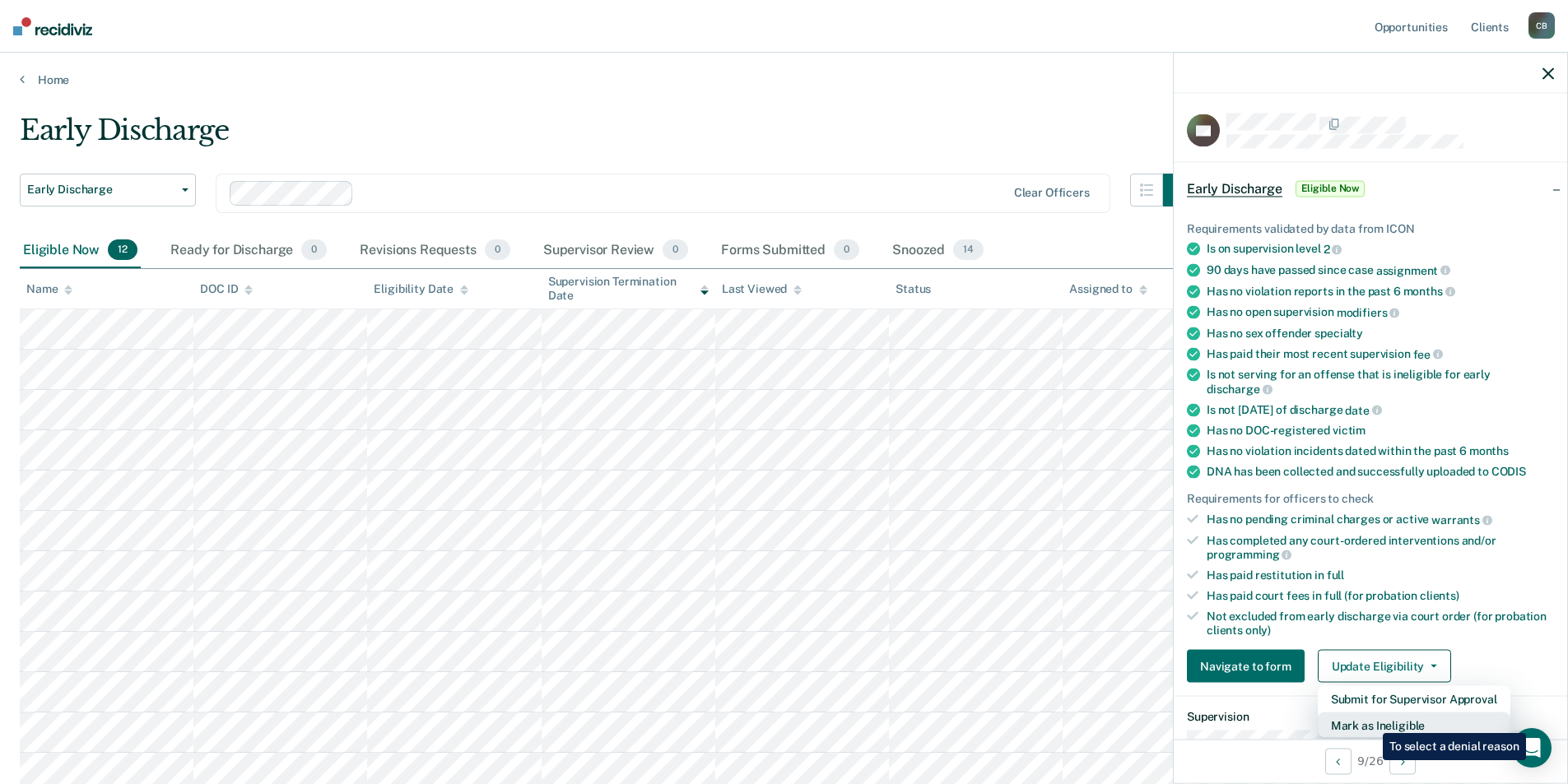
click at [1370, 721] on button "Mark as Ineligible" at bounding box center [1414, 725] width 192 height 27
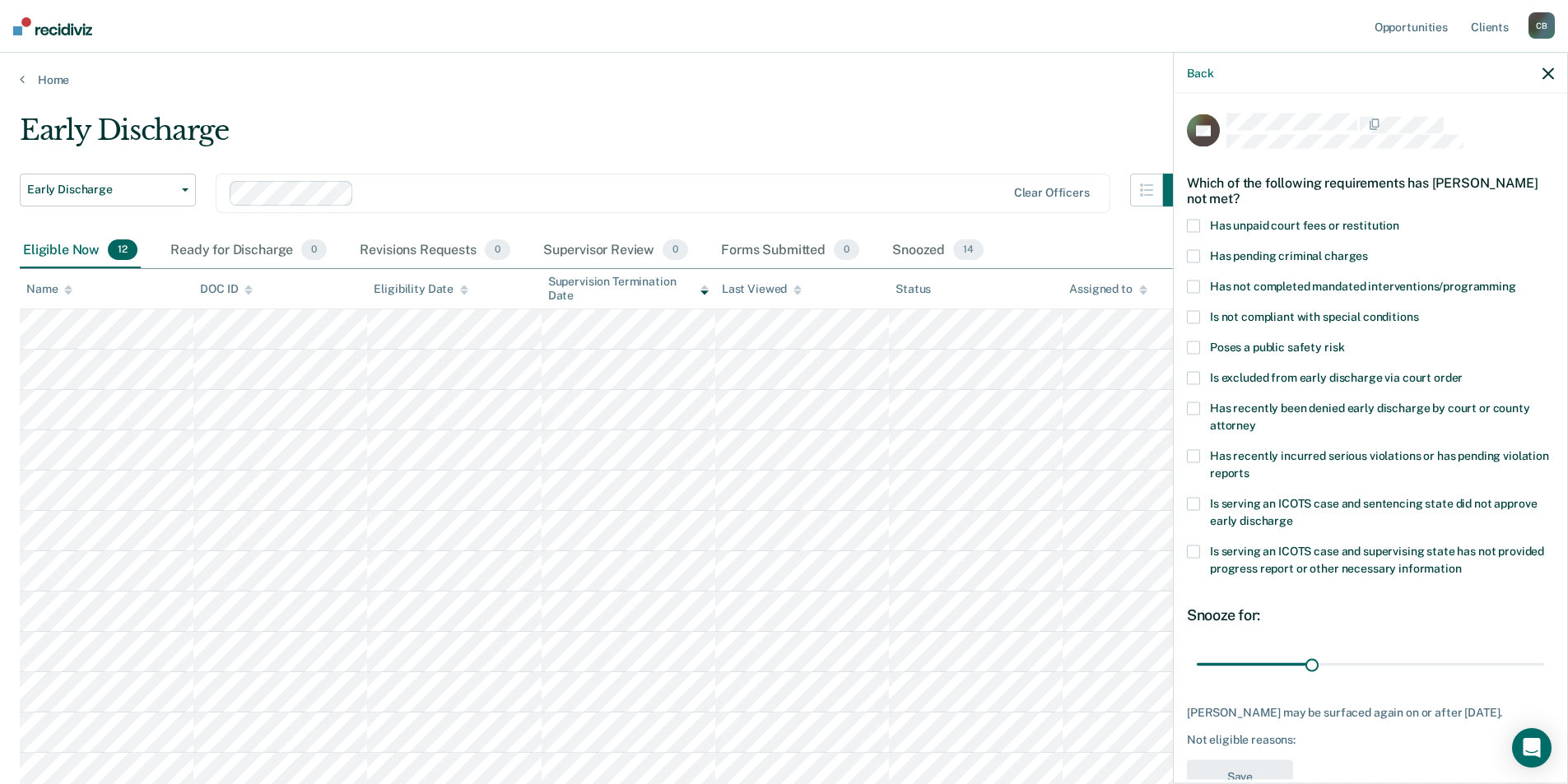
click at [1253, 226] on span "Has unpaid court fees or restitution" at bounding box center [1304, 225] width 190 height 13
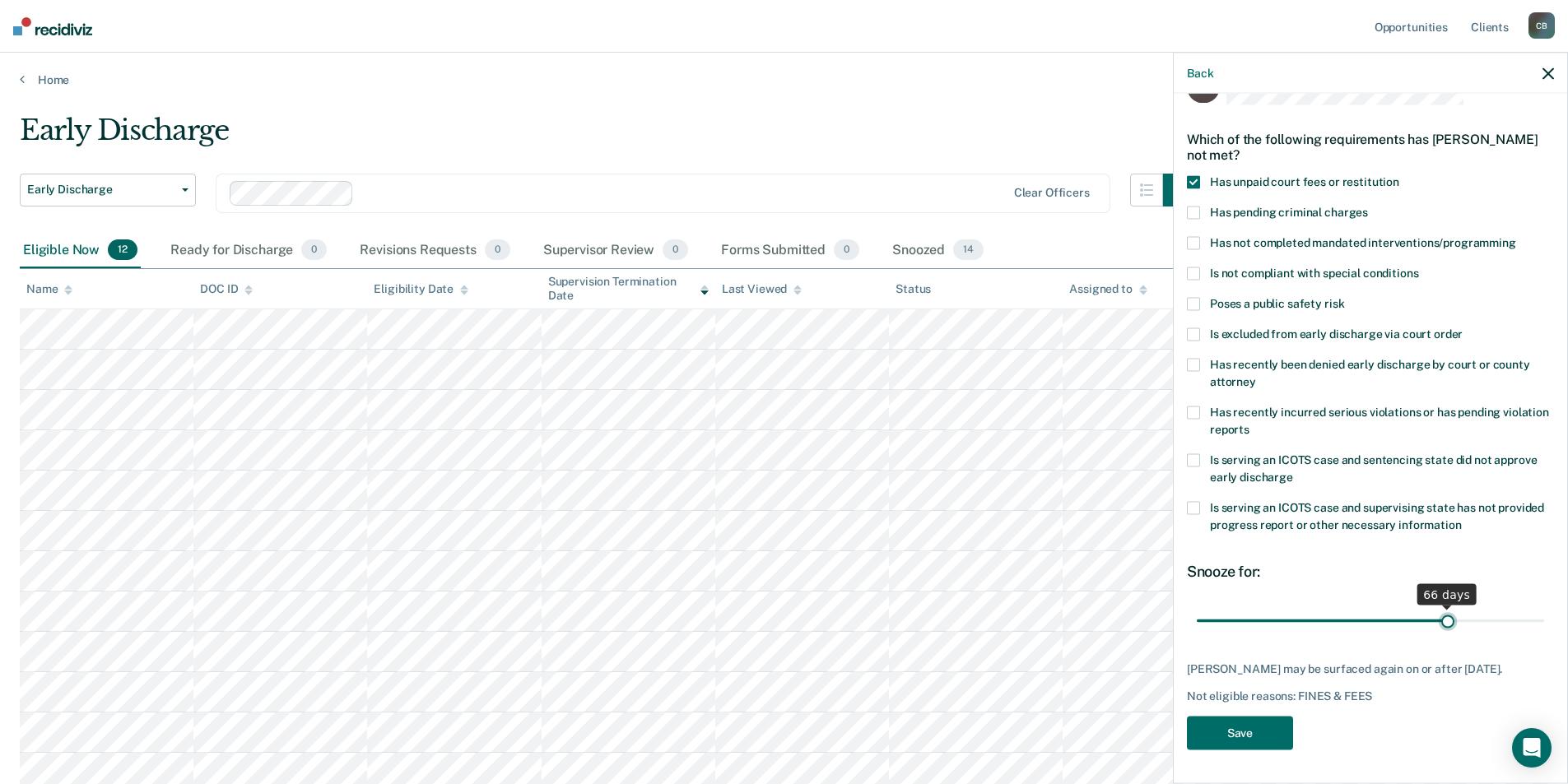
type input "66"
click at [1440, 606] on input "range" at bounding box center [1370, 620] width 347 height 28
click at [1245, 740] on button "Save" at bounding box center [1239, 733] width 106 height 34
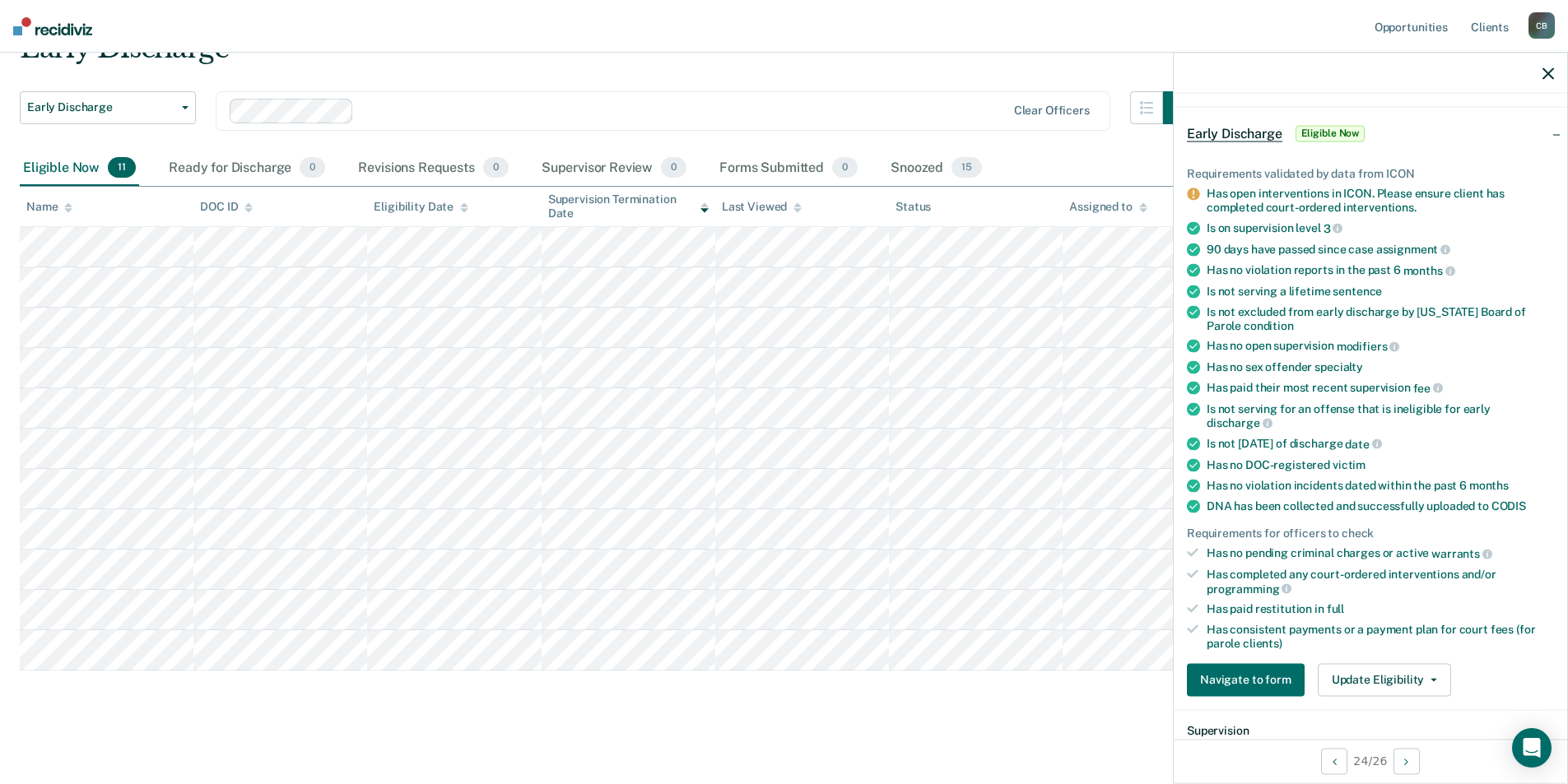
scroll to position [137, 0]
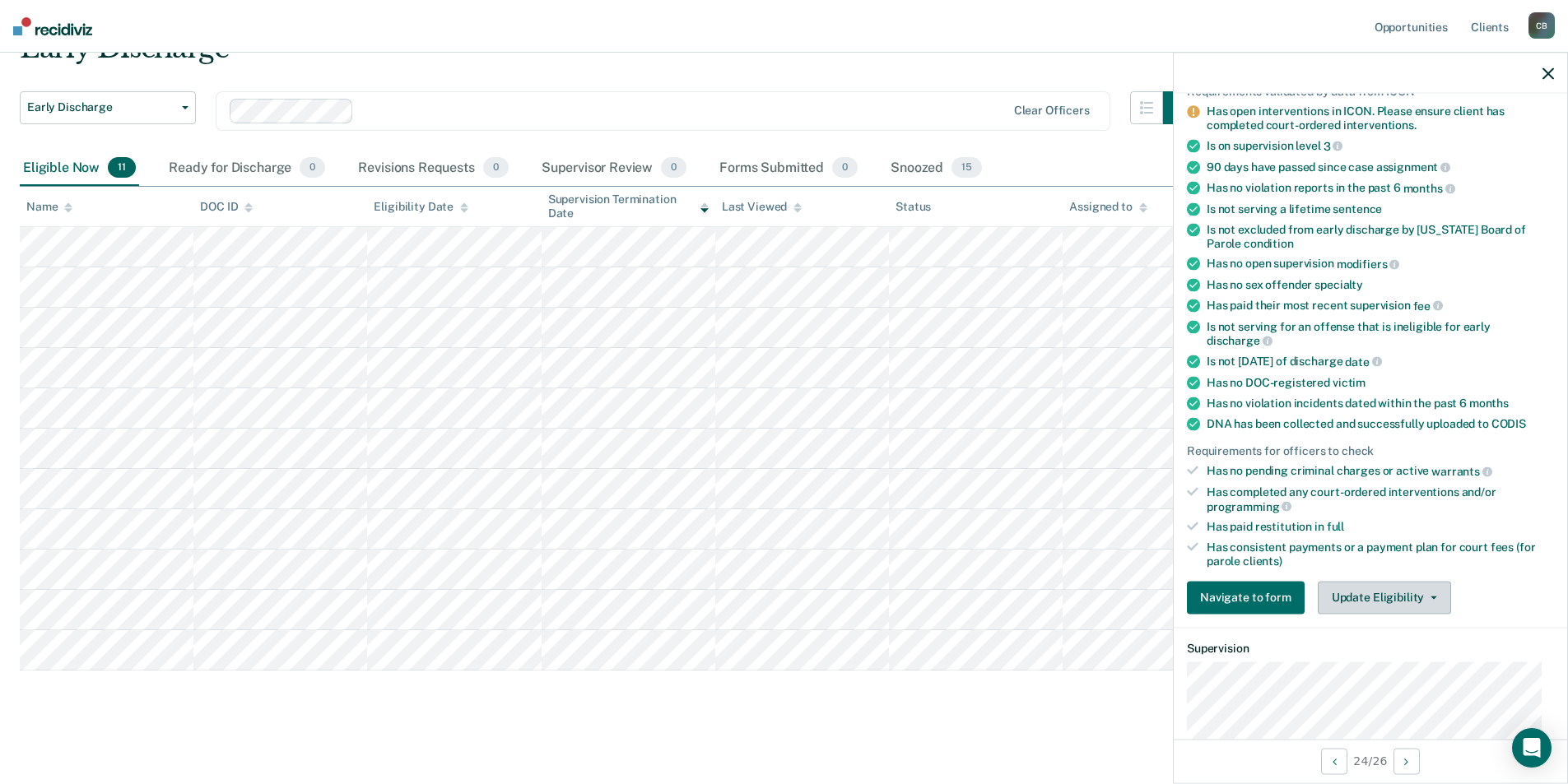
click at [1398, 598] on button "Update Eligibility" at bounding box center [1385, 597] width 134 height 33
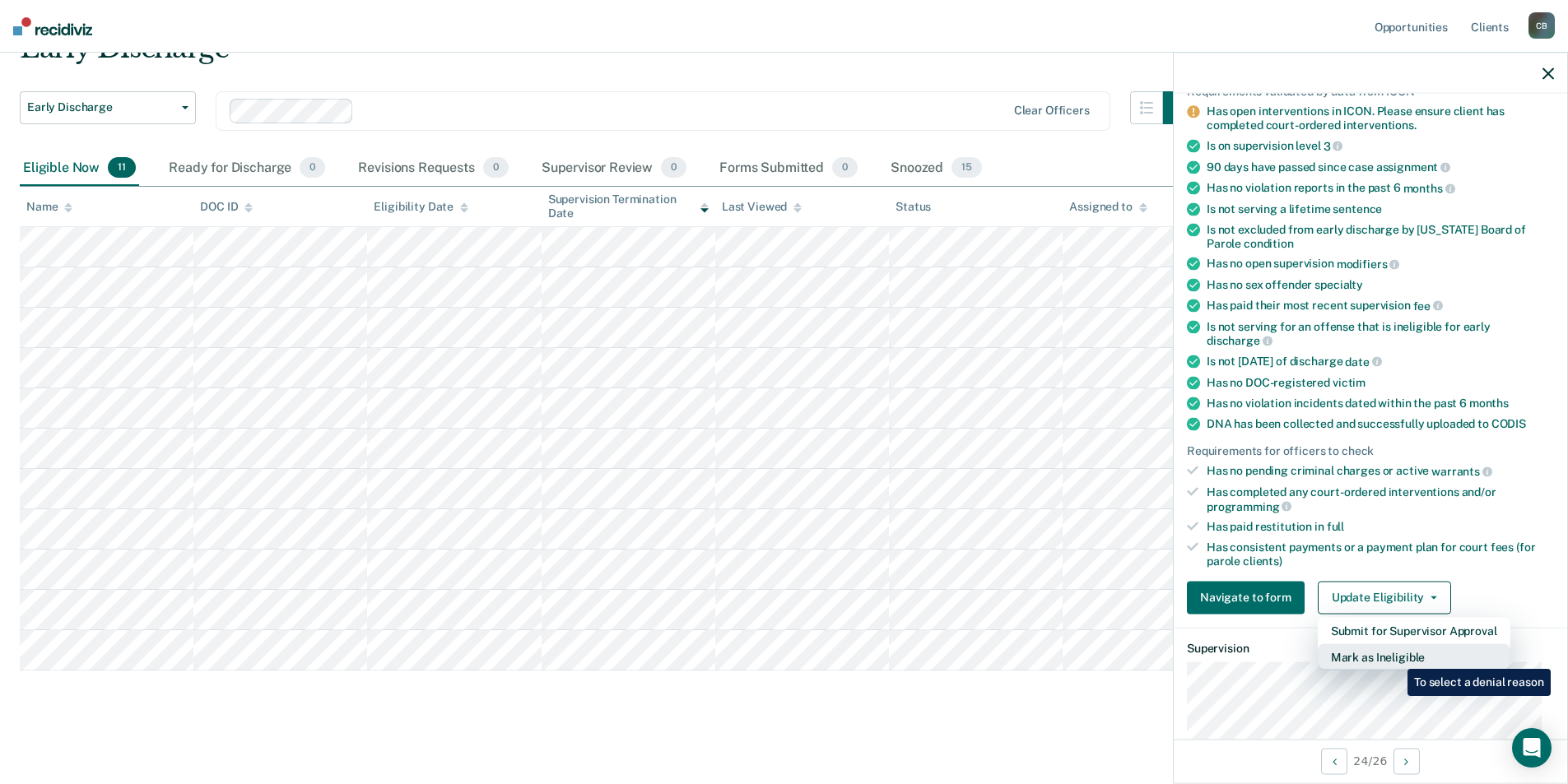
click at [1395, 657] on button "Mark as Ineligible" at bounding box center [1414, 657] width 192 height 27
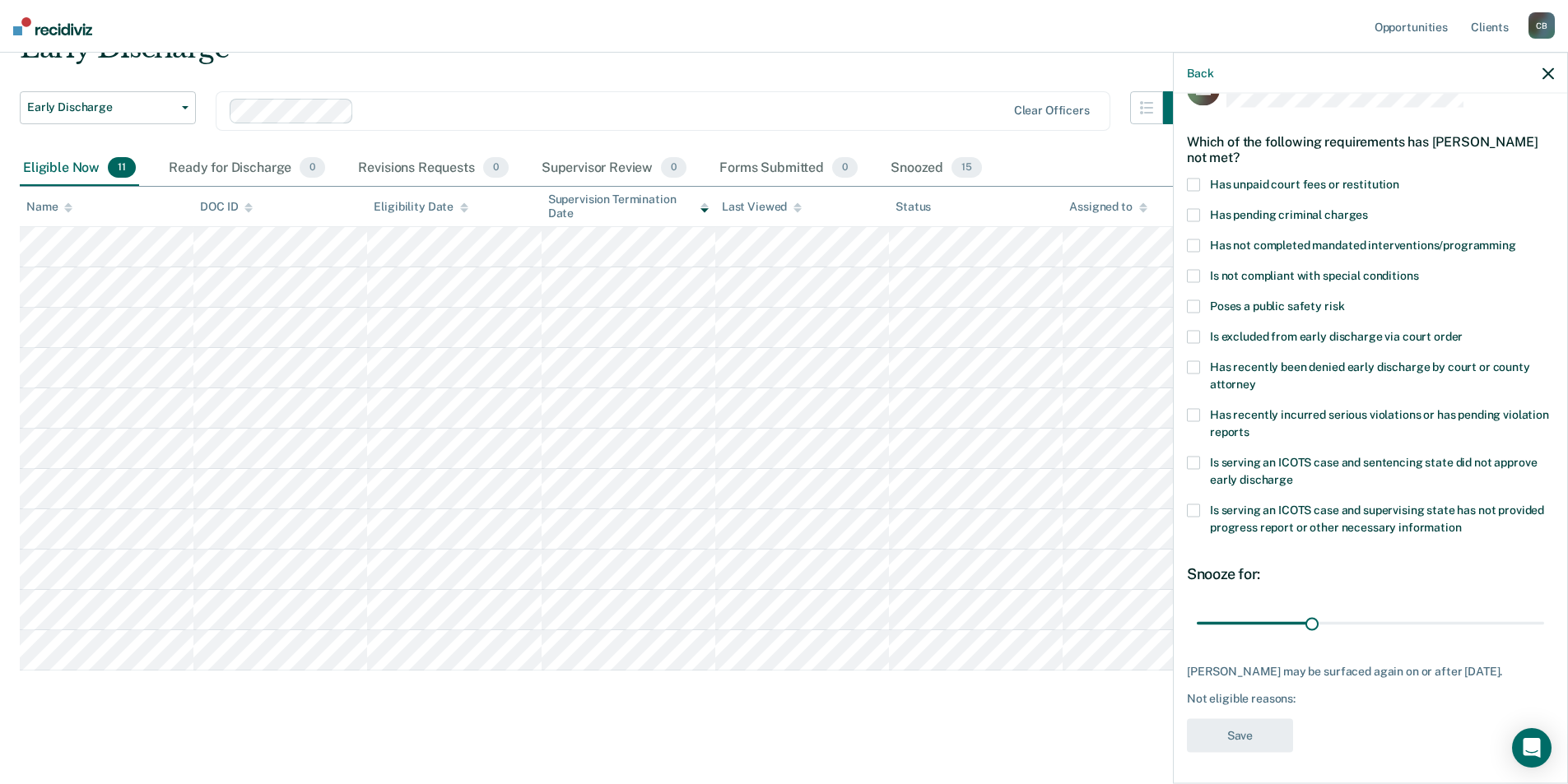
click at [1360, 249] on span "Has not completed mandated interventions/programming" at bounding box center [1363, 245] width 306 height 13
click at [1254, 738] on button "Save" at bounding box center [1239, 736] width 106 height 34
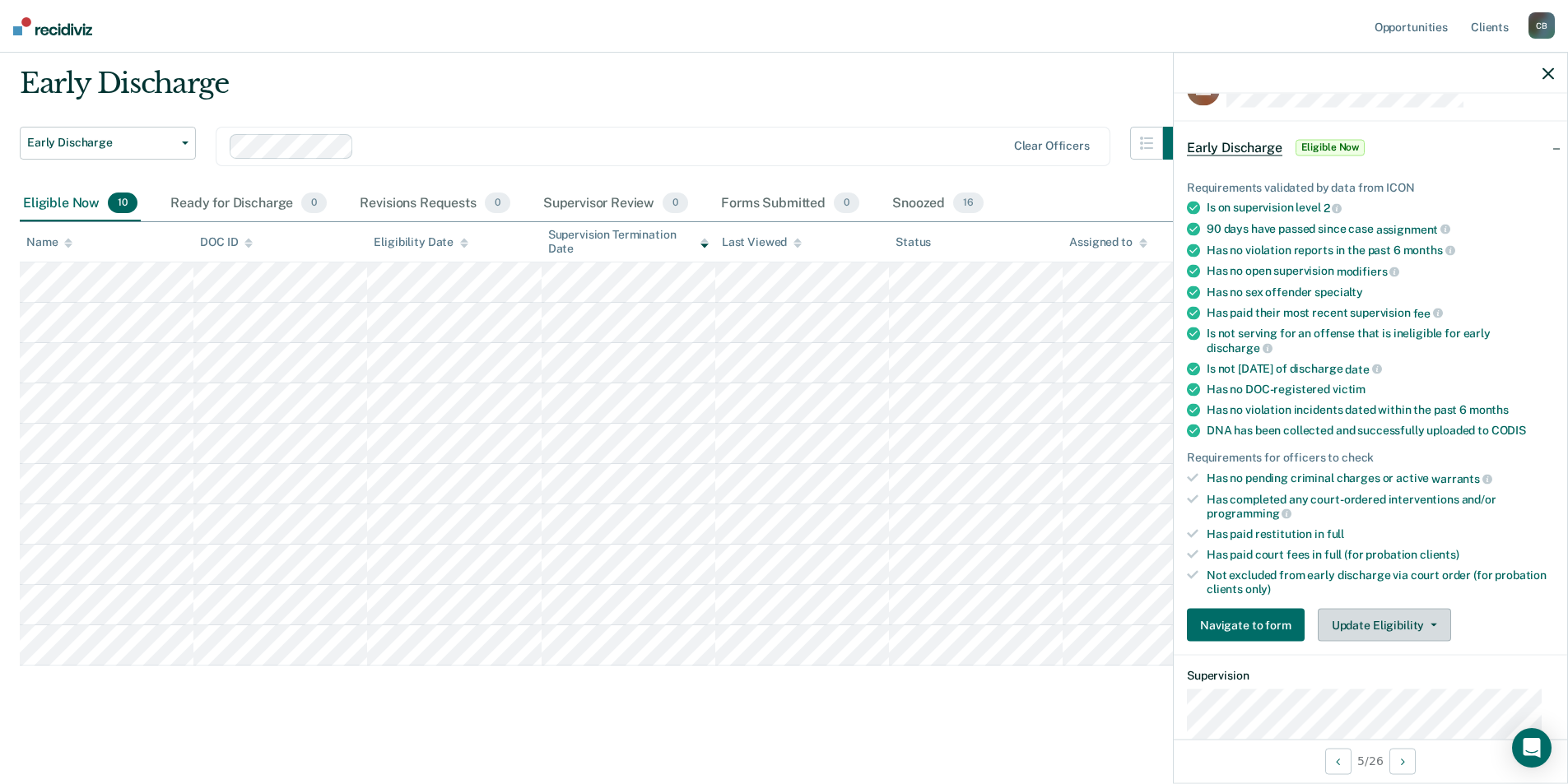
click at [1404, 626] on button "Update Eligibility" at bounding box center [1385, 625] width 134 height 33
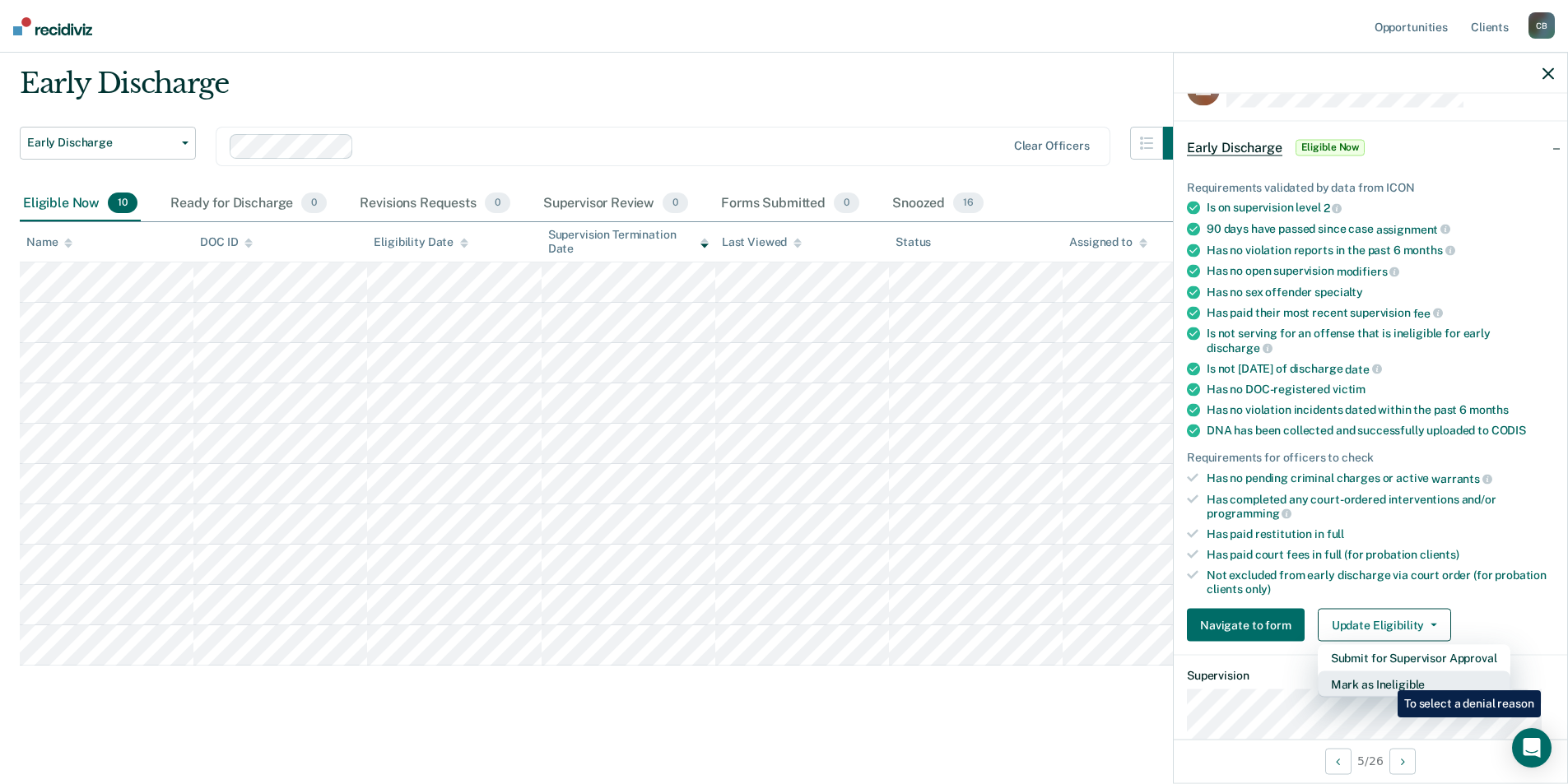
click at [1385, 678] on button "Mark as Ineligible" at bounding box center [1414, 684] width 192 height 27
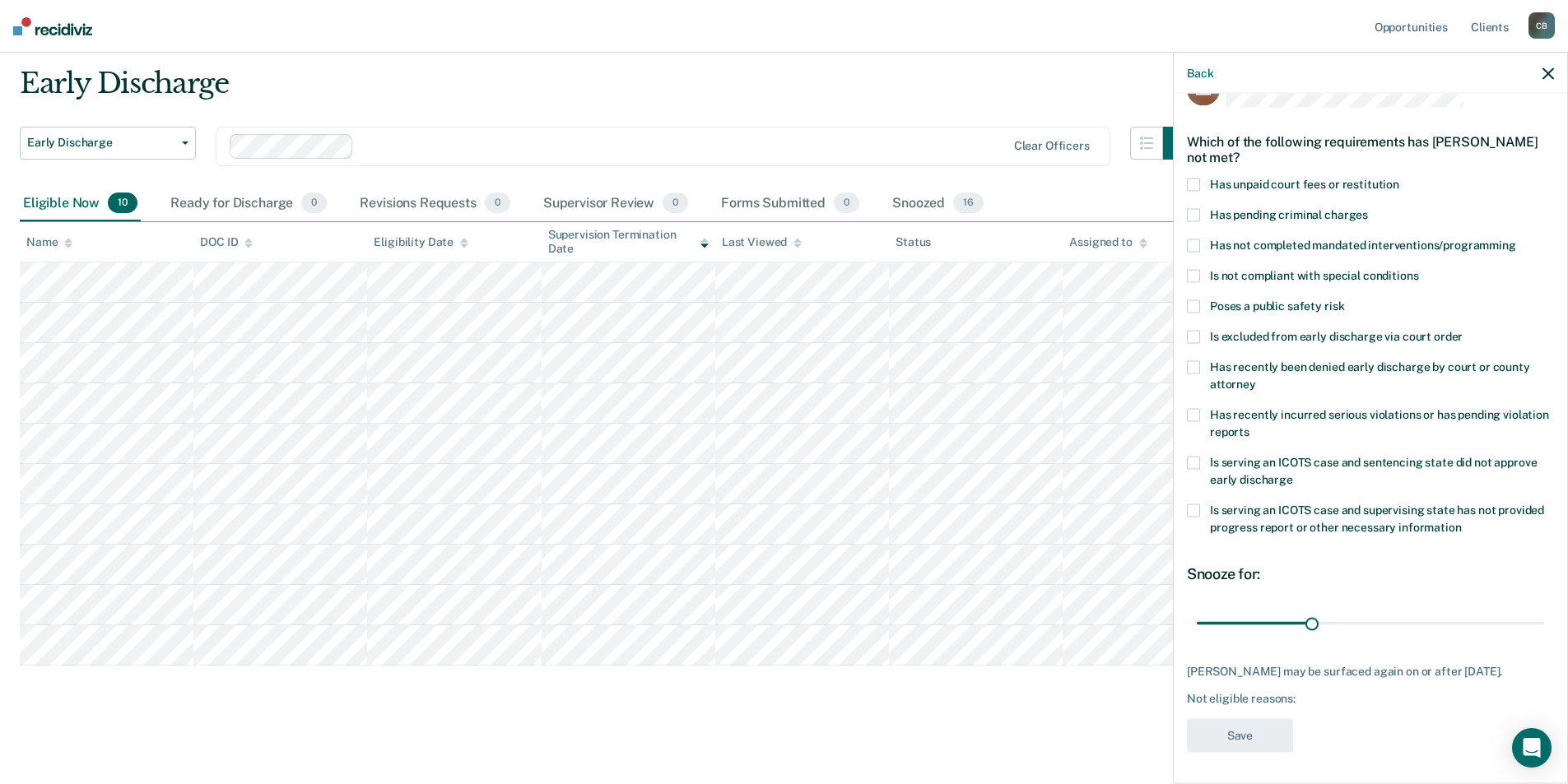
click at [1302, 192] on label "Has unpaid court fees or restitution" at bounding box center [1370, 187] width 367 height 17
click at [1239, 737] on button "Save" at bounding box center [1239, 736] width 106 height 34
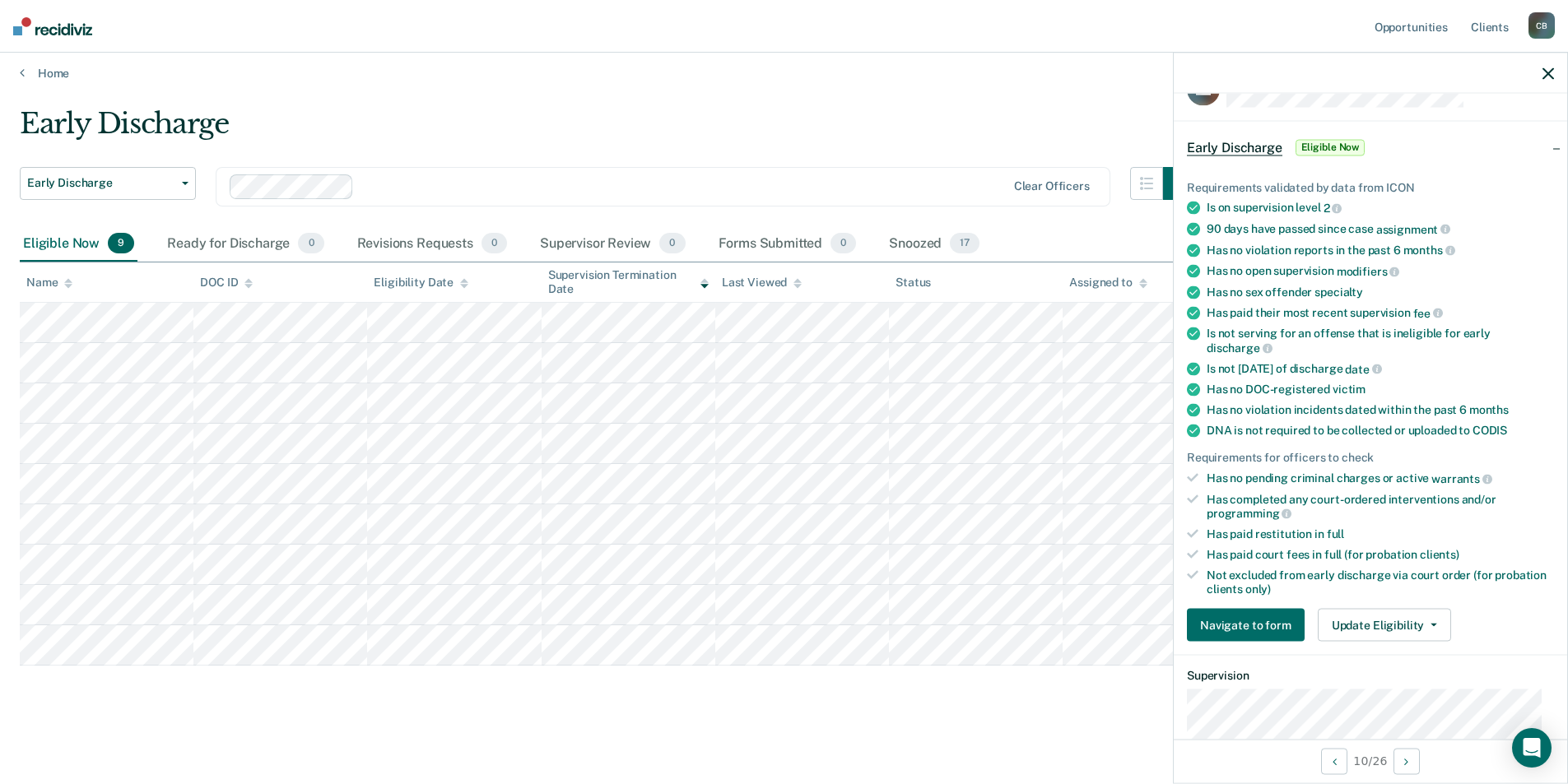
scroll to position [0, 0]
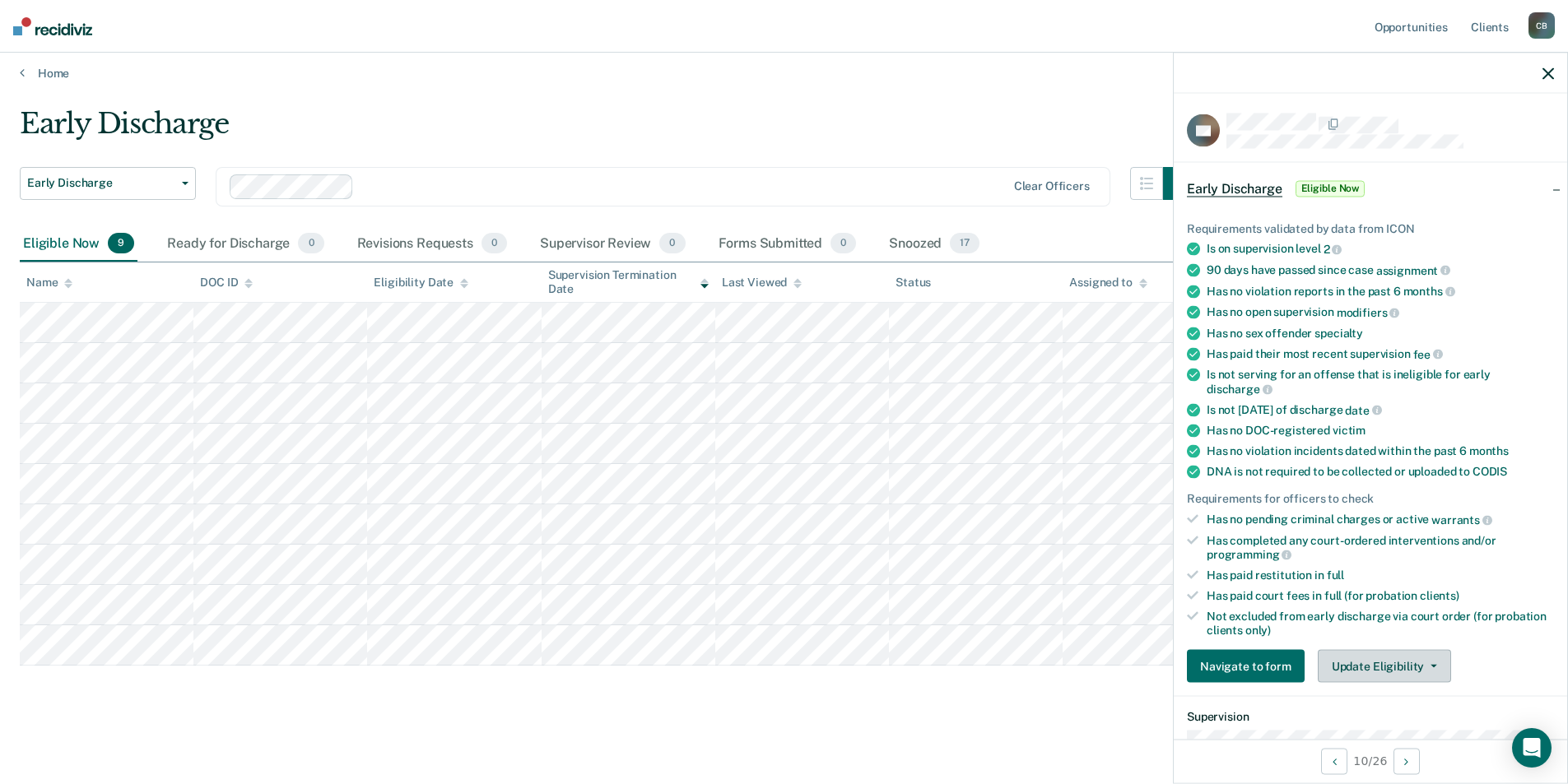
click at [1387, 658] on button "Update Eligibility" at bounding box center [1385, 666] width 134 height 33
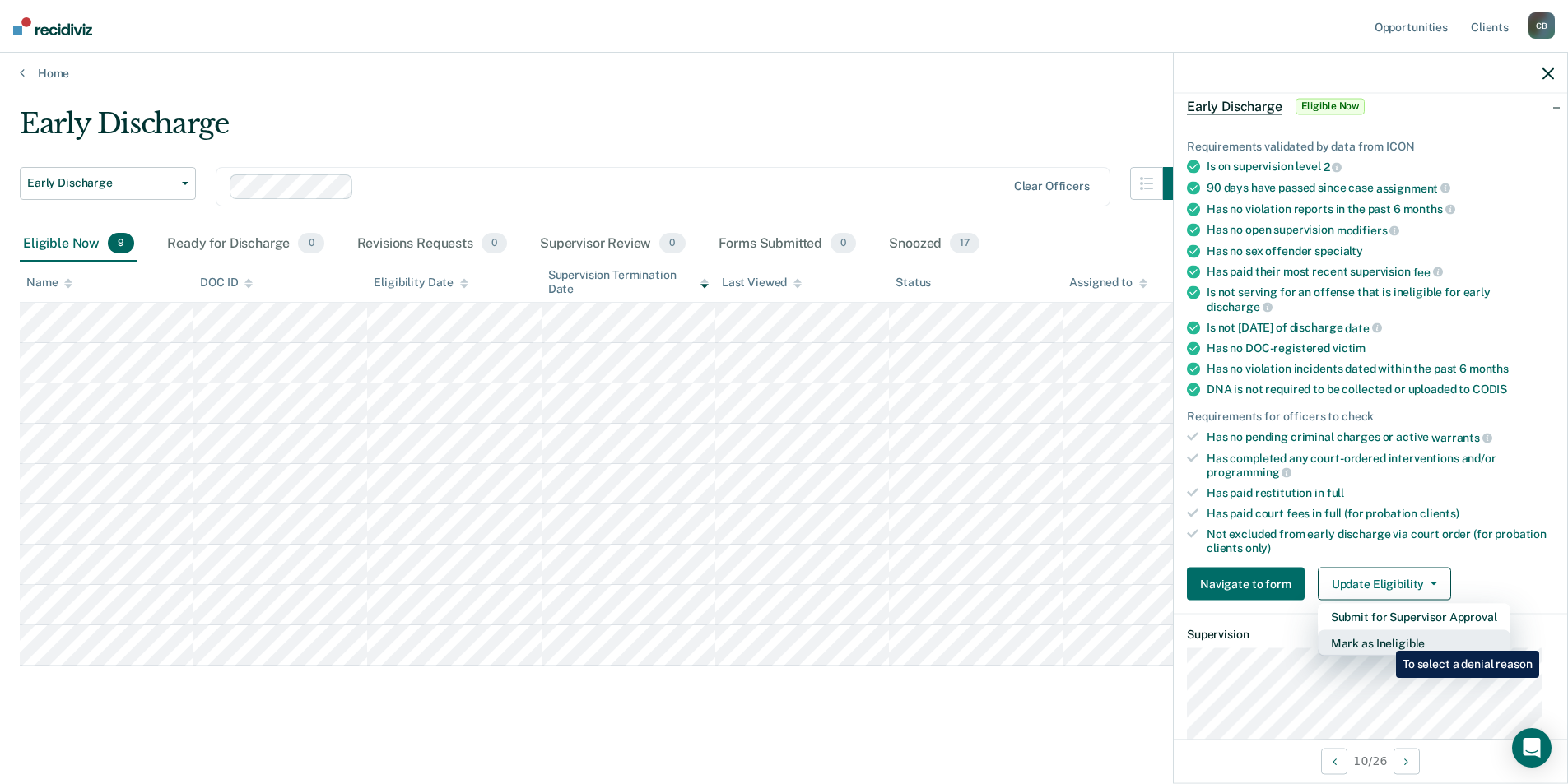
click at [1384, 638] on button "Mark as Ineligible" at bounding box center [1414, 643] width 192 height 27
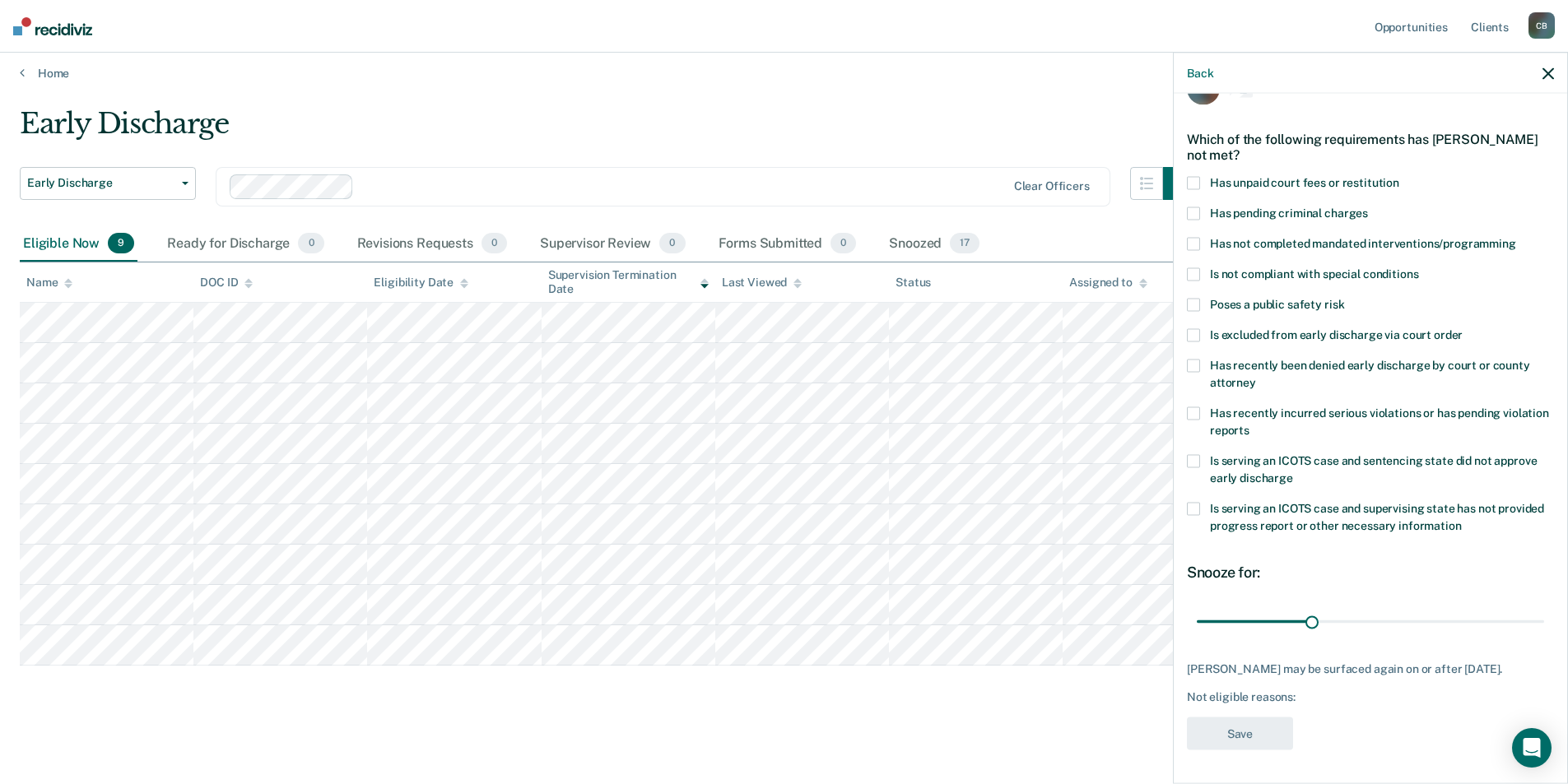
scroll to position [55, 0]
click at [1300, 236] on span "Has not completed mandated interventions/programming" at bounding box center [1363, 242] width 306 height 13
click at [1257, 732] on button "Save" at bounding box center [1239, 733] width 106 height 34
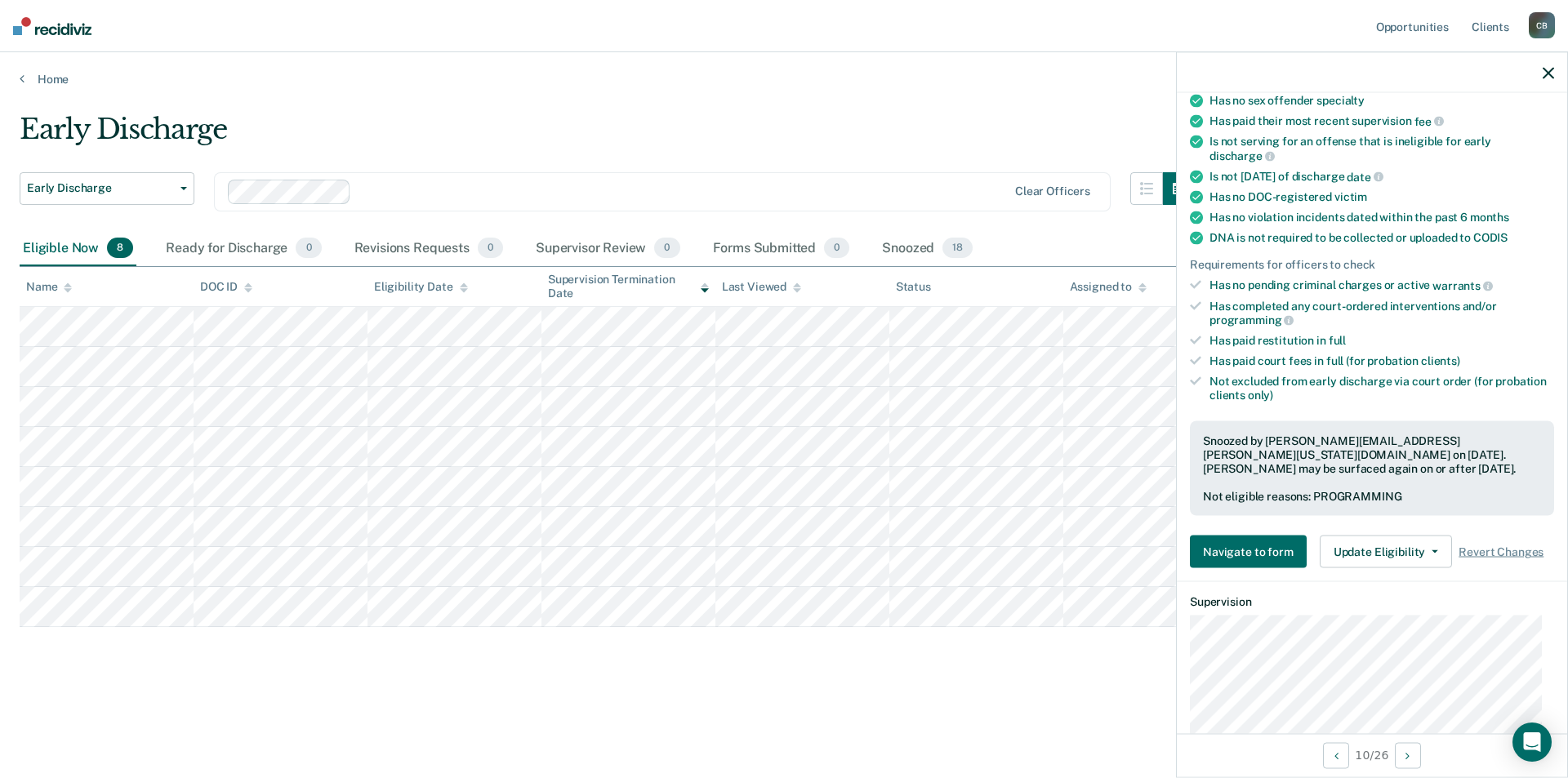
scroll to position [148, 0]
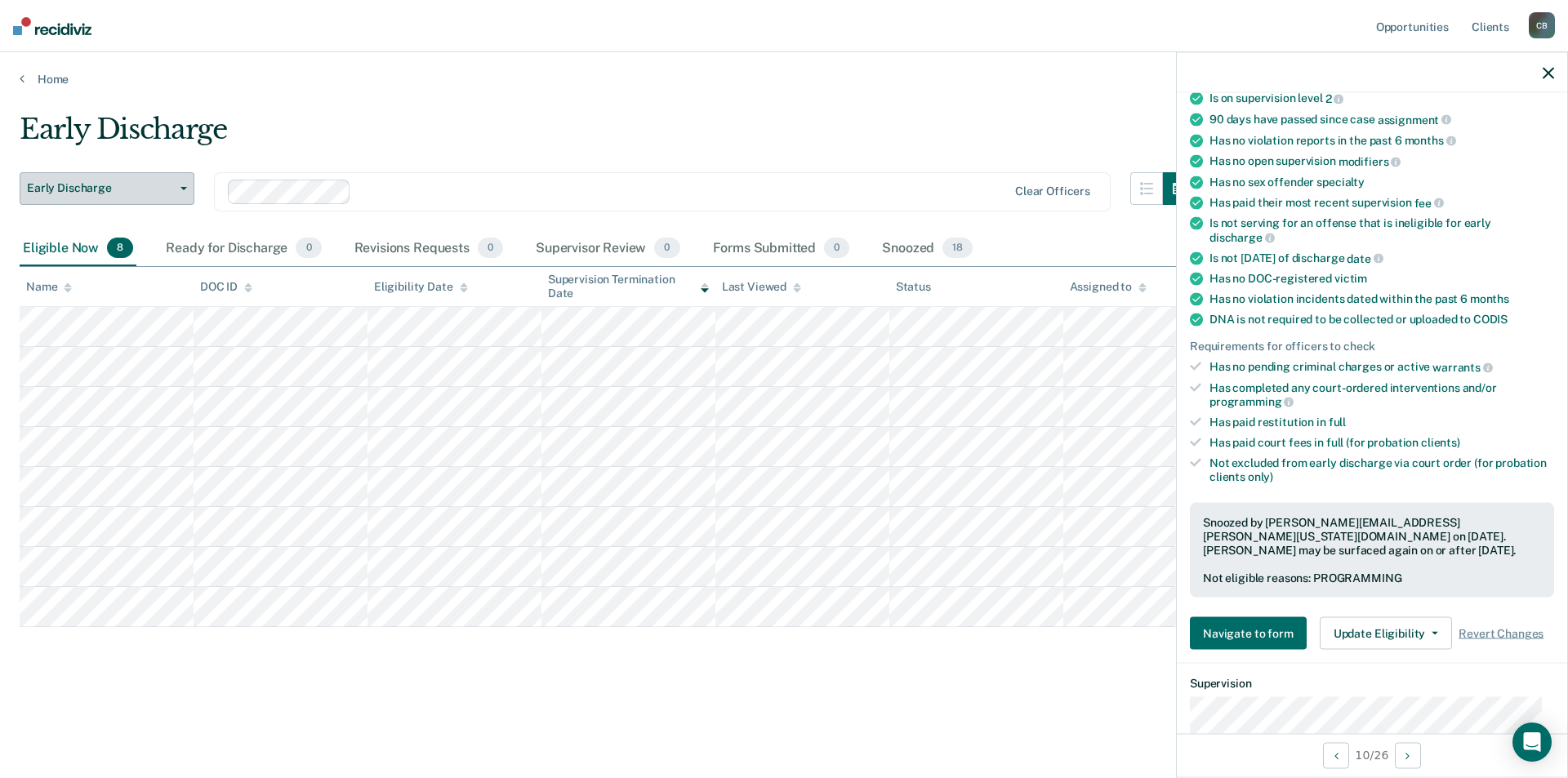
click at [176, 188] on span "button" at bounding box center [180, 189] width 13 height 4
